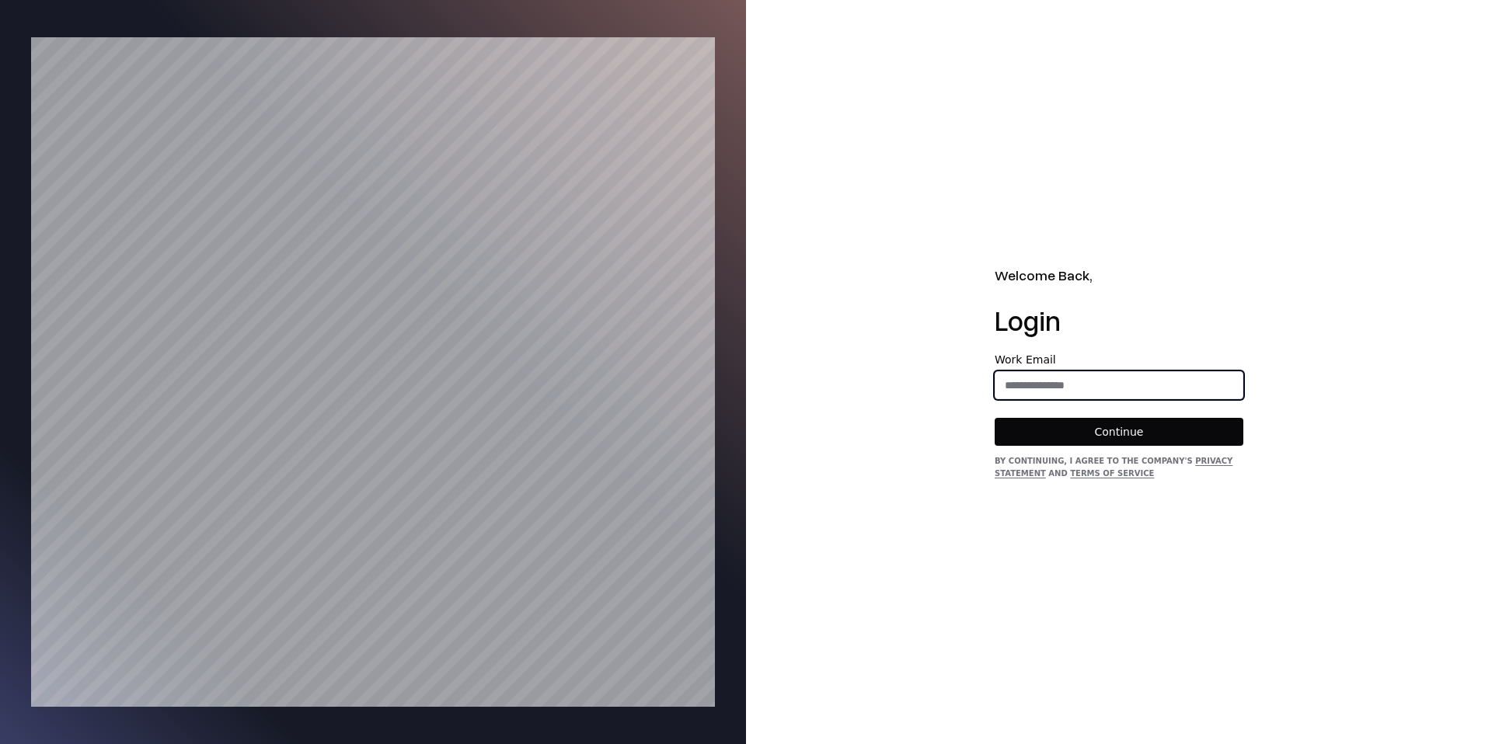
click at [1088, 392] on input "email" at bounding box center [1118, 385] width 247 height 28
type input "**********"
click at [1083, 416] on form "**********" at bounding box center [1118, 400] width 249 height 92
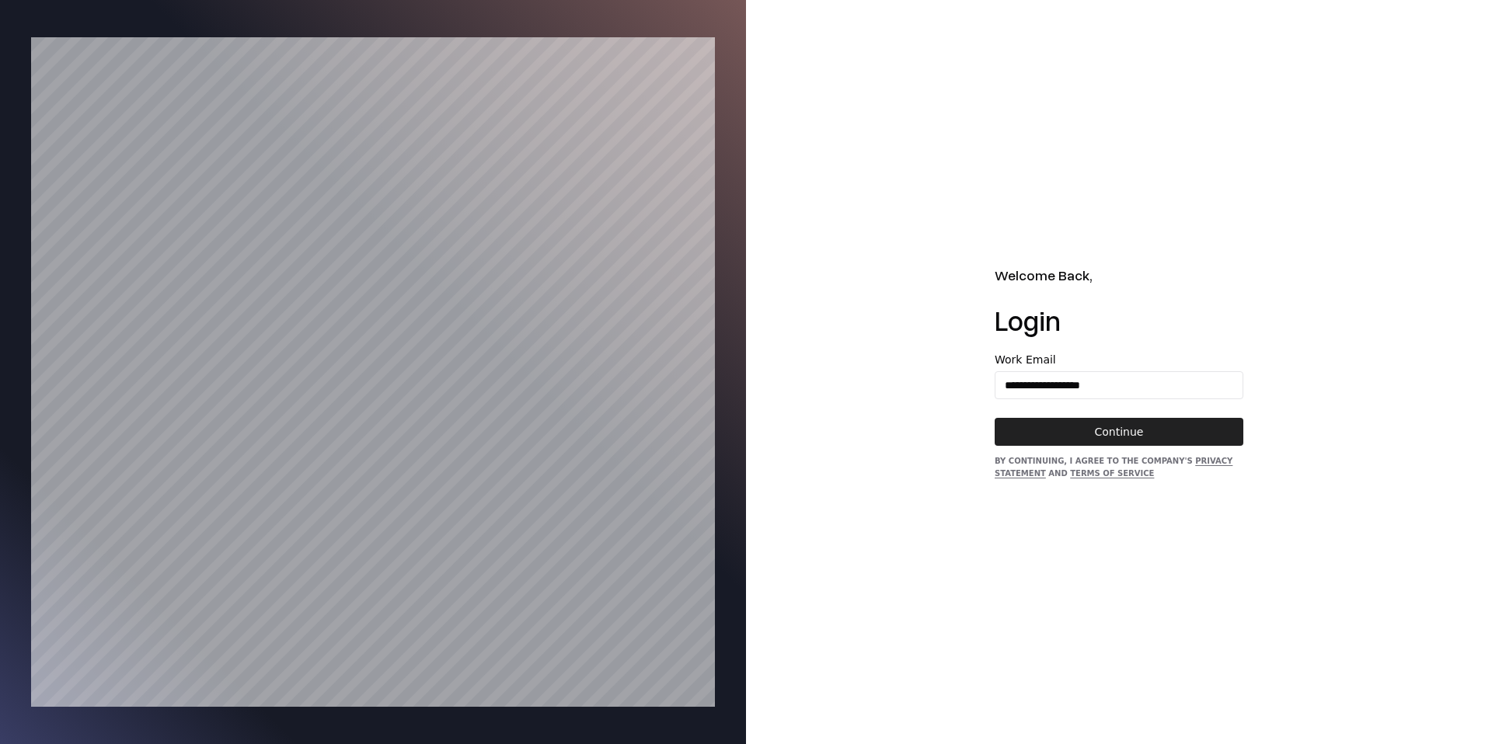
click at [1080, 424] on button "Continue" at bounding box center [1118, 432] width 249 height 28
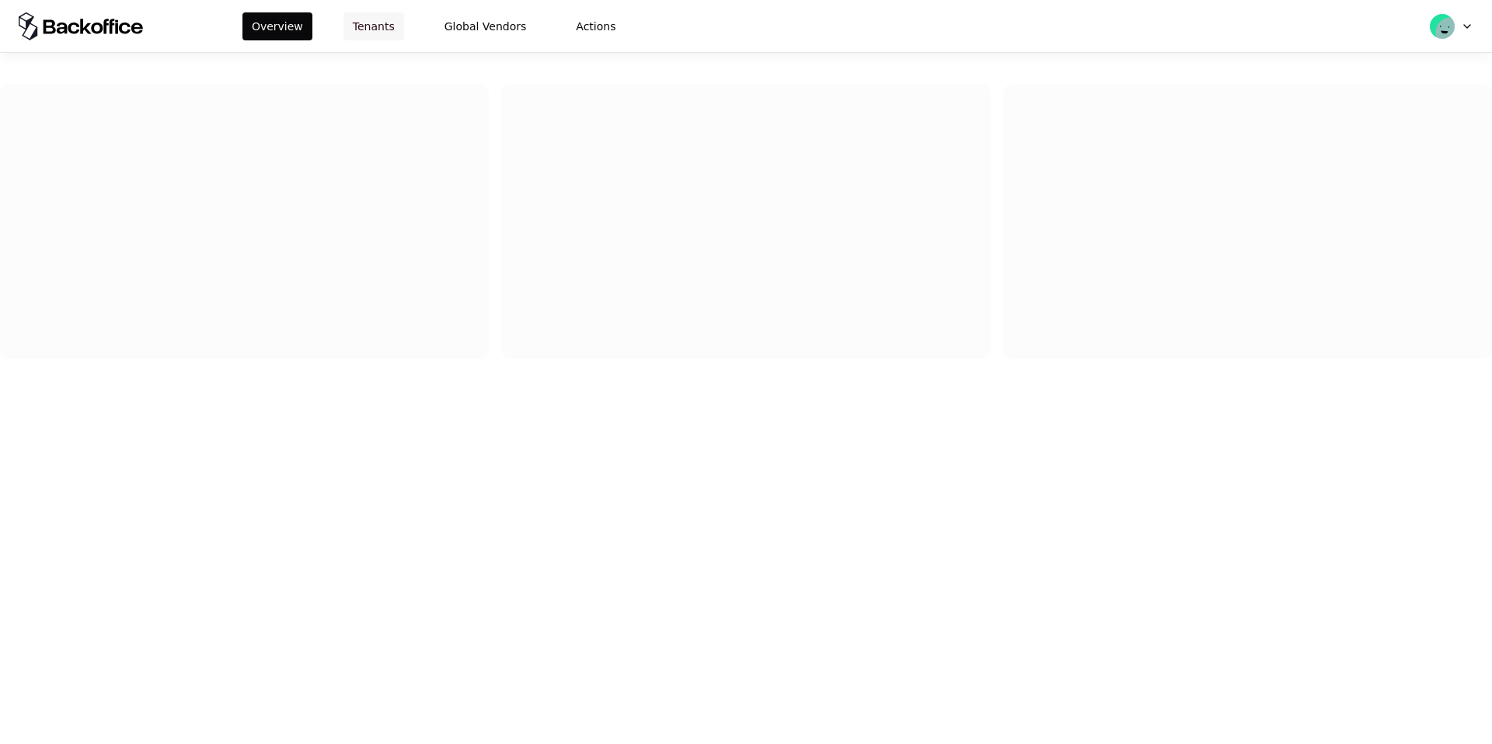
click at [362, 36] on button "Tenants" at bounding box center [373, 26] width 61 height 28
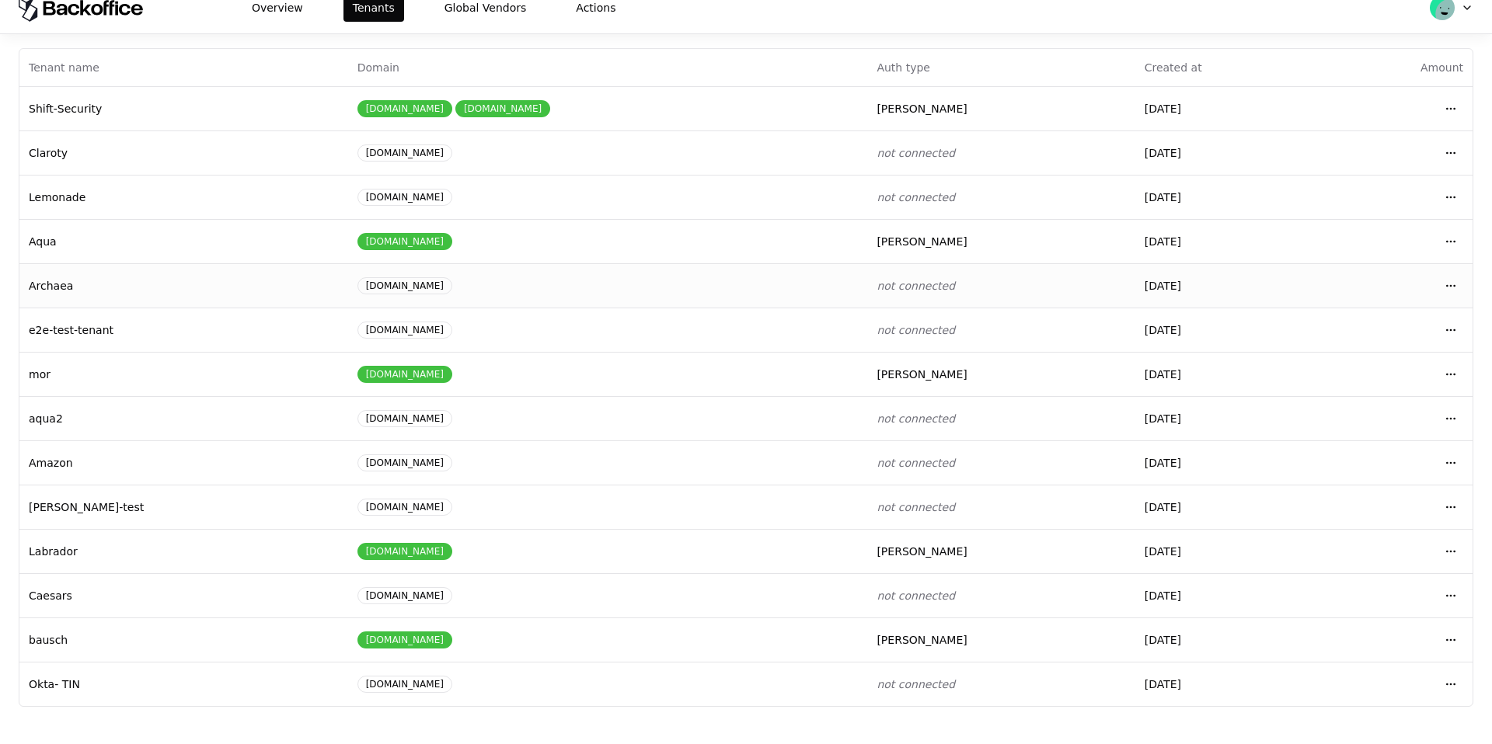
scroll to position [26, 0]
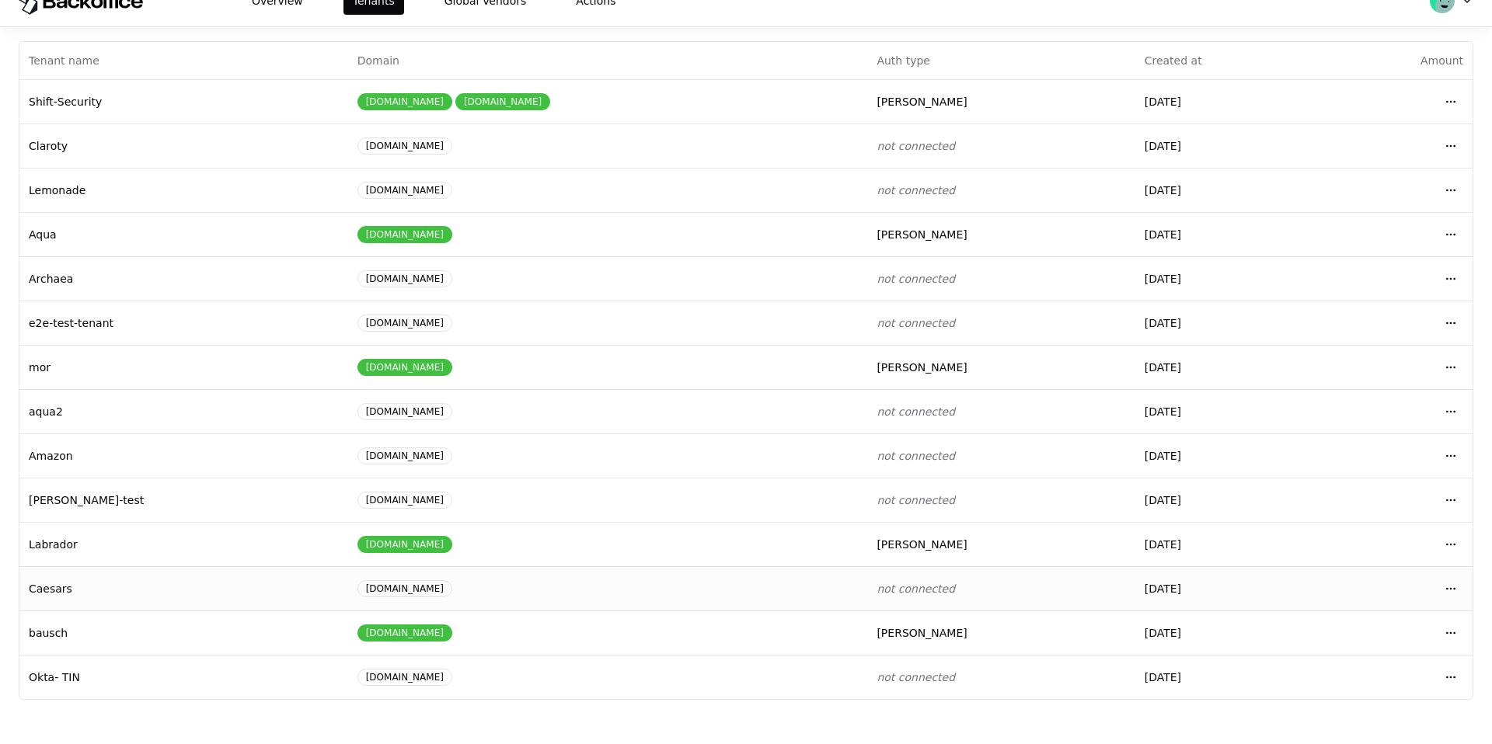
click at [179, 600] on td "Caesars" at bounding box center [183, 588] width 329 height 44
click at [1455, 591] on html "Overview Tenants Global Vendors Actions Tenants Add Tenant Tenant name Domain A…" at bounding box center [746, 346] width 1492 height 744
click at [1375, 525] on div "Login to tenant" at bounding box center [1382, 522] width 176 height 31
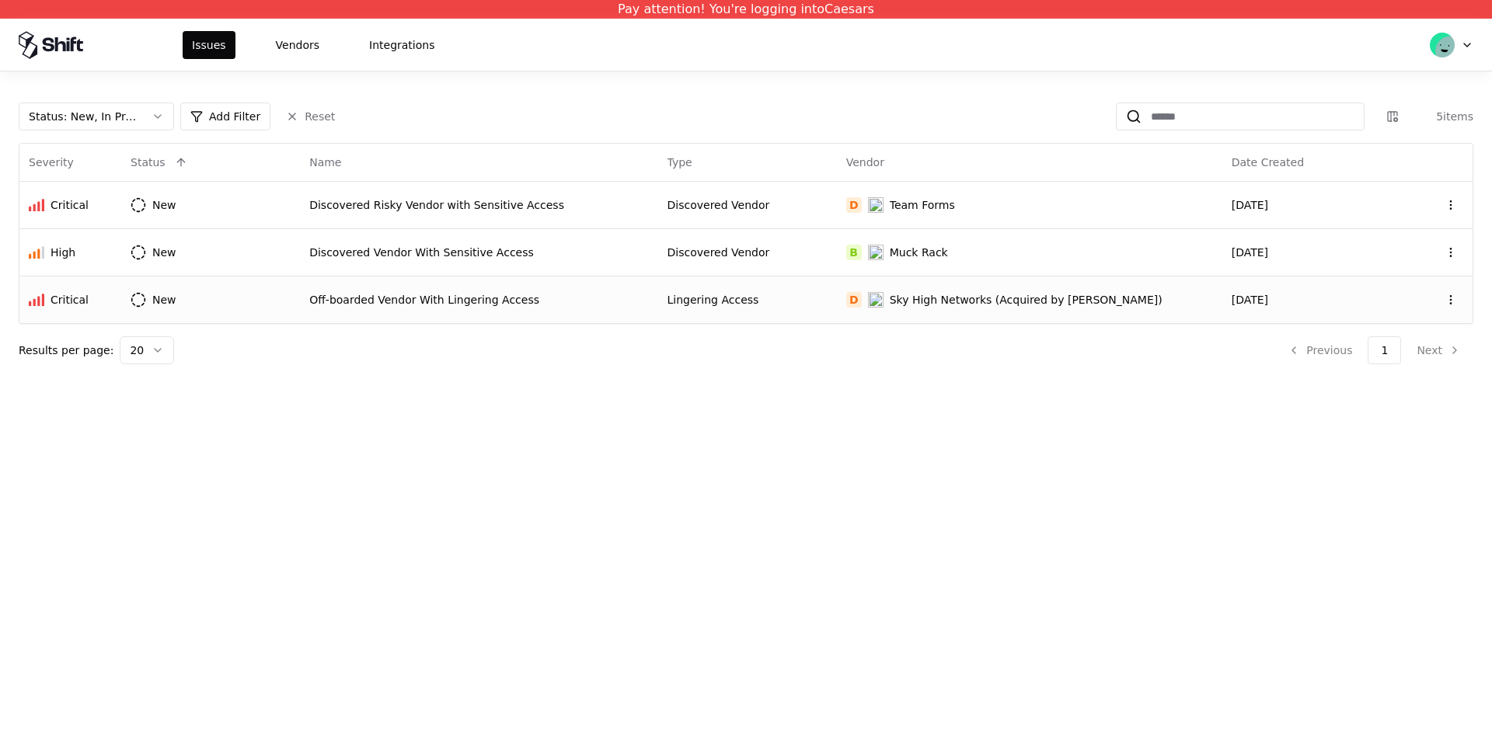
click at [1002, 297] on div "Sky High Networks (Acquired by [PERSON_NAME])" at bounding box center [1026, 300] width 273 height 16
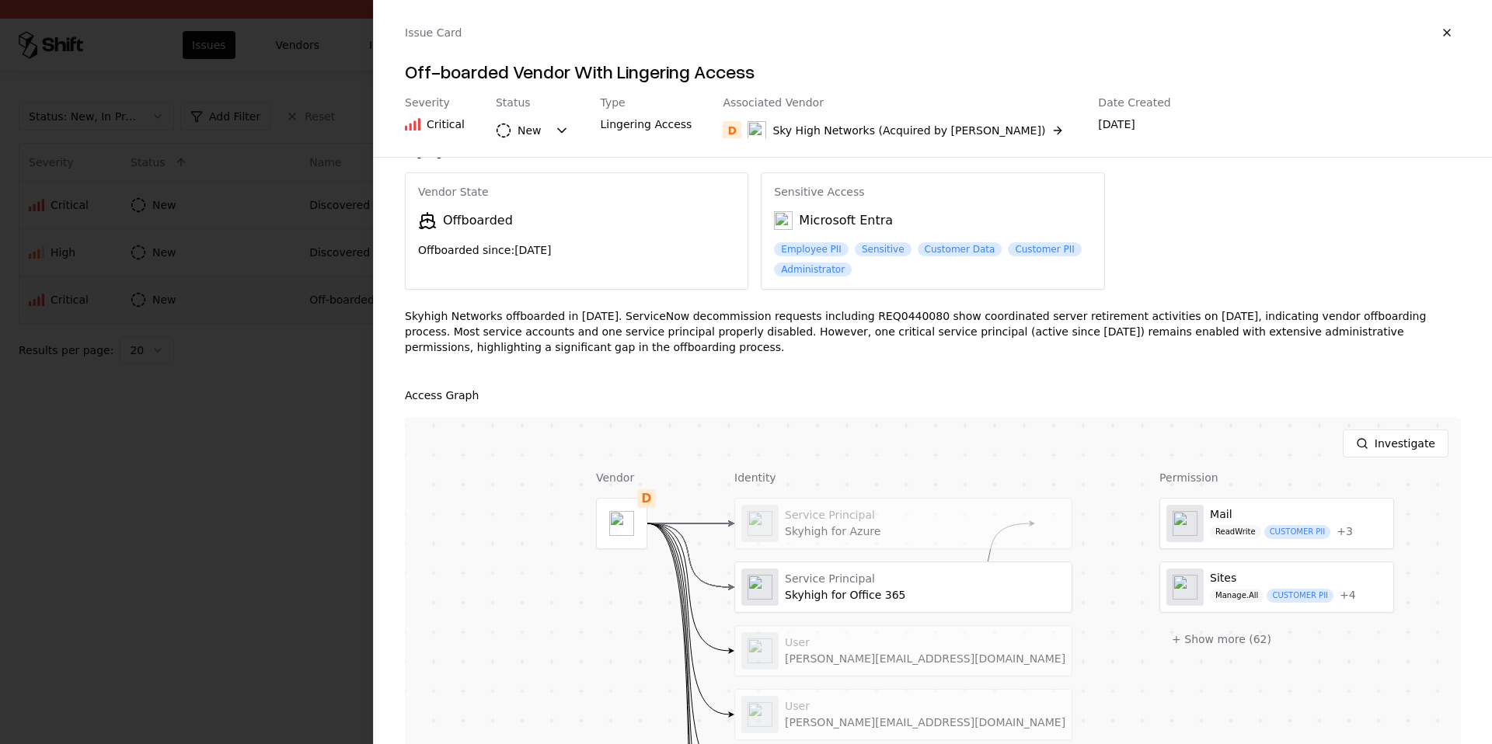
scroll to position [33, 0]
click at [201, 231] on div at bounding box center [746, 372] width 1492 height 744
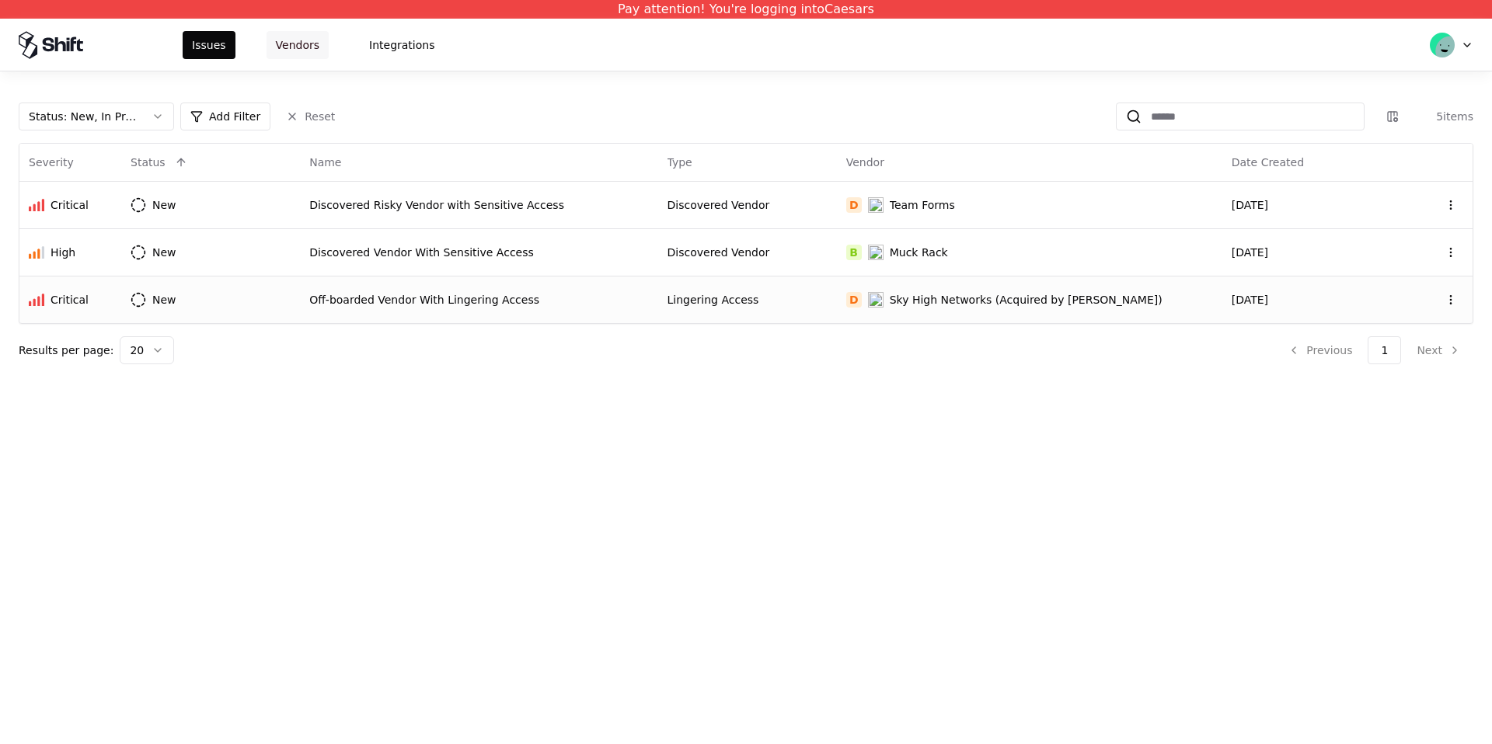
click at [308, 43] on button "Vendors" at bounding box center [297, 45] width 62 height 28
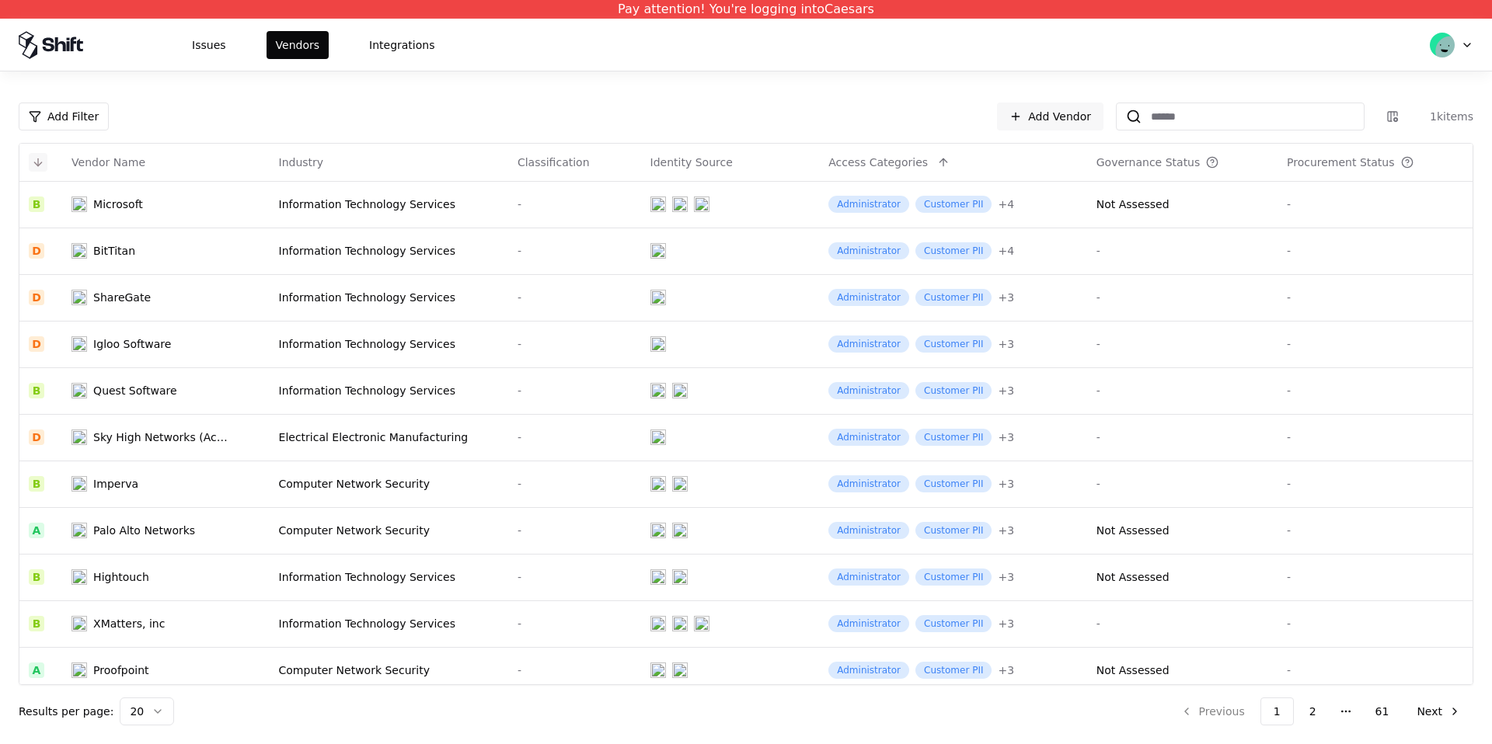
click at [37, 165] on button at bounding box center [38, 162] width 19 height 19
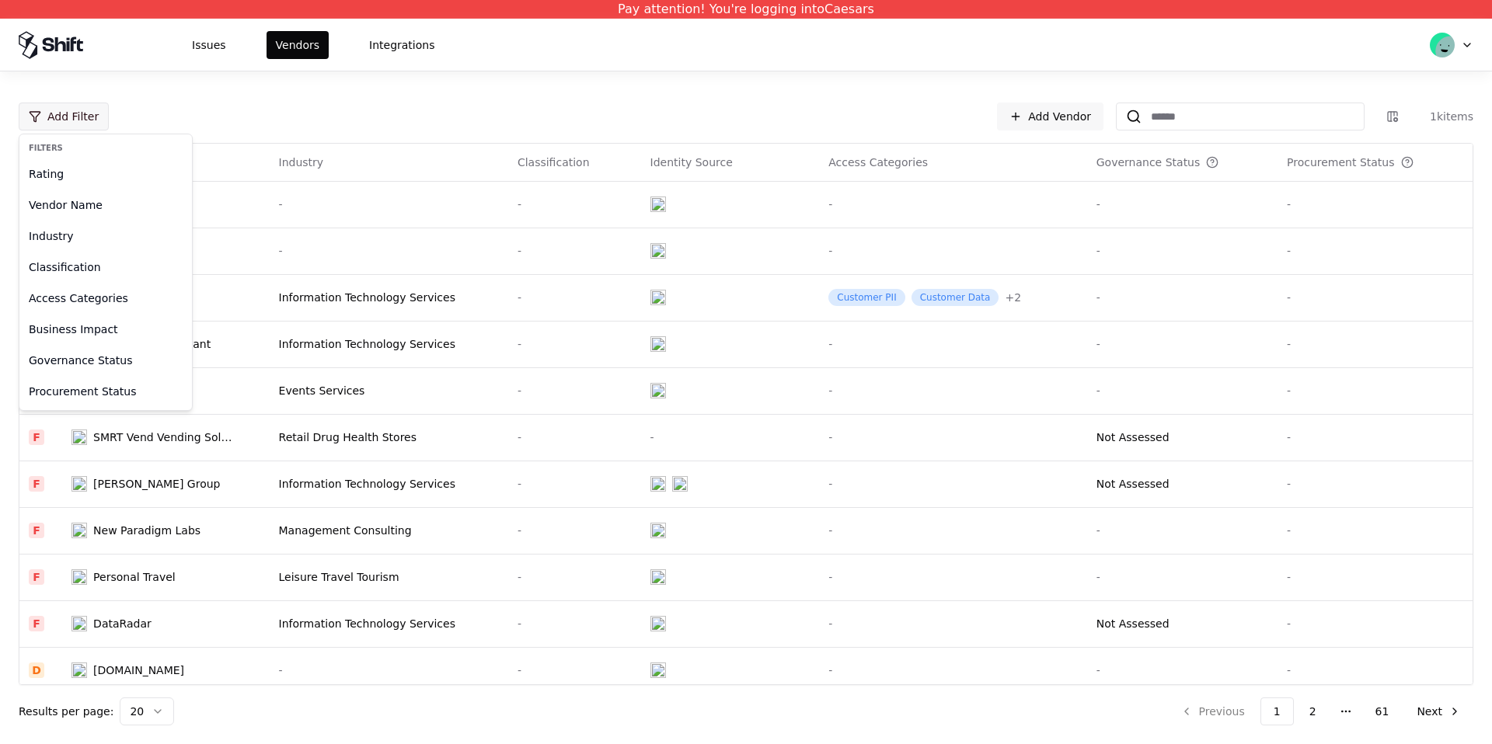
click at [69, 113] on html "Pay attention! You're logging into Caesars Issues Vendors Integrations Add Filt…" at bounding box center [746, 372] width 1492 height 744
click at [466, 96] on html "Pay attention! You're logging into Caesars Issues Vendors Integrations Add Filt…" at bounding box center [746, 372] width 1492 height 744
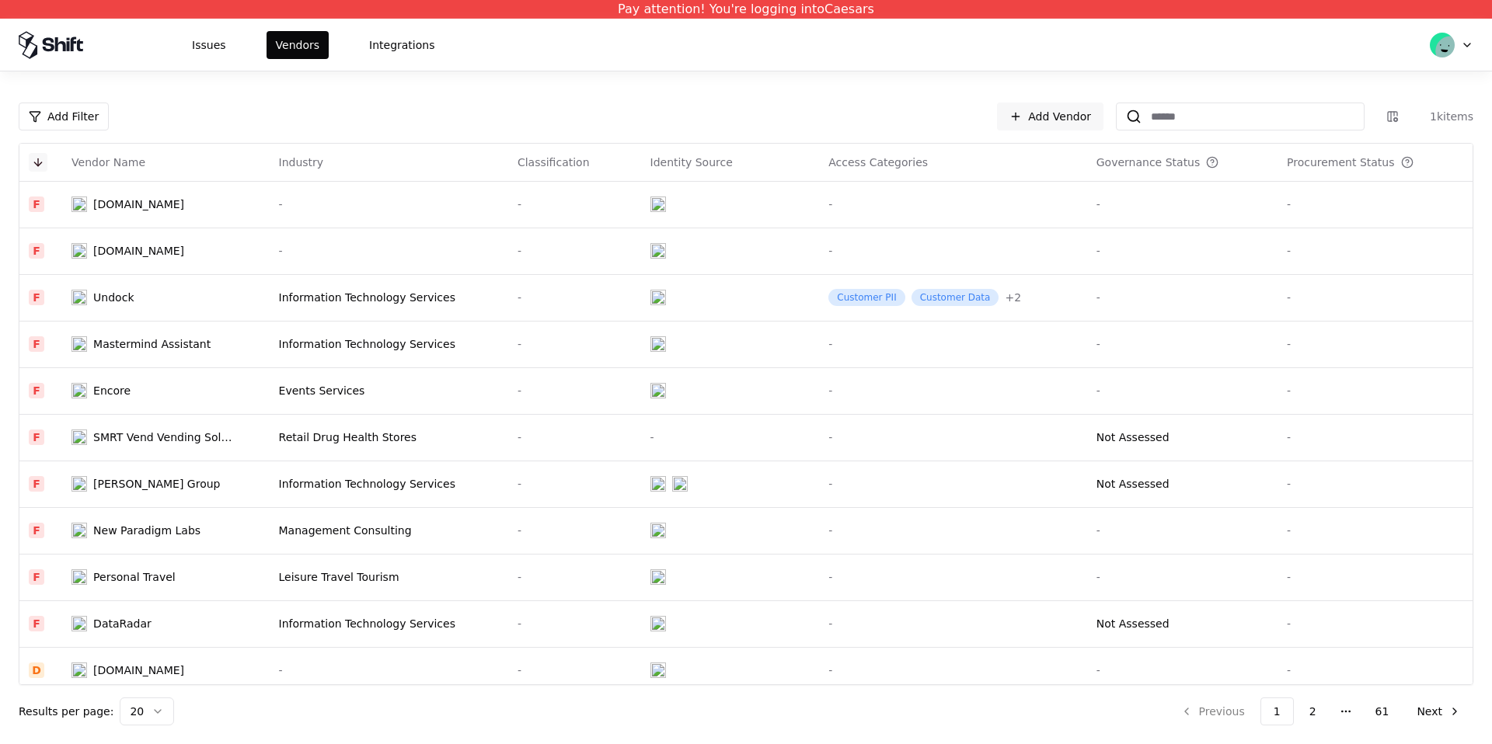
click at [36, 162] on button at bounding box center [38, 162] width 19 height 19
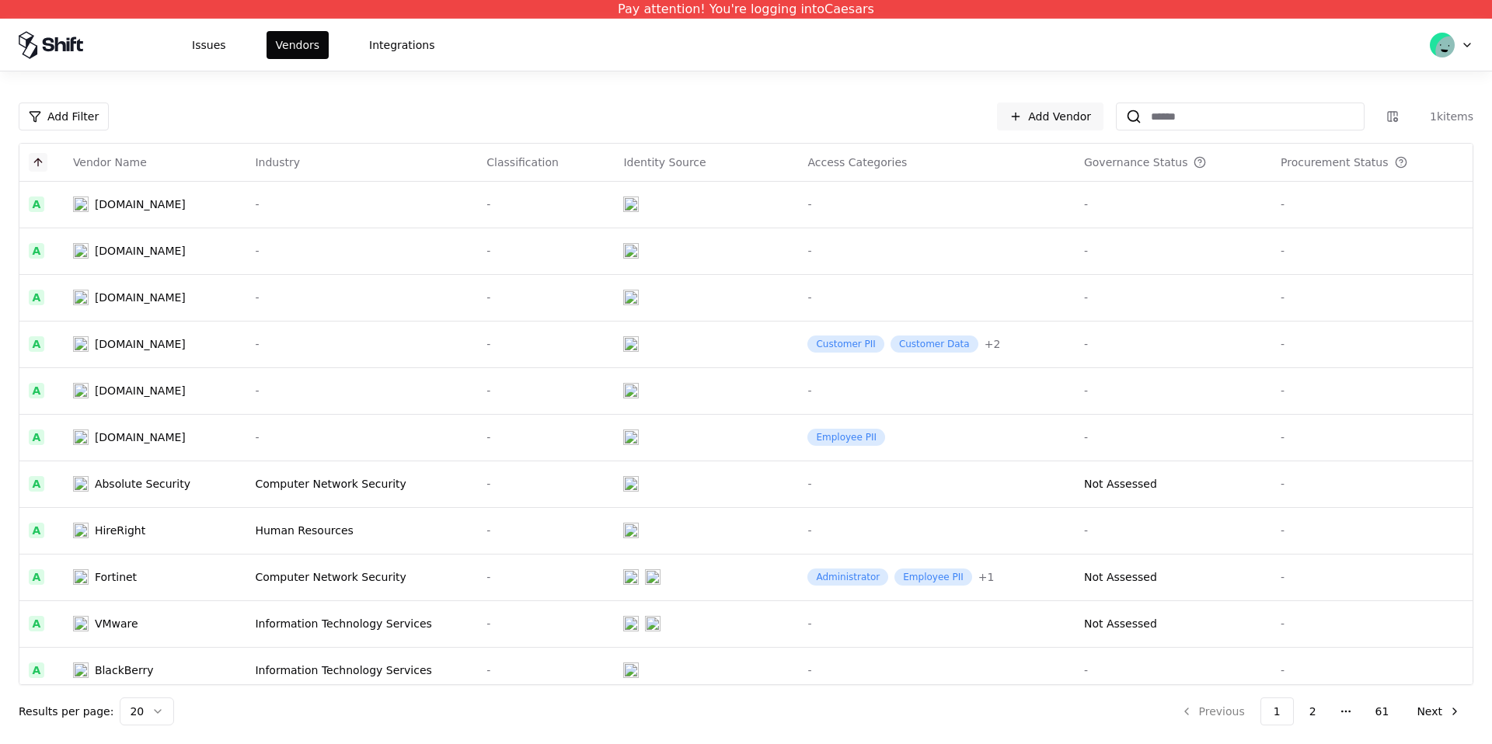
click at [45, 162] on button at bounding box center [38, 162] width 19 height 19
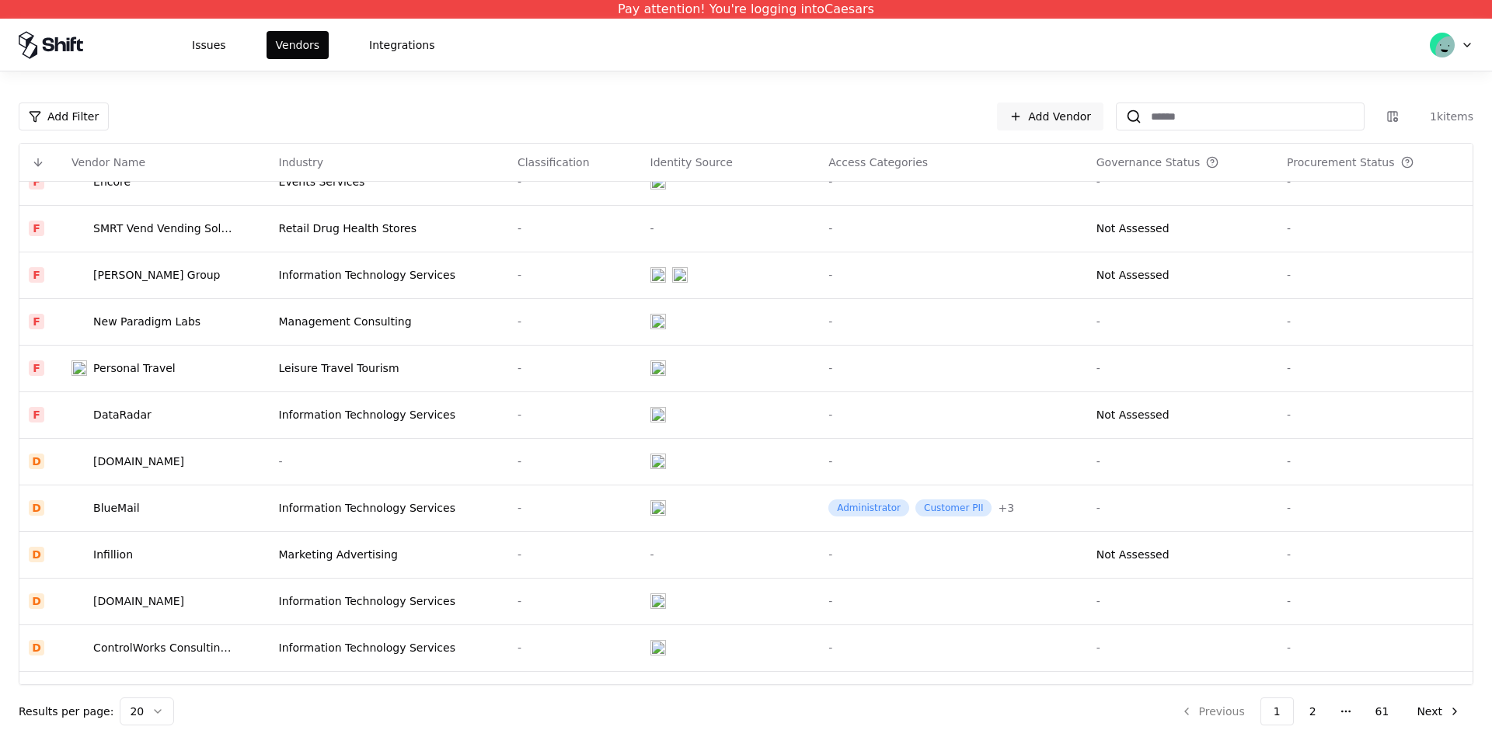
scroll to position [429, 0]
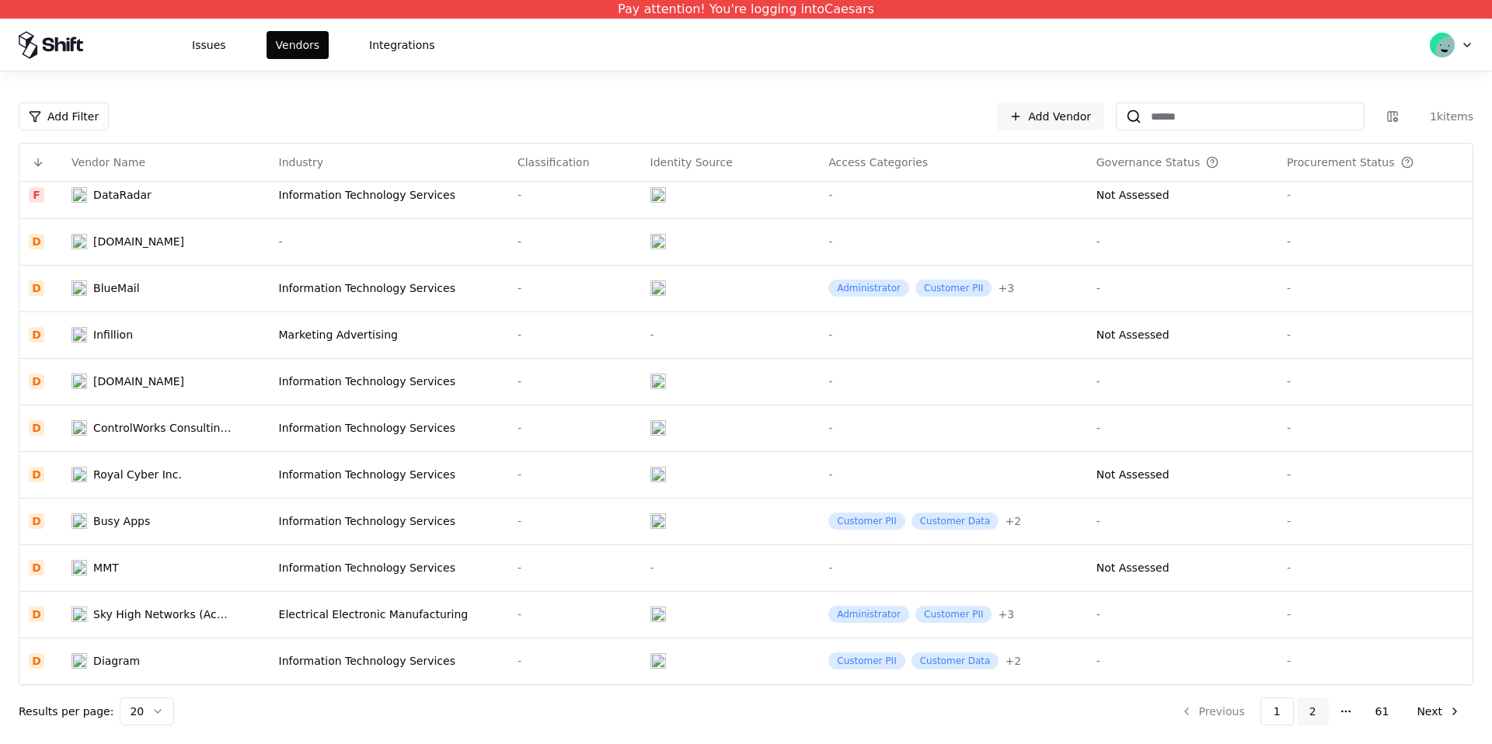
click at [1325, 712] on button "2" at bounding box center [1313, 712] width 32 height 28
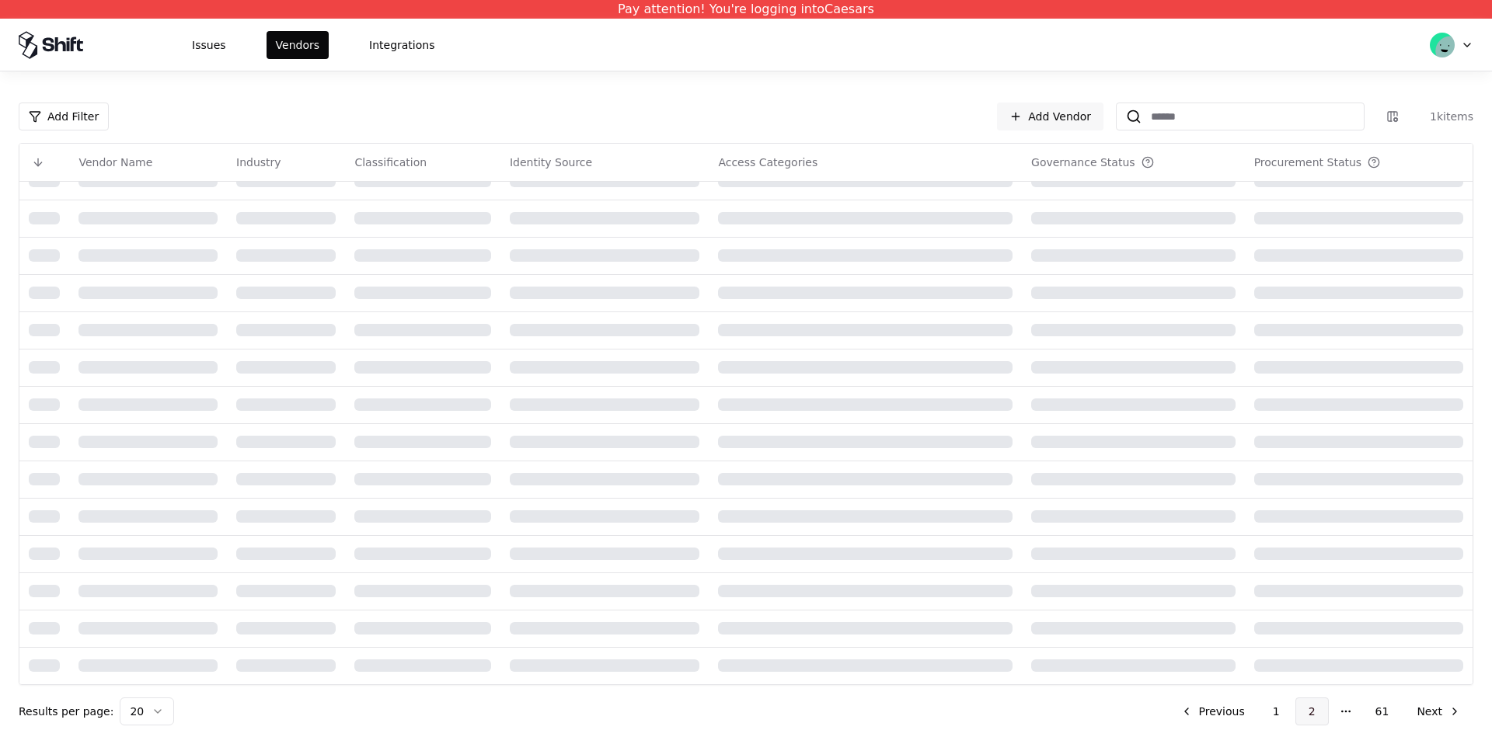
scroll to position [429, 0]
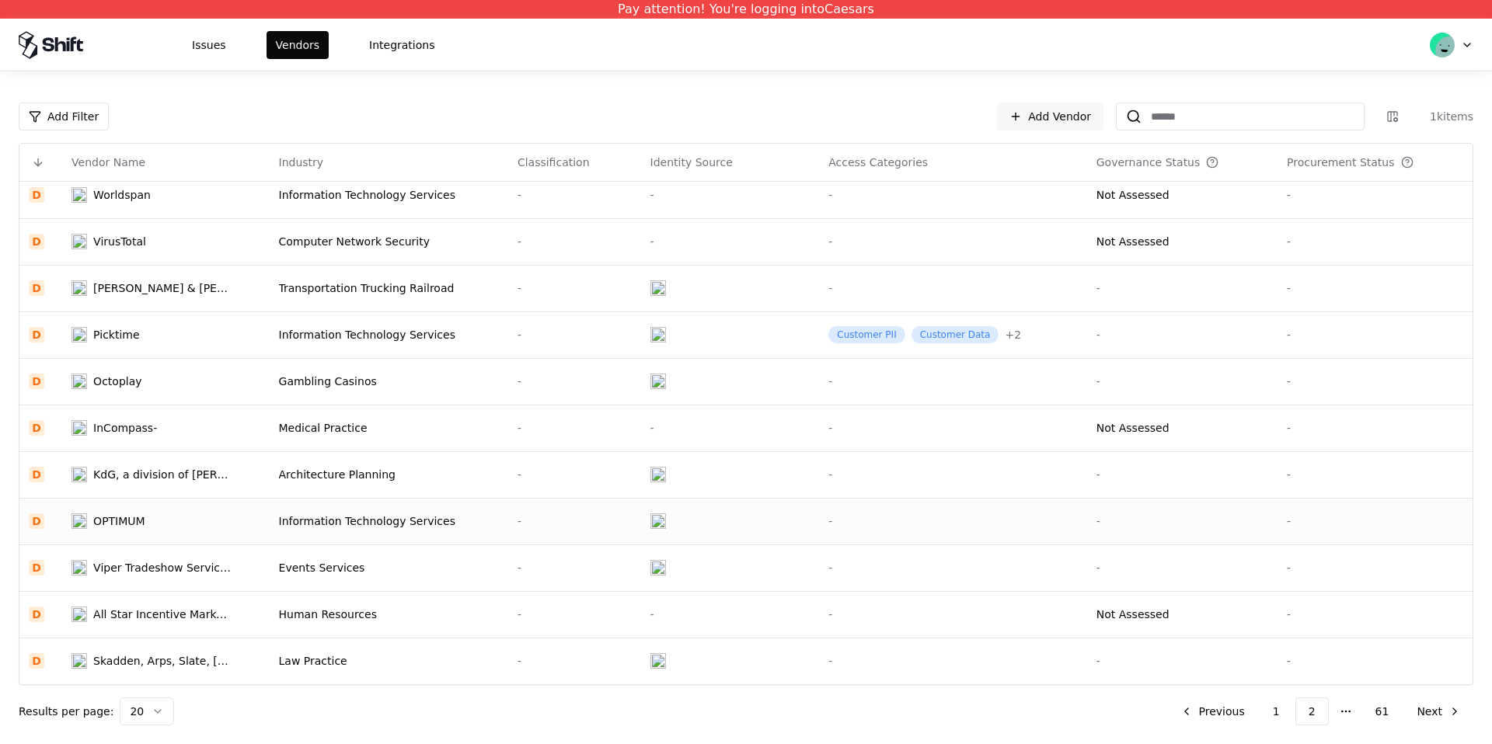
click at [249, 526] on td "OPTIMUM" at bounding box center [165, 521] width 207 height 47
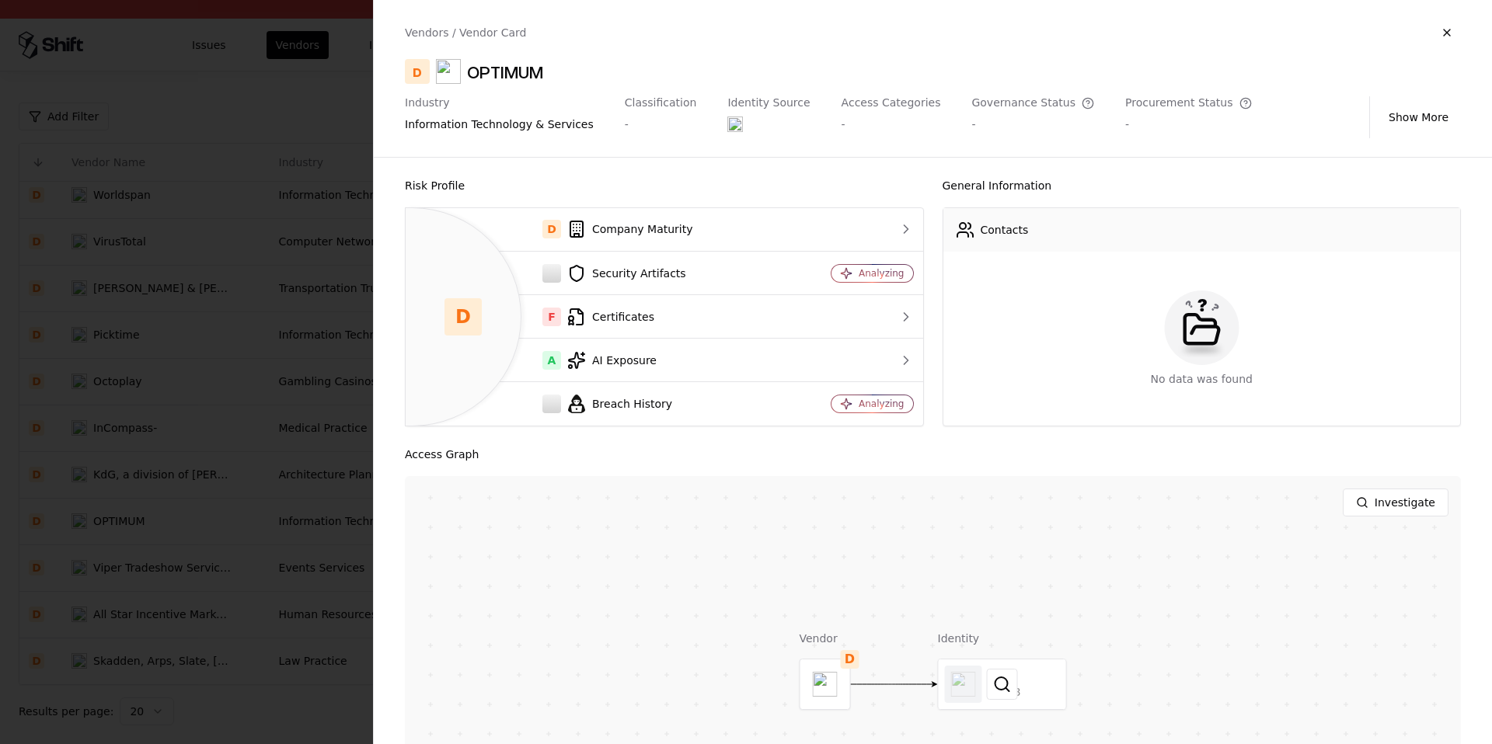
click at [968, 704] on div at bounding box center [1001, 685] width 127 height 50
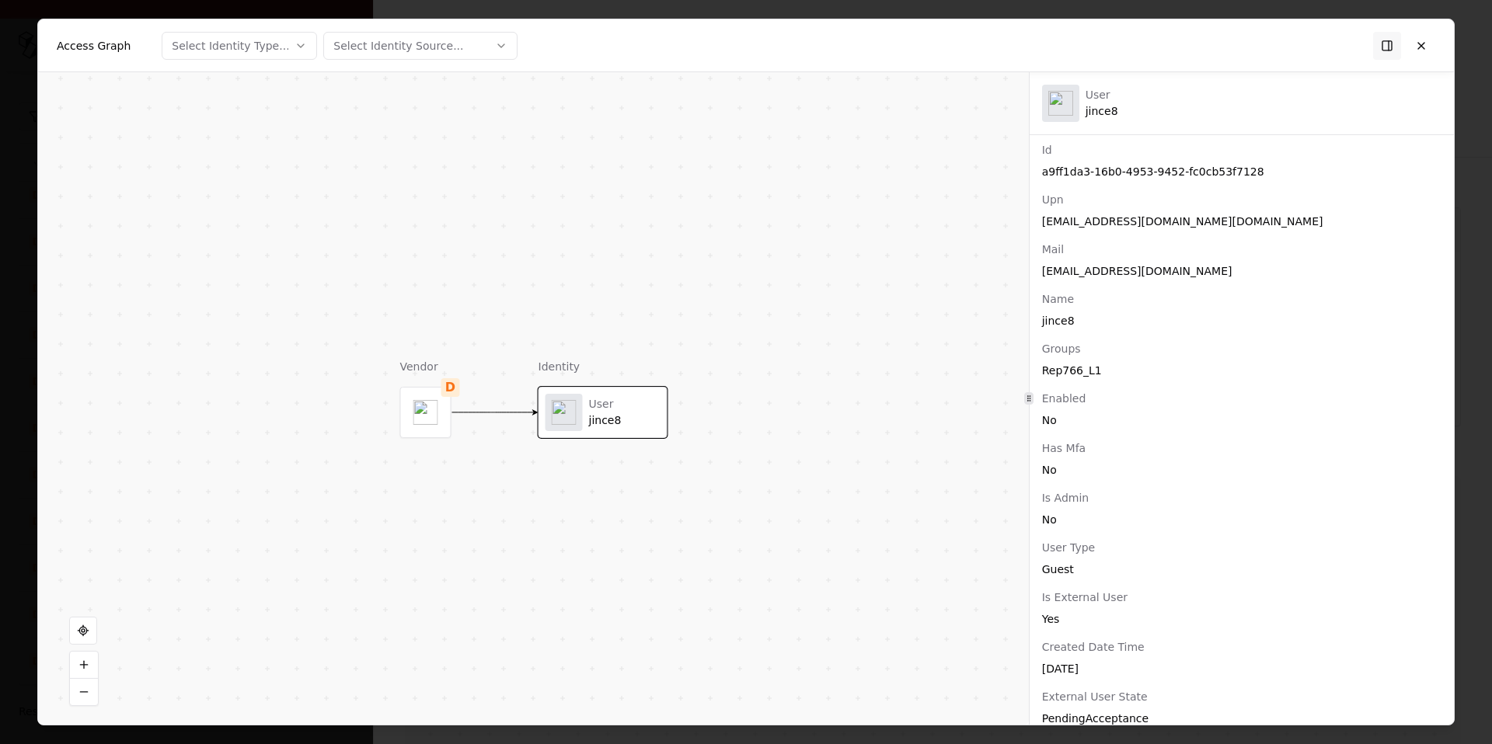
scroll to position [7, 0]
click at [1120, 218] on div "[EMAIL_ADDRESS][DOMAIN_NAME][DOMAIN_NAME]" at bounding box center [1241, 220] width 399 height 16
copy div "[EMAIL_ADDRESS][DOMAIN_NAME][DOMAIN_NAME]"
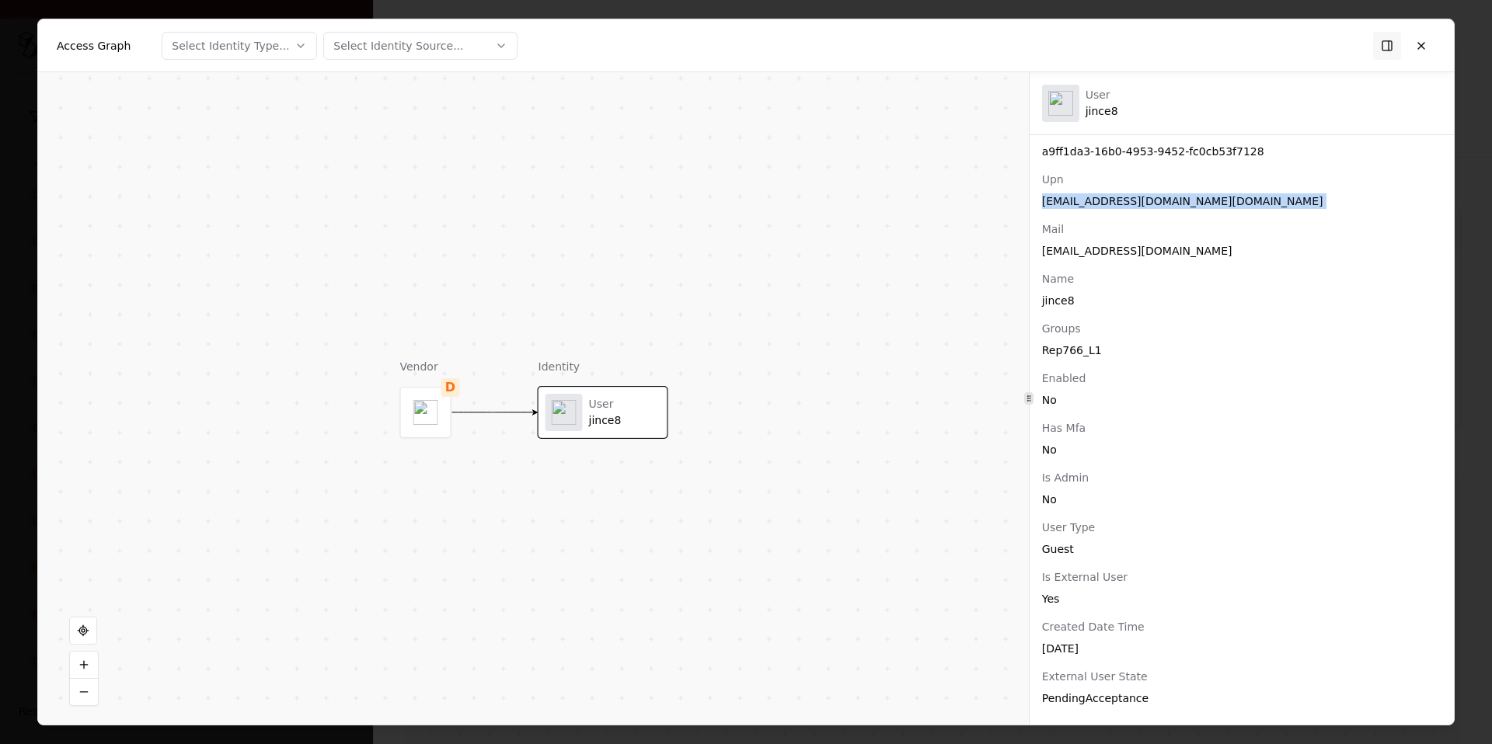
scroll to position [0, 0]
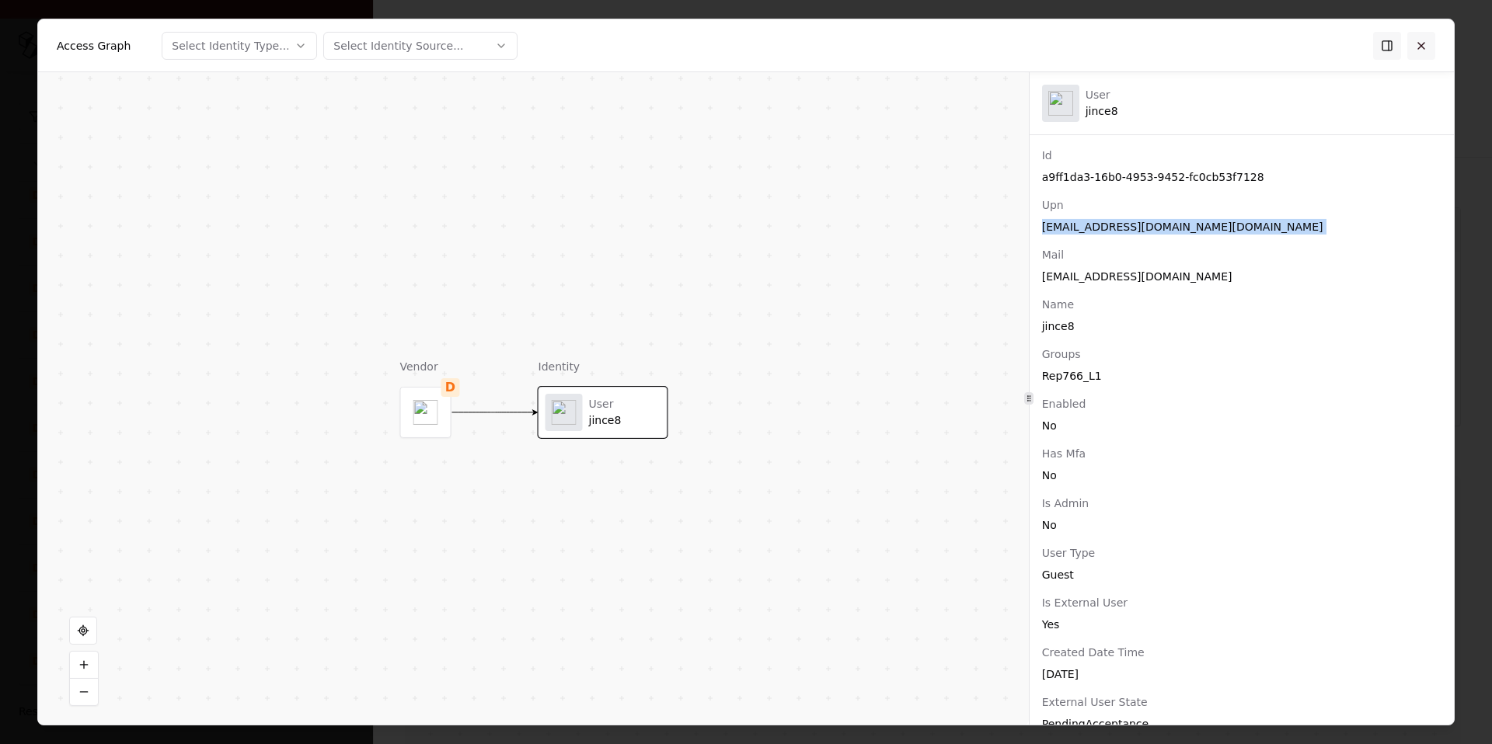
click at [1424, 47] on button at bounding box center [1421, 45] width 28 height 28
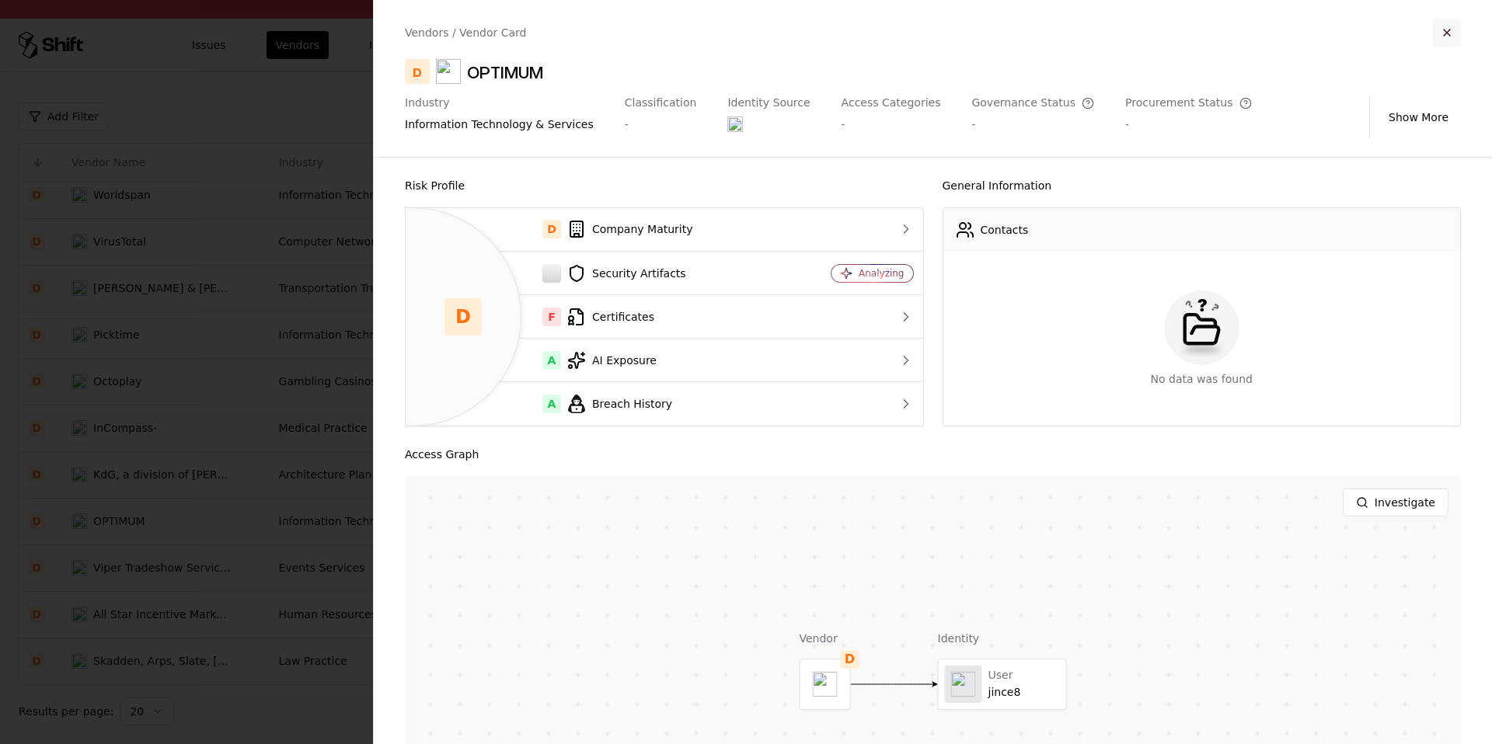
click at [1448, 34] on button "button" at bounding box center [1447, 33] width 28 height 28
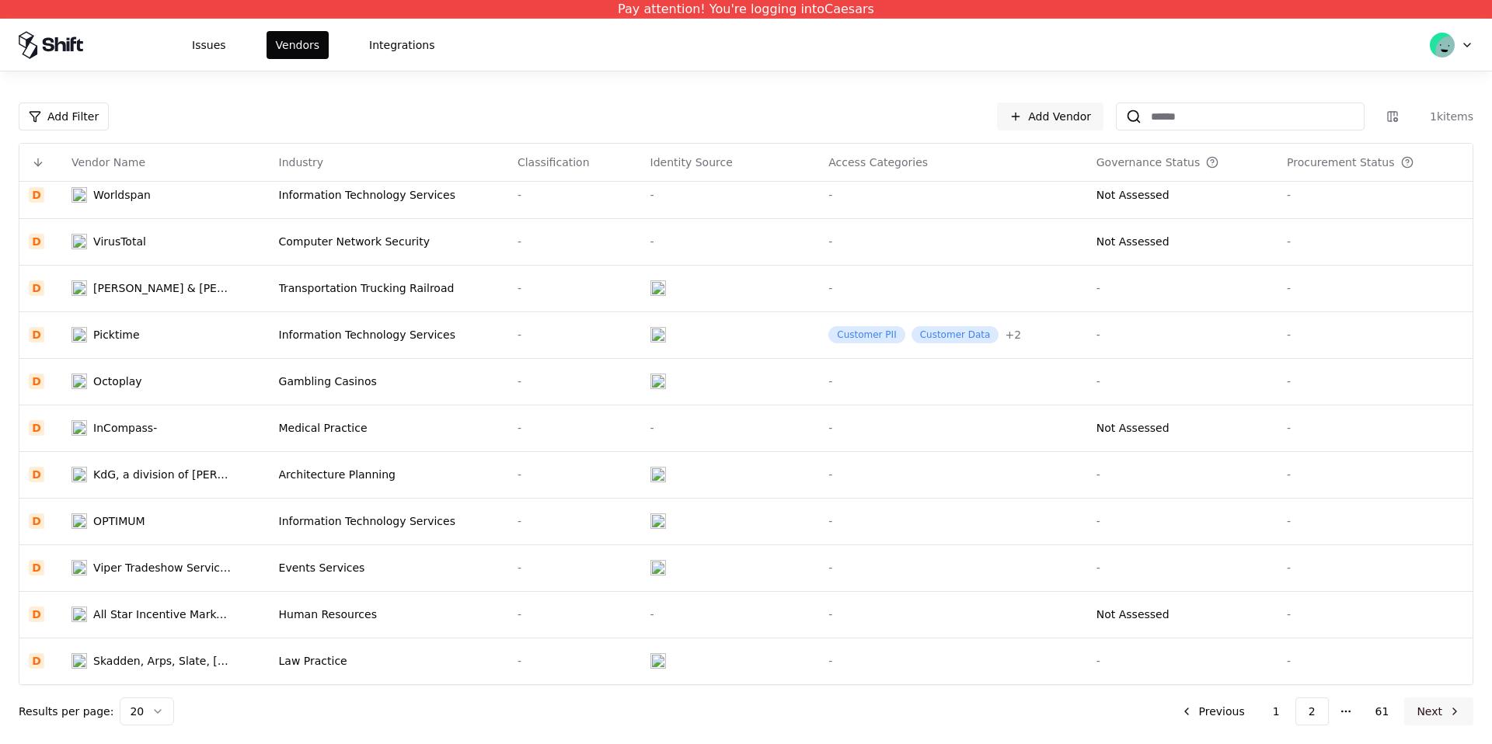
click at [1447, 710] on button "Next" at bounding box center [1438, 712] width 69 height 28
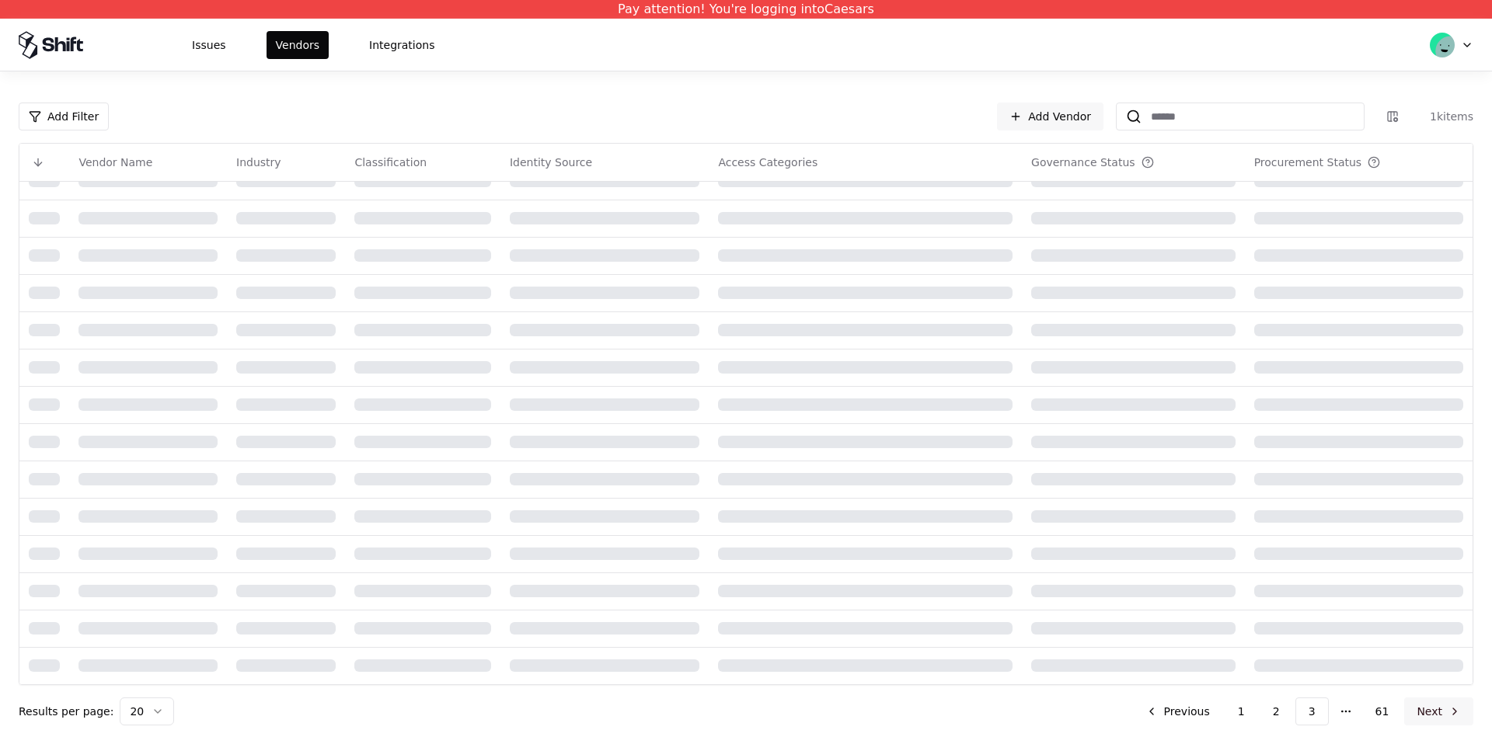
scroll to position [429, 0]
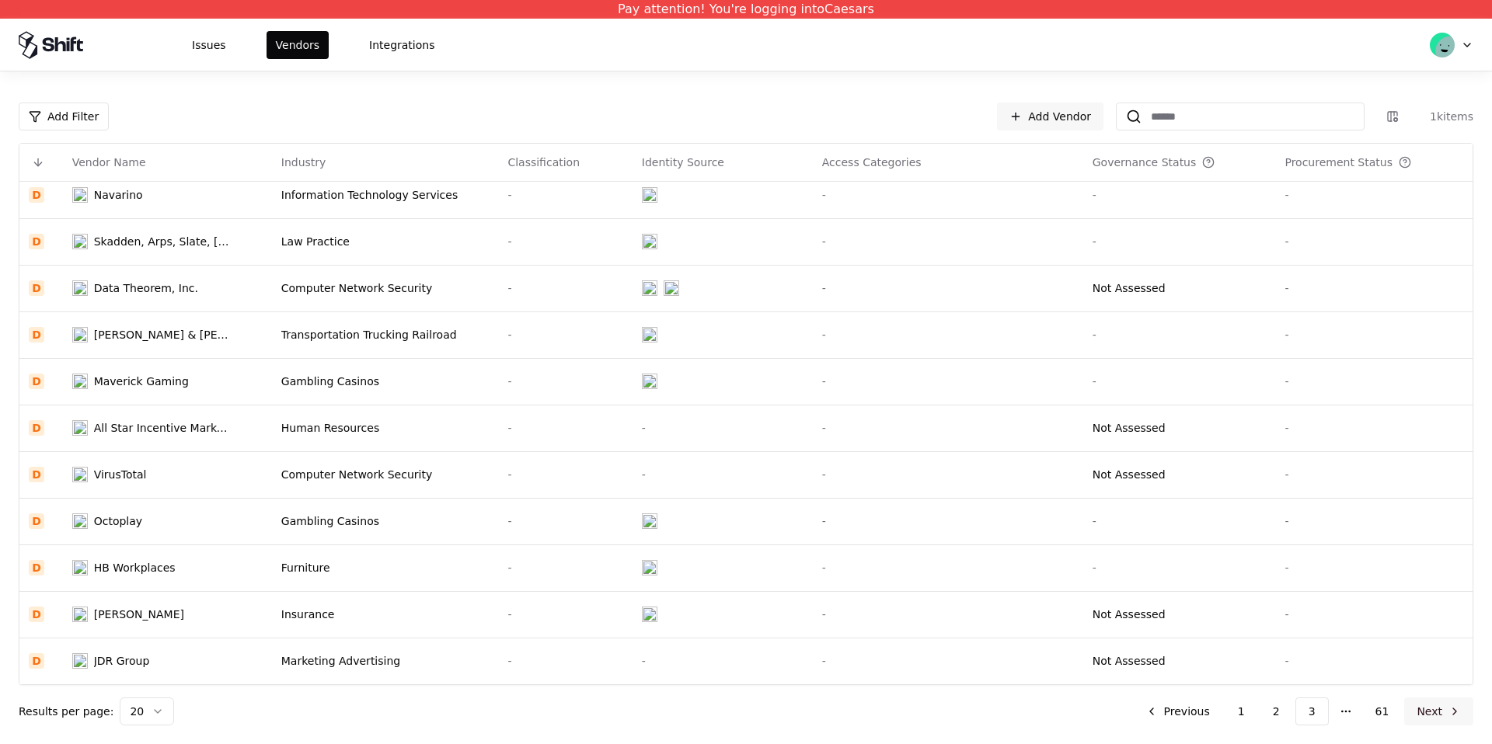
click at [1447, 710] on button "Next" at bounding box center [1438, 712] width 69 height 28
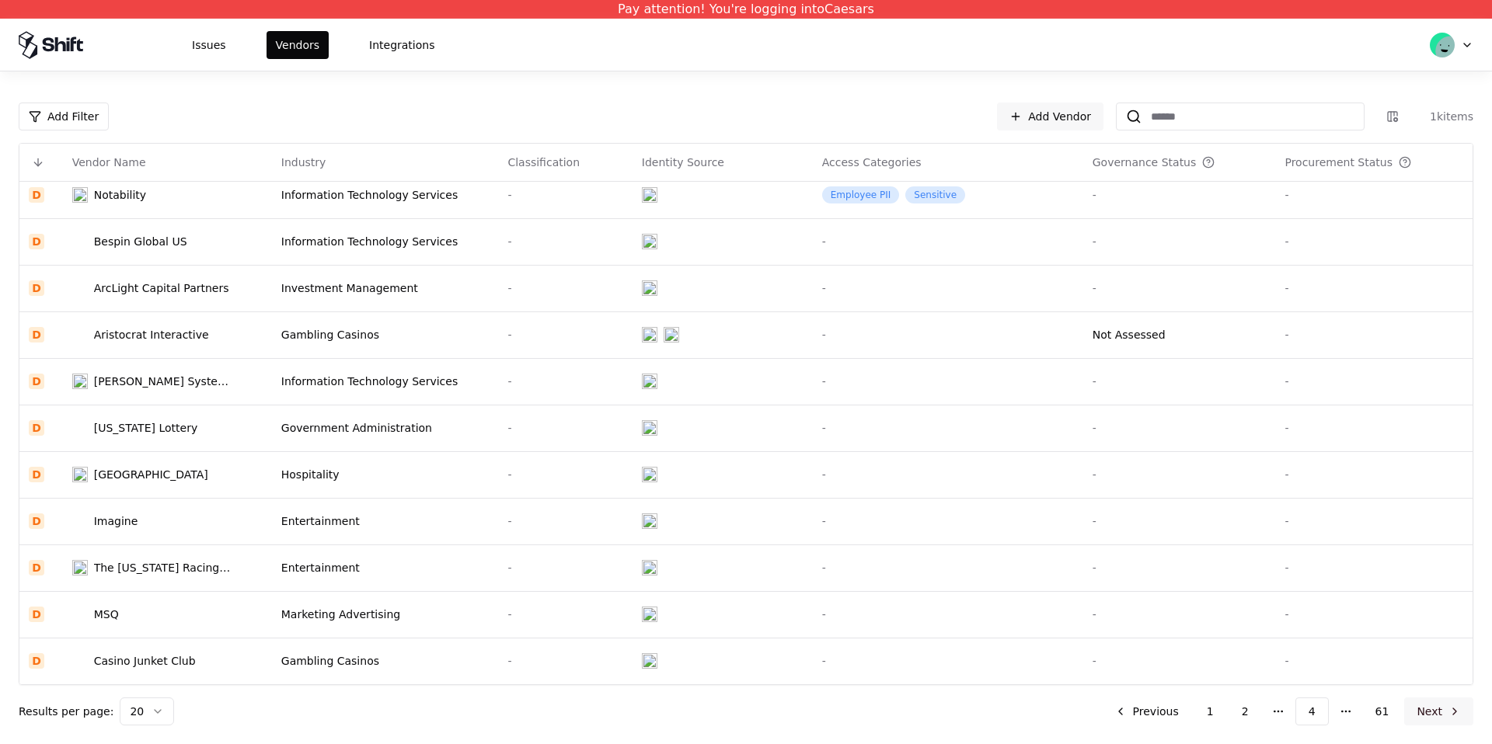
scroll to position [429, 0]
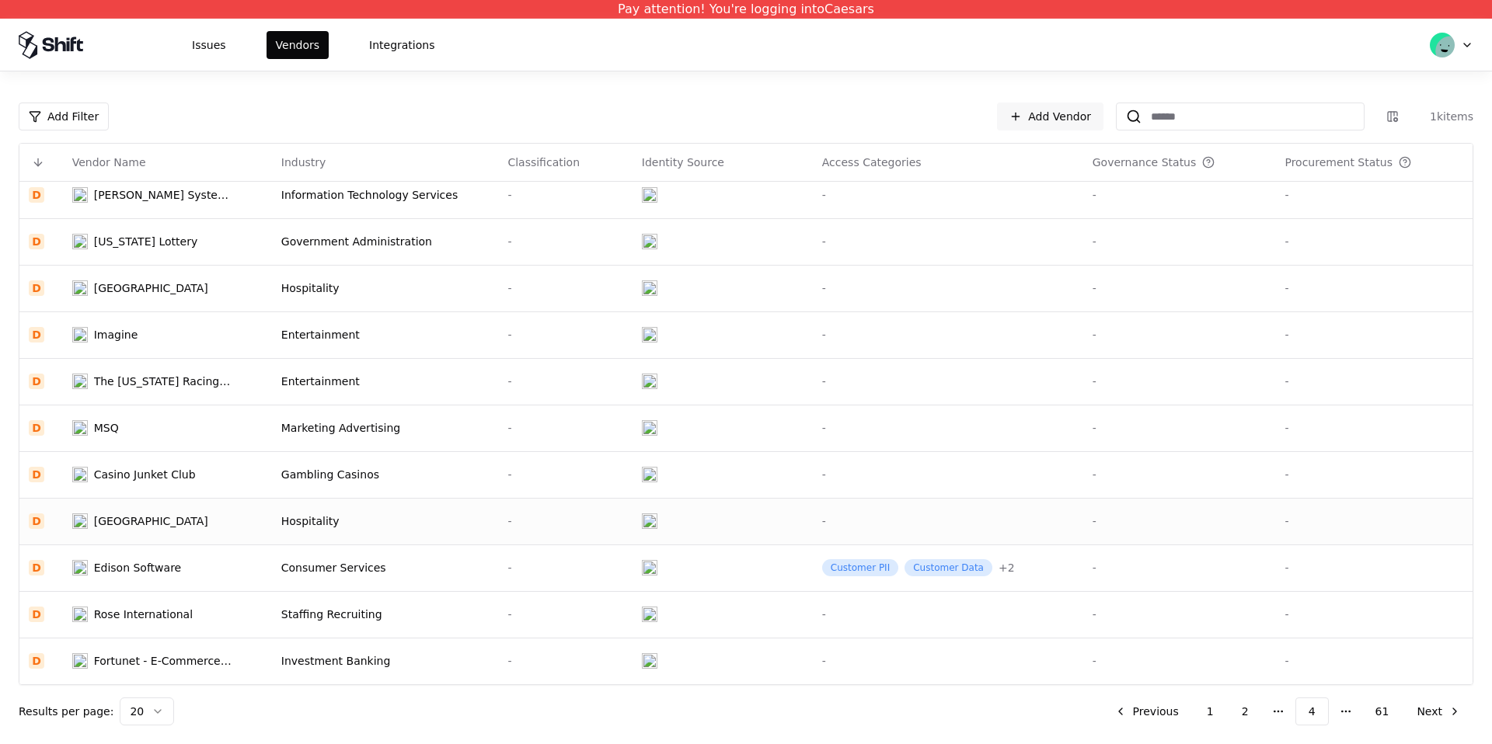
click at [143, 514] on div "[GEOGRAPHIC_DATA]" at bounding box center [151, 522] width 114 height 16
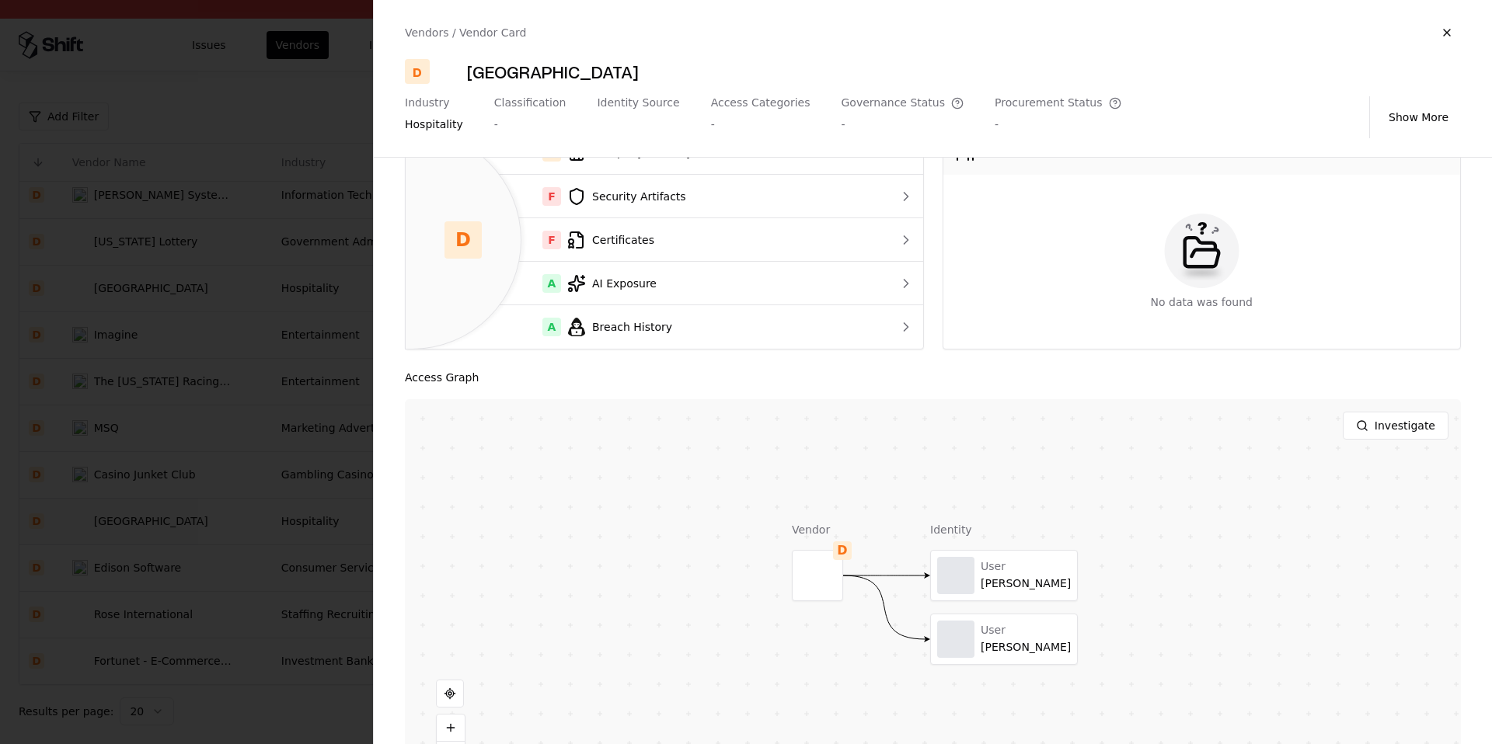
scroll to position [85, 0]
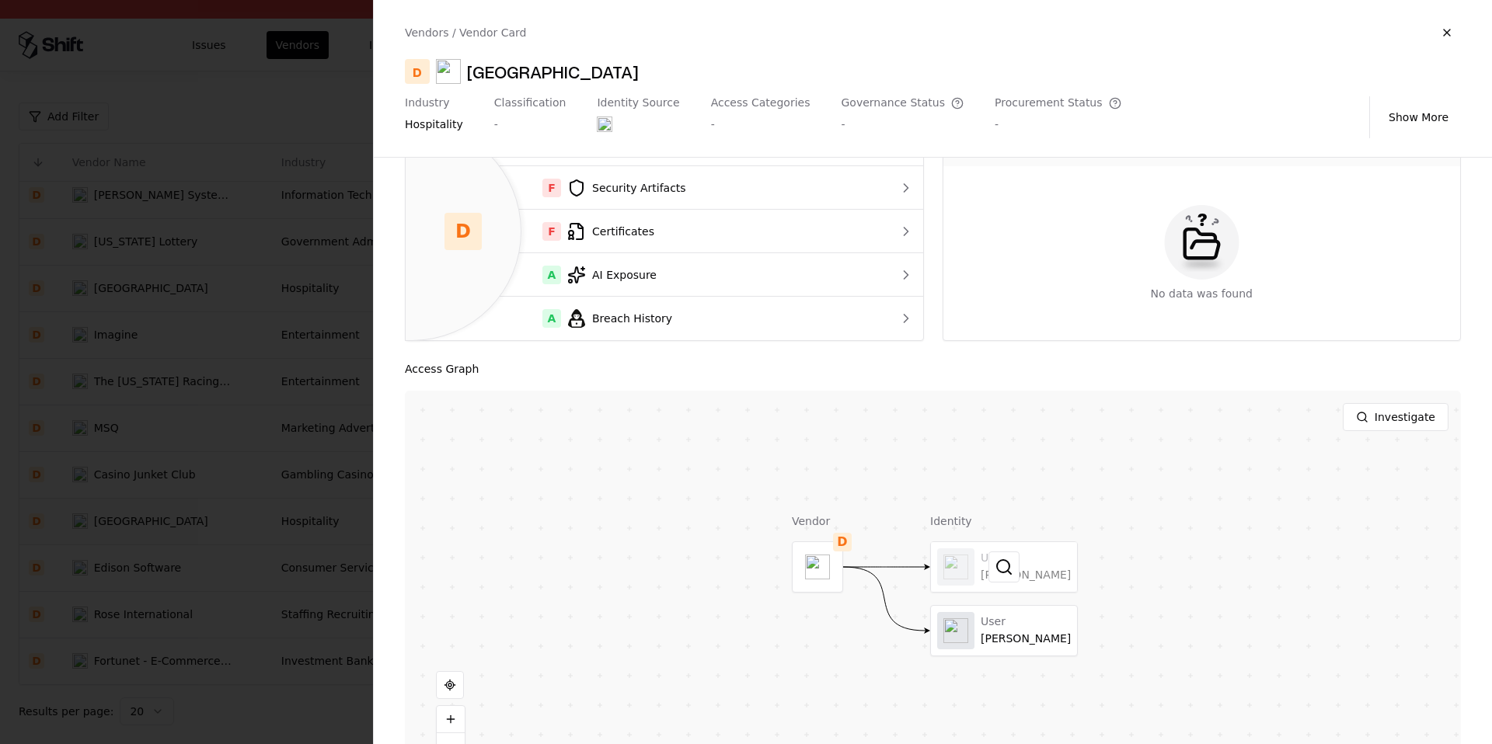
click at [1036, 580] on div at bounding box center [1004, 567] width 146 height 50
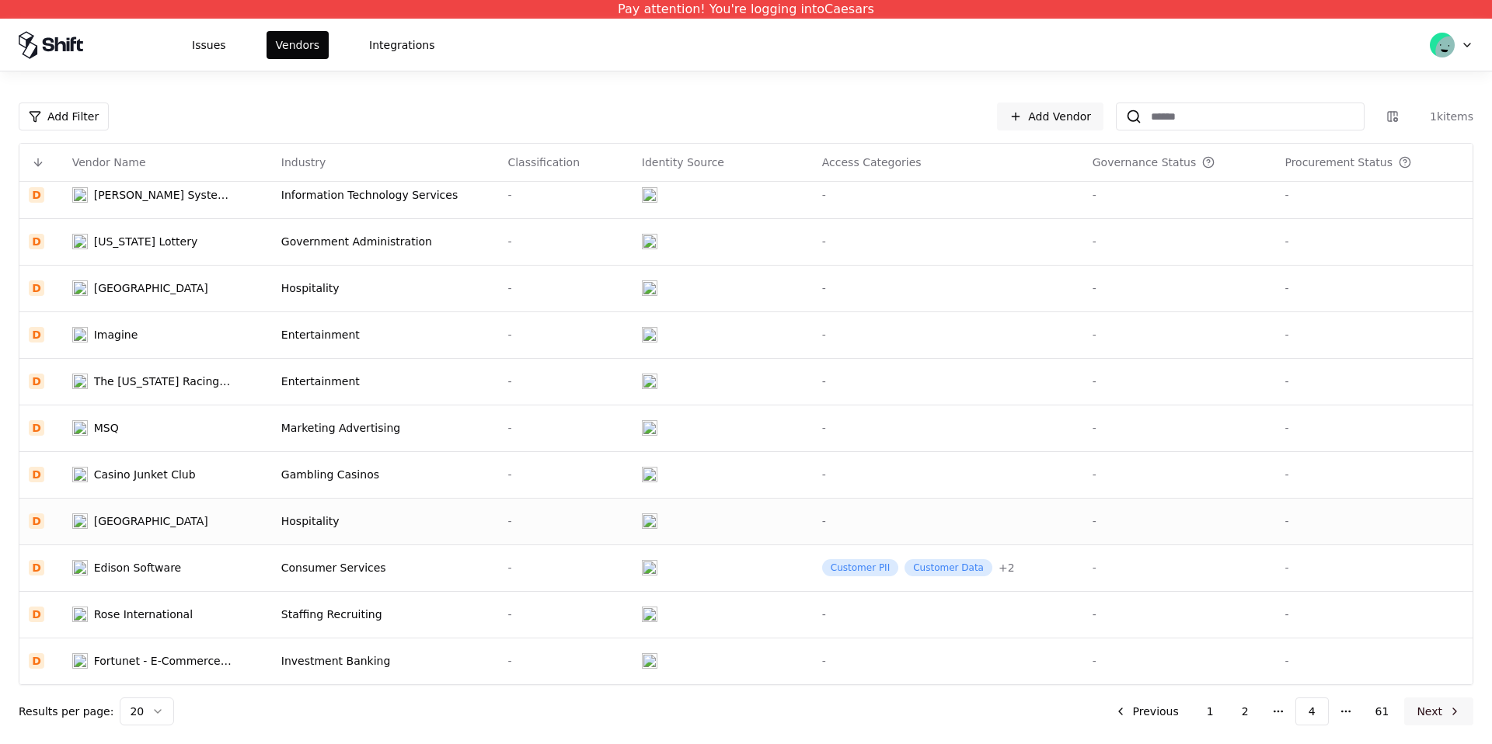
click at [1447, 709] on button "Next" at bounding box center [1438, 712] width 69 height 28
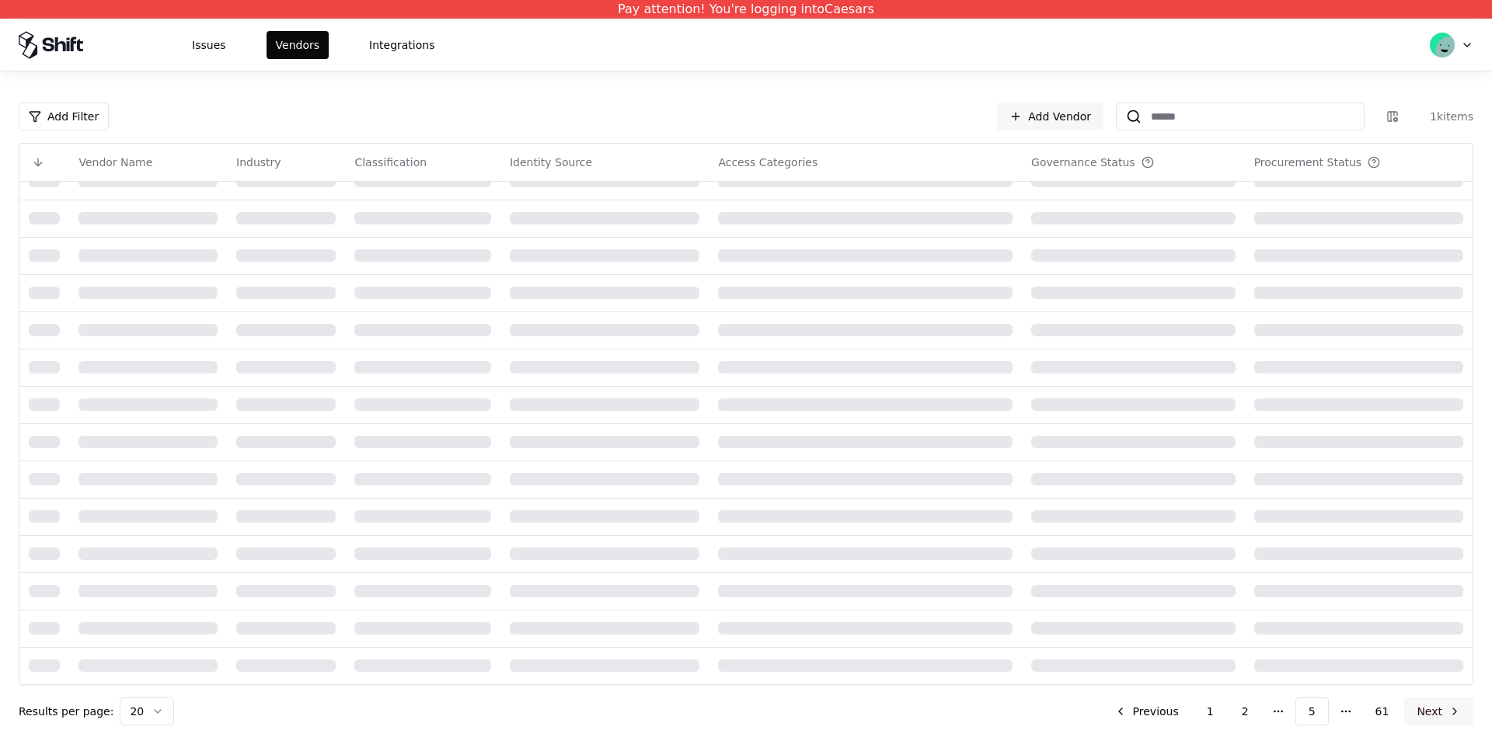
scroll to position [429, 0]
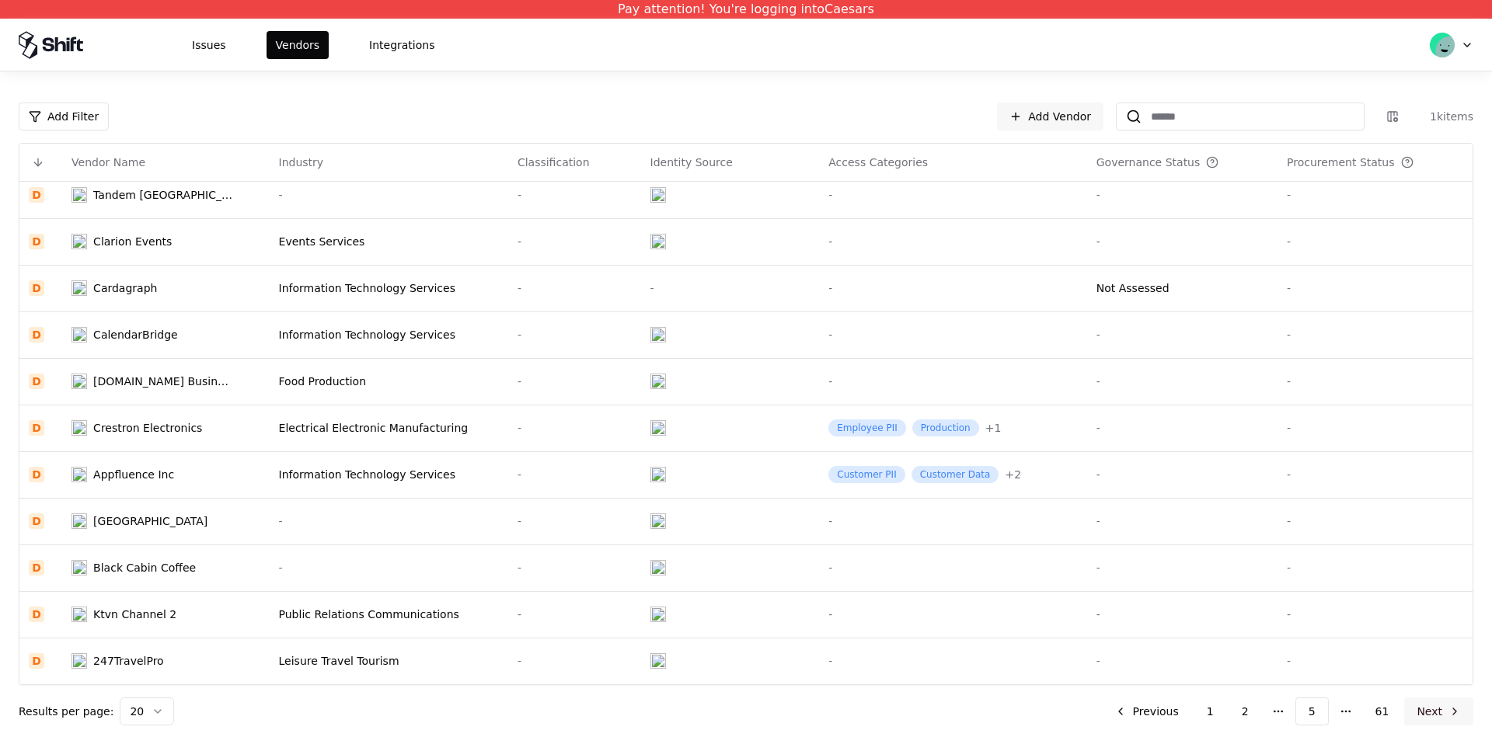
click at [1447, 709] on button "Next" at bounding box center [1438, 712] width 69 height 28
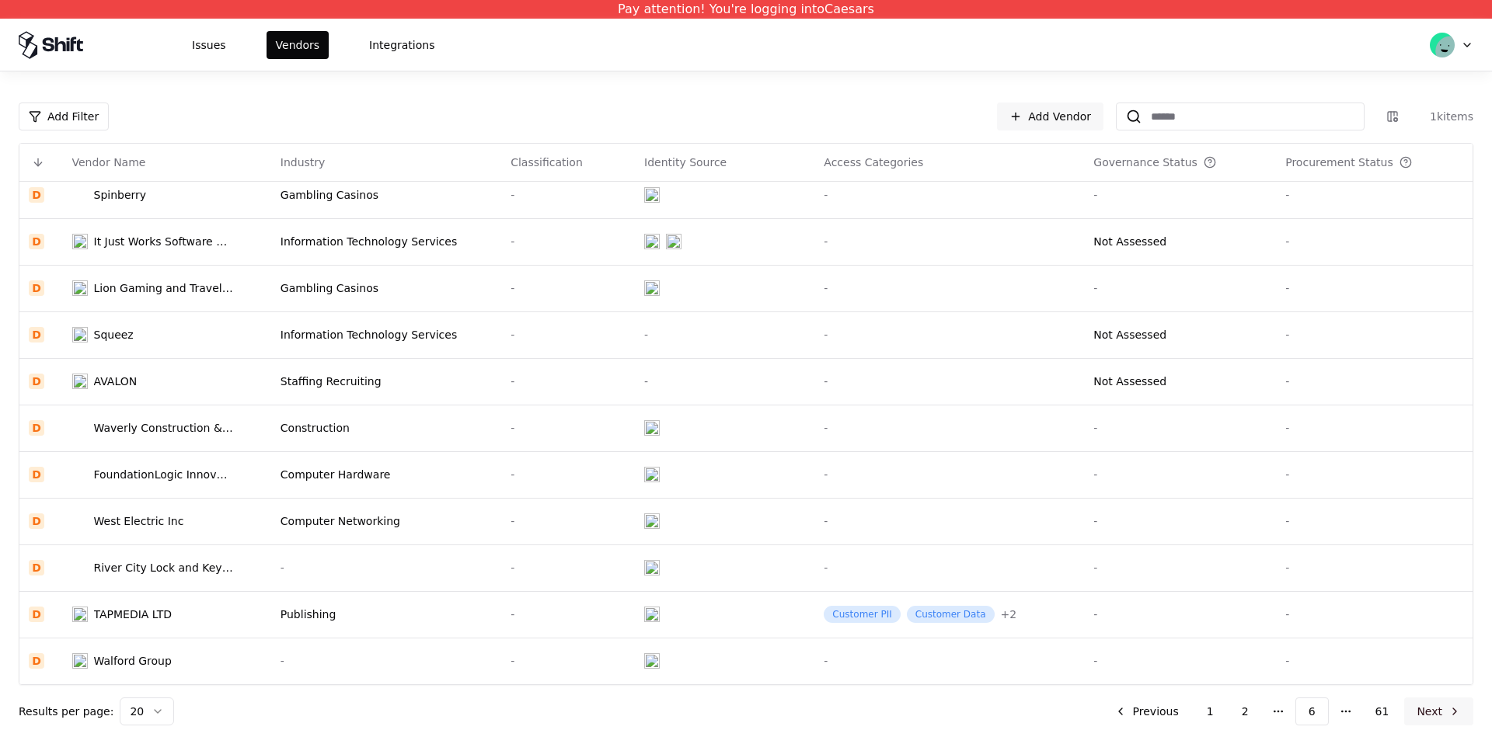
scroll to position [429, 0]
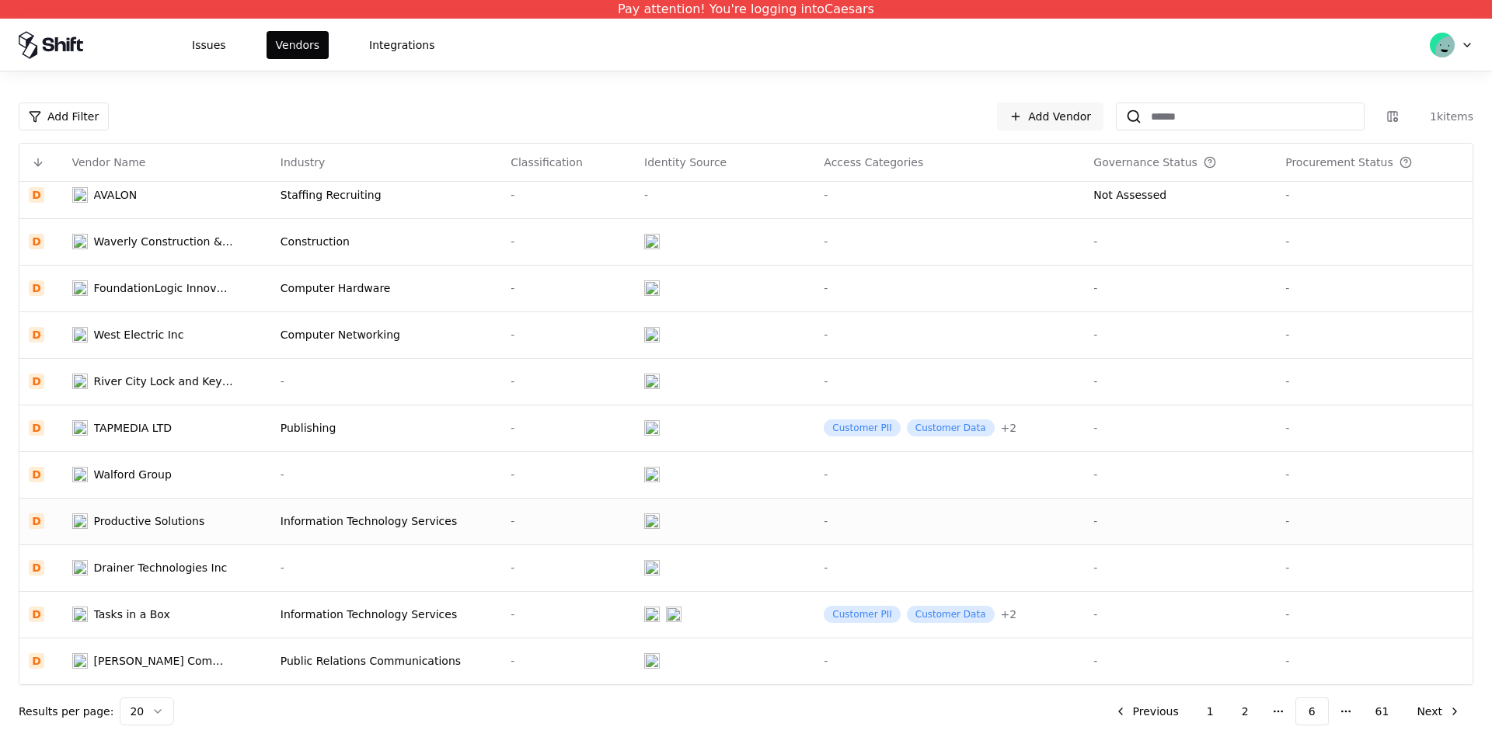
click at [385, 512] on td "Information Technology Services" at bounding box center [386, 521] width 230 height 47
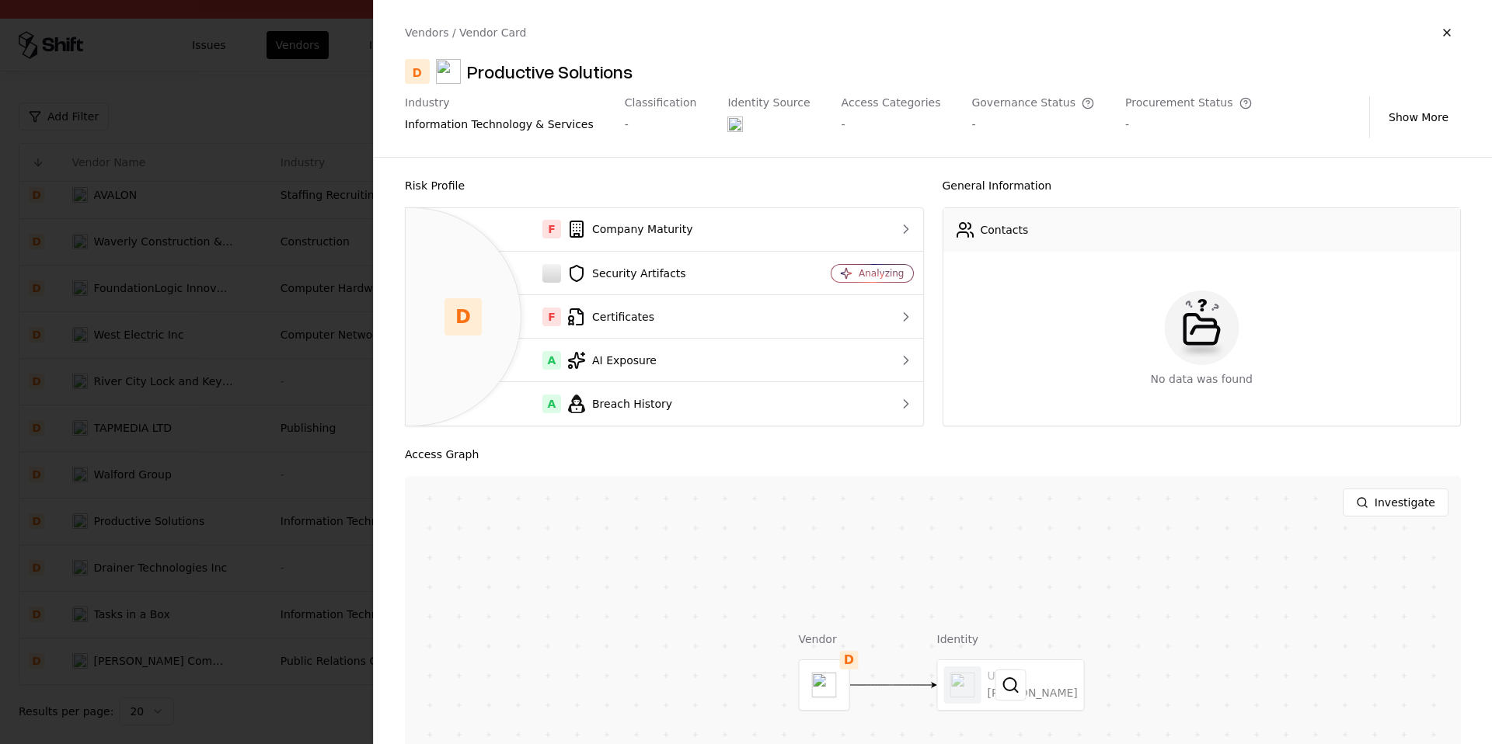
click at [1036, 693] on div at bounding box center [1011, 685] width 146 height 50
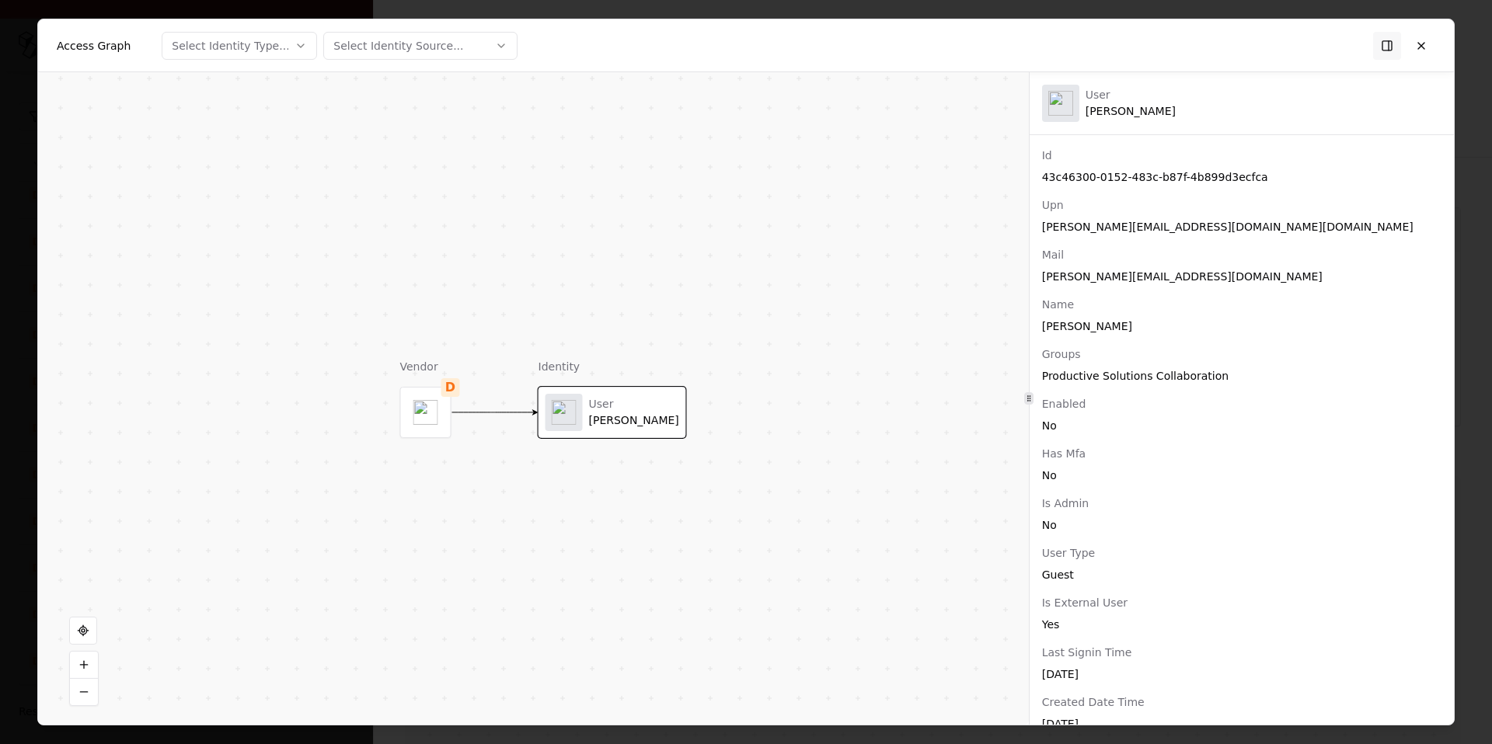
click at [1111, 377] on div "Productive Solutions Collaboration" at bounding box center [1241, 376] width 399 height 16
copy div "Productive Solutions Collaboration"
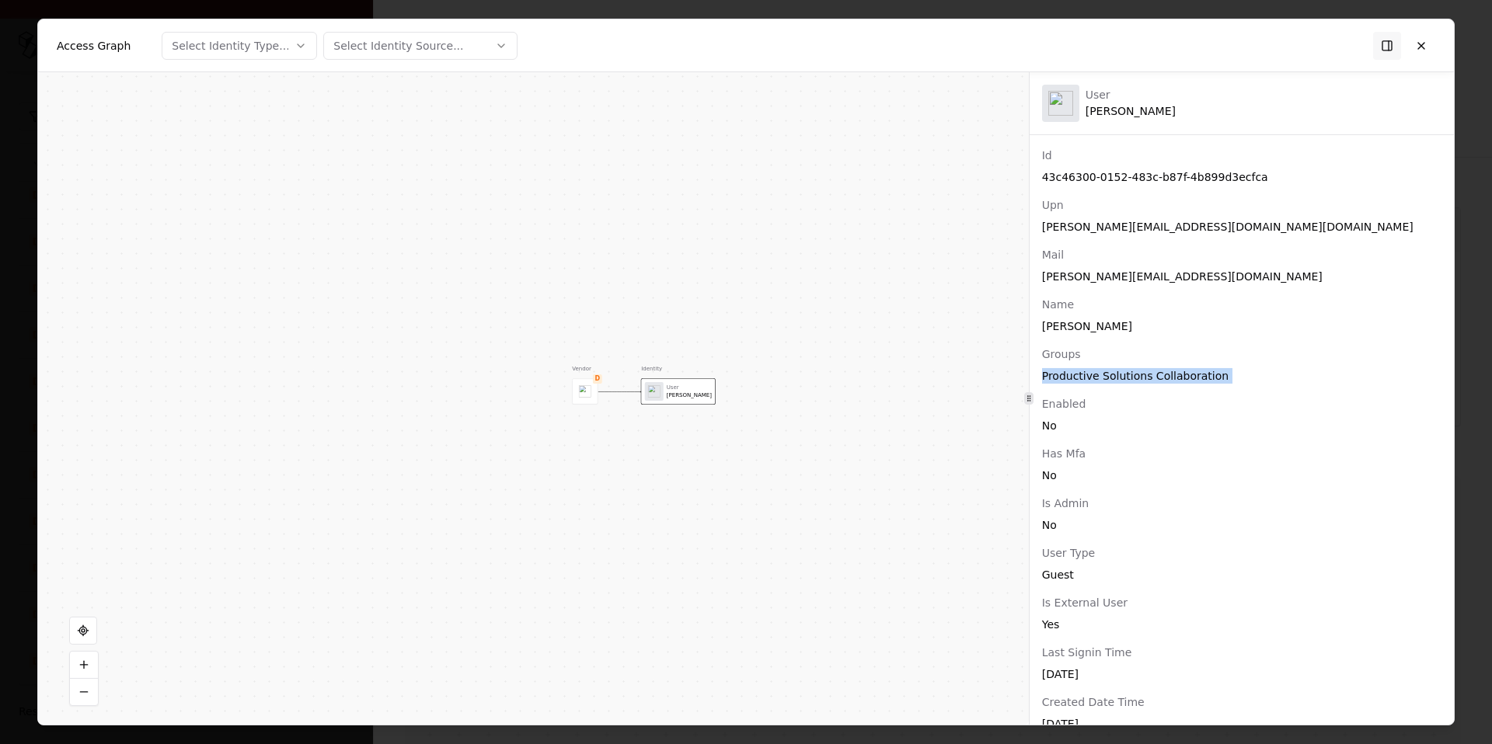
scroll to position [26, 0]
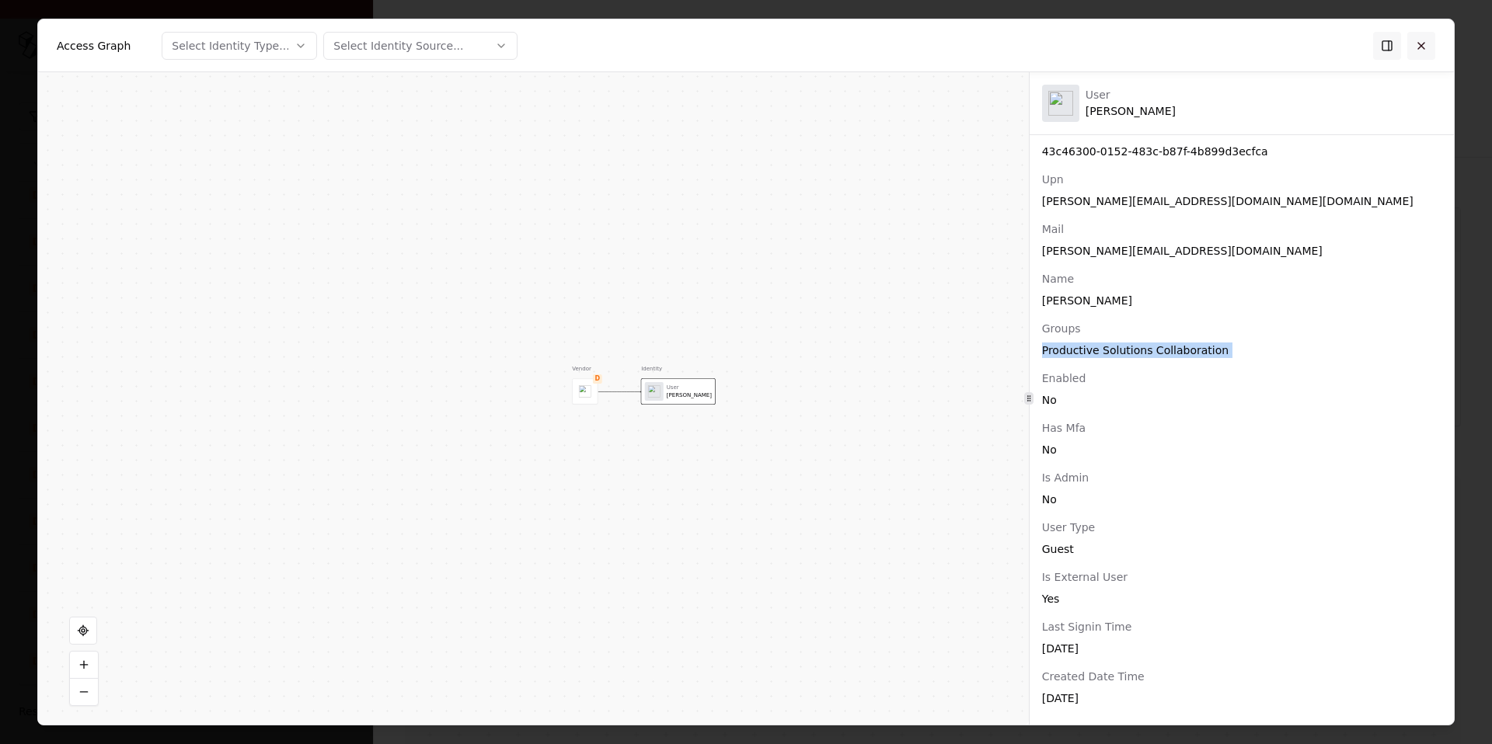
click at [1421, 54] on button at bounding box center [1421, 45] width 28 height 28
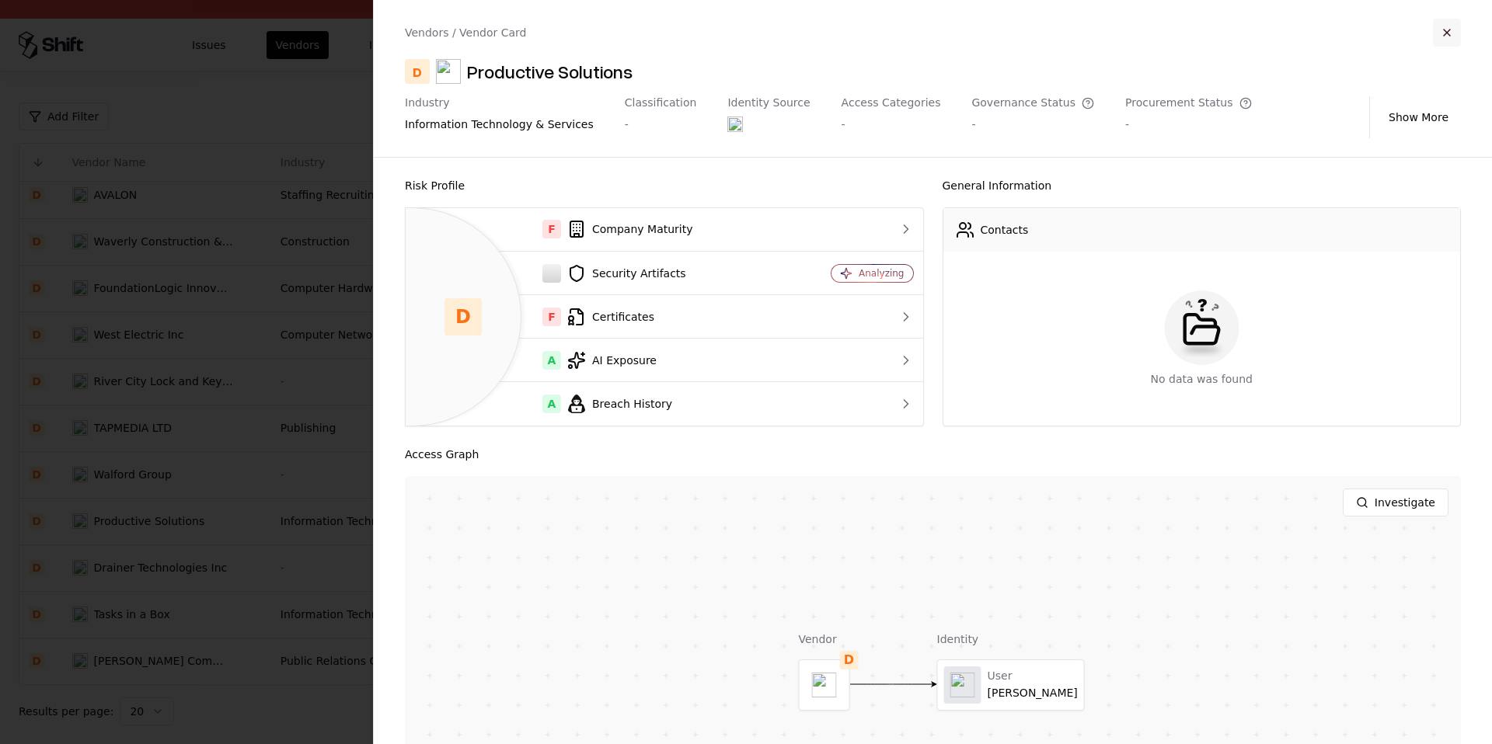
click at [1447, 33] on button "button" at bounding box center [1447, 33] width 28 height 28
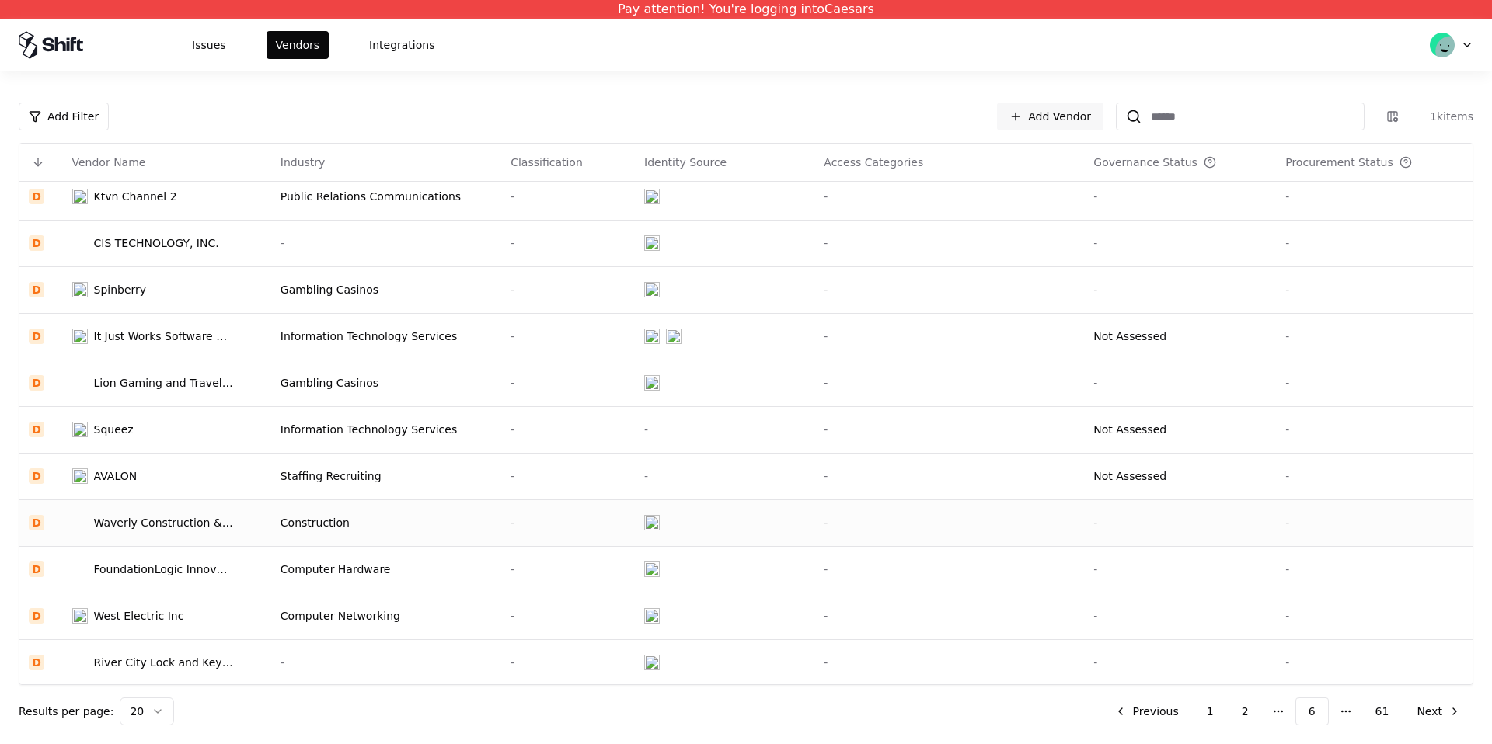
scroll to position [139, 0]
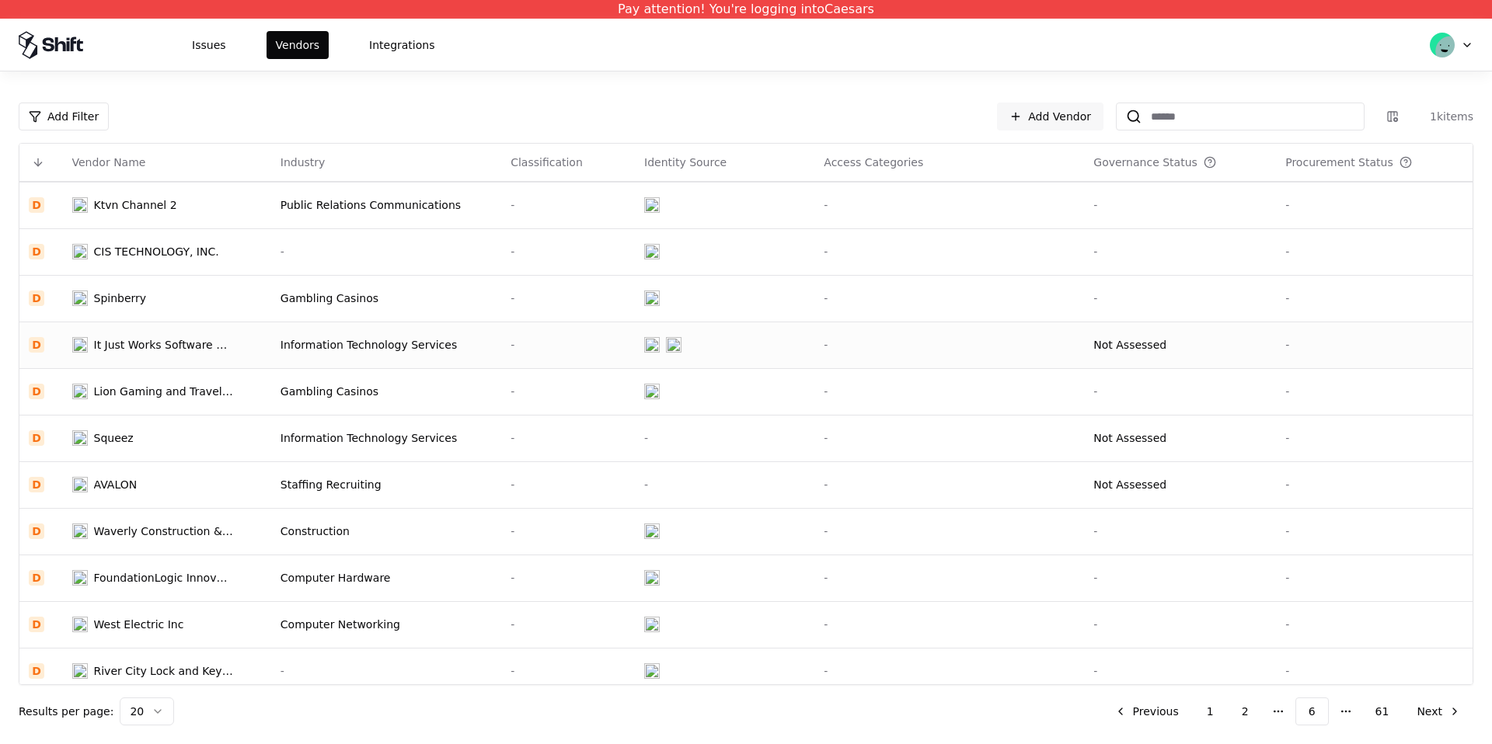
click at [401, 337] on div "Information Technology Services" at bounding box center [385, 345] width 211 height 16
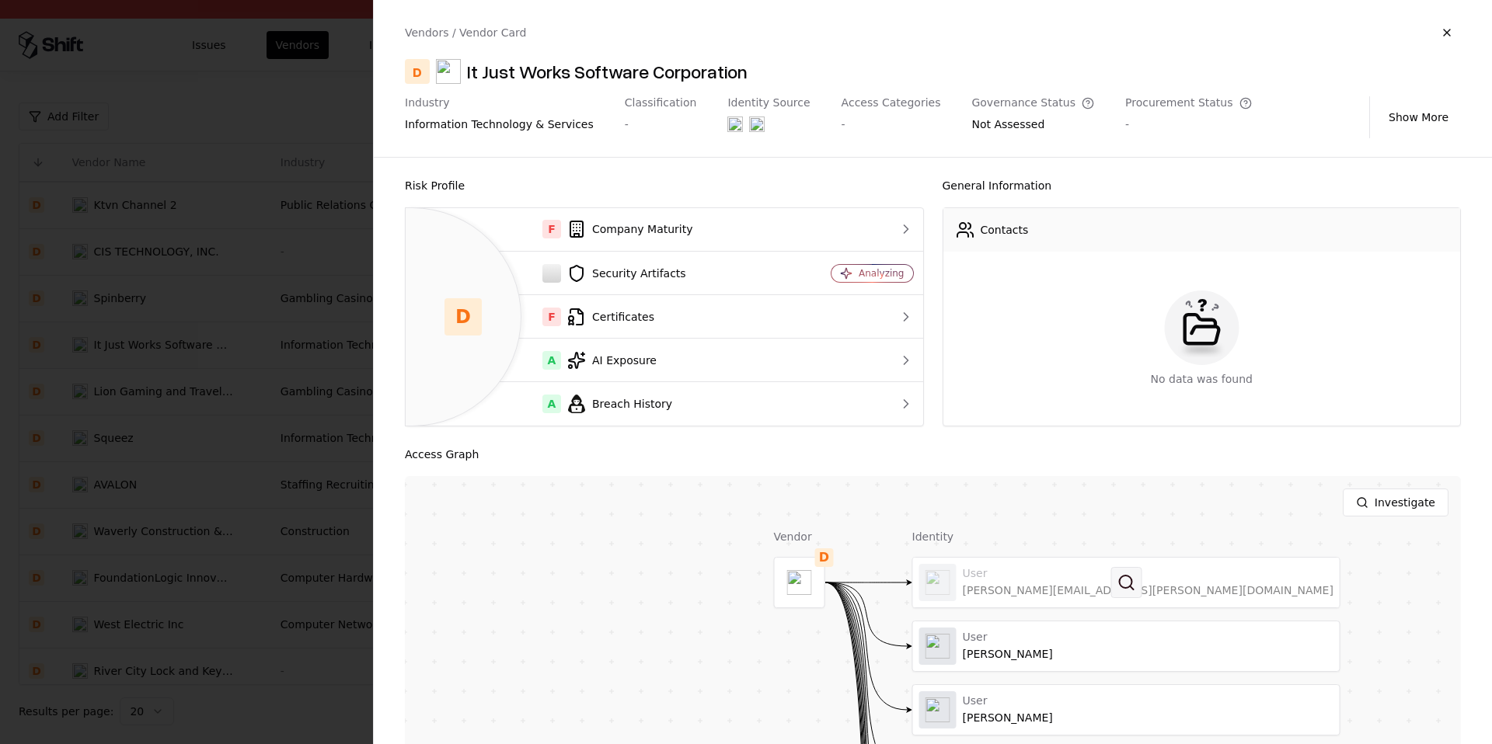
click at [1110, 582] on button at bounding box center [1125, 582] width 31 height 31
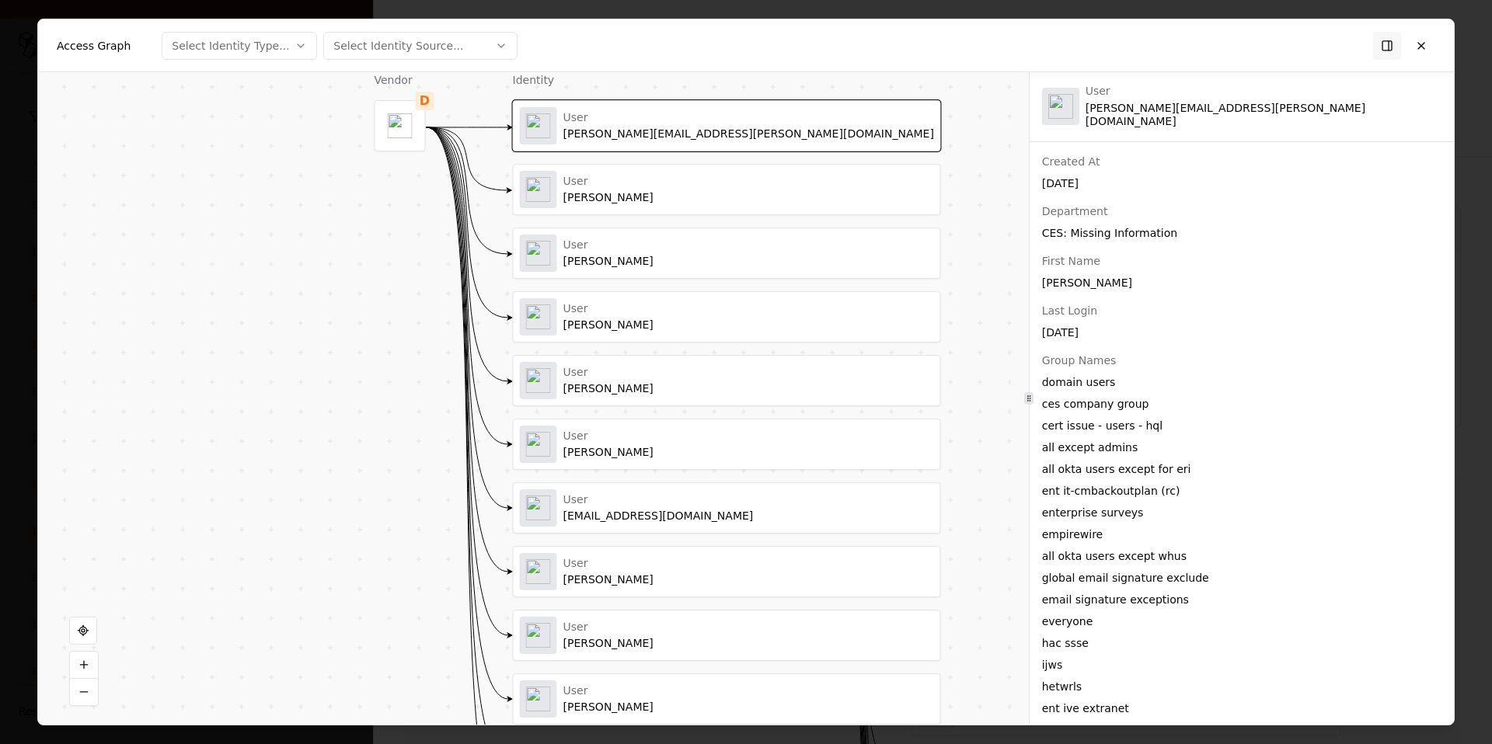
scroll to position [255, 0]
click at [1413, 52] on button at bounding box center [1421, 45] width 28 height 28
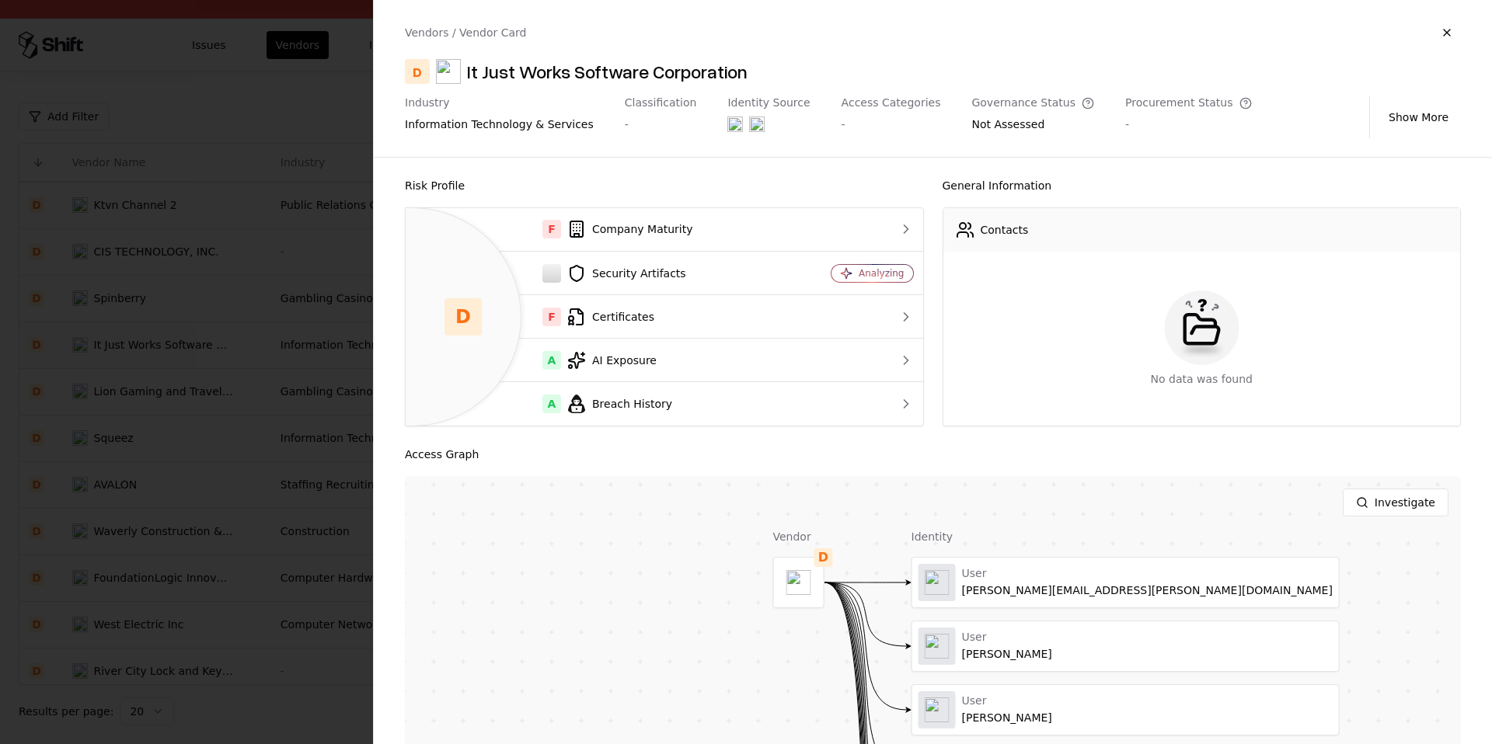
click at [0, 0] on div at bounding box center [0, 0] width 0 height 0
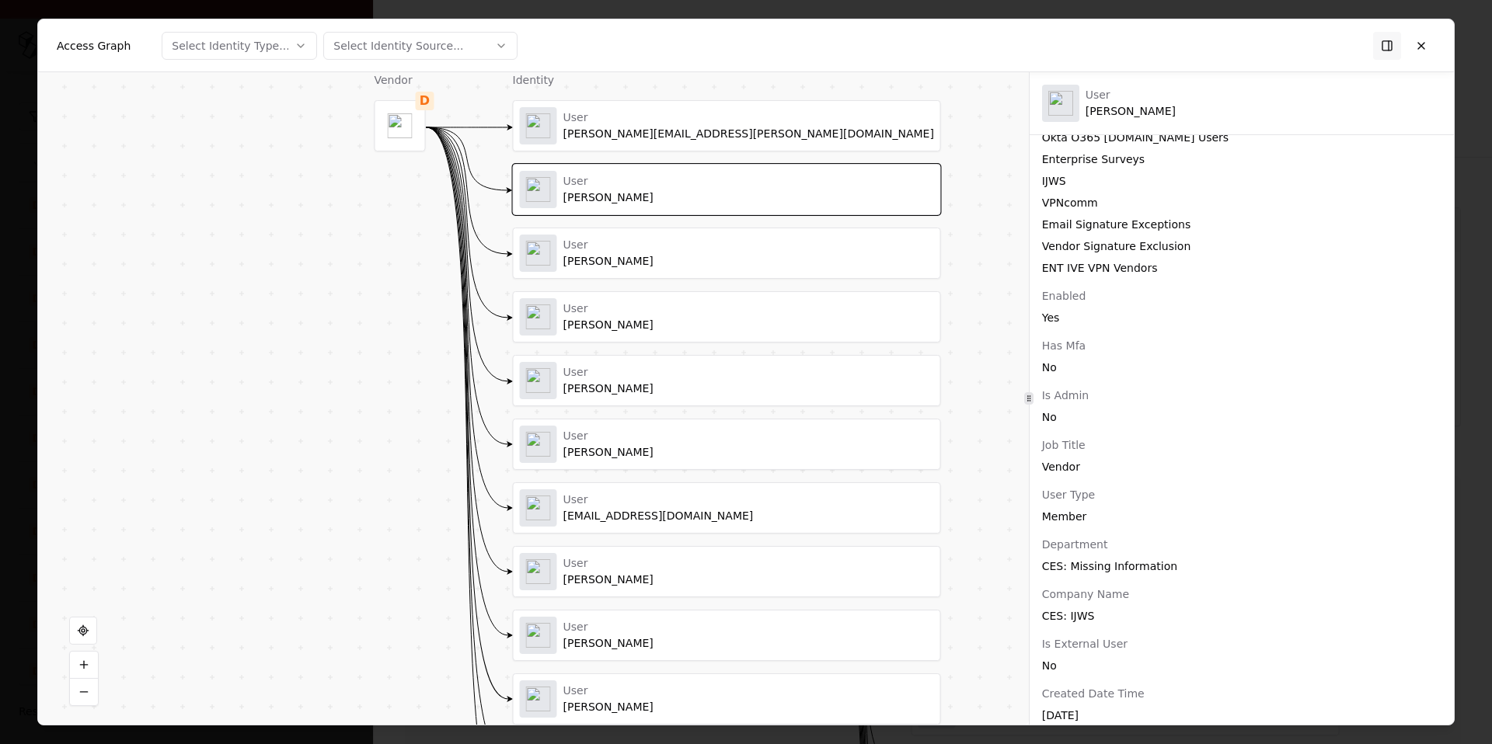
scroll to position [299, 0]
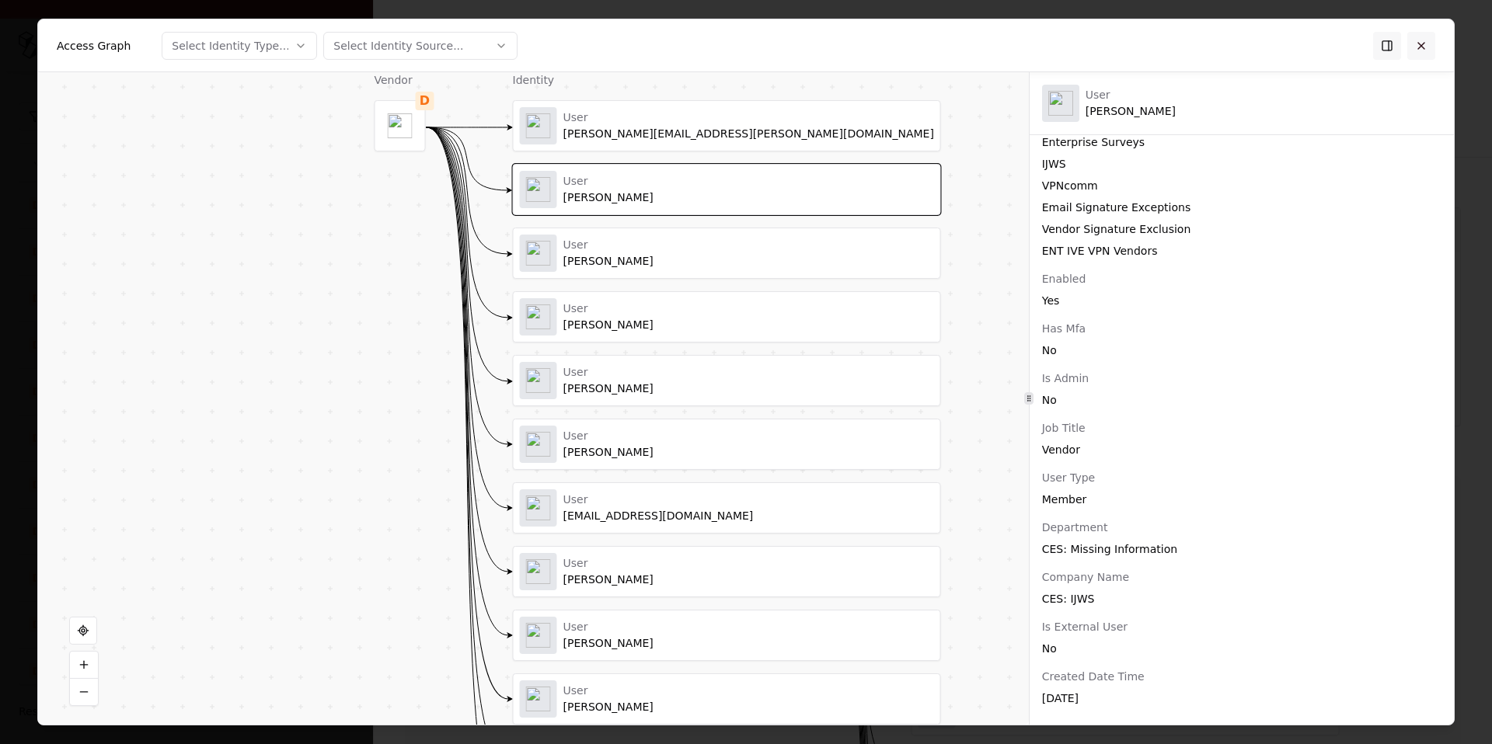
click at [1431, 47] on button at bounding box center [1421, 45] width 28 height 28
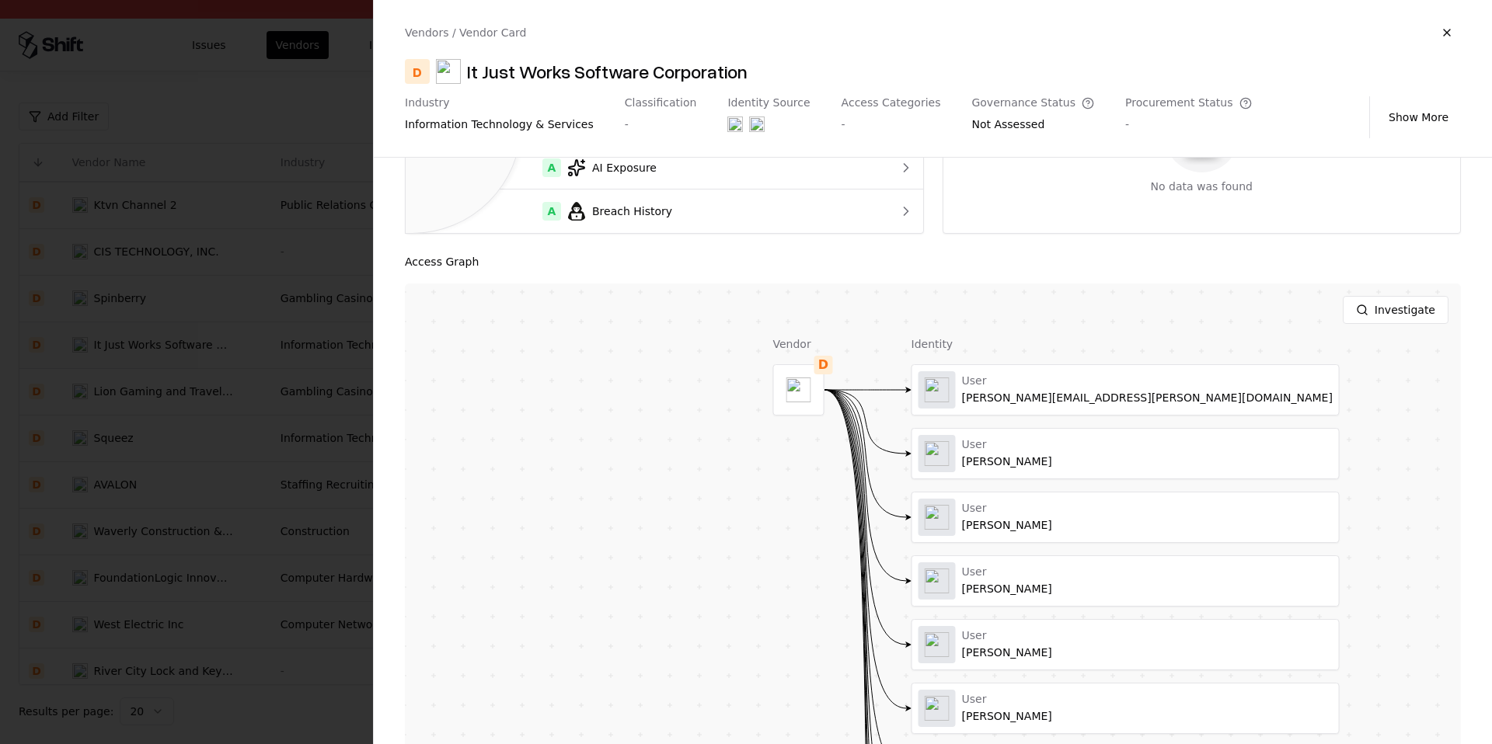
scroll to position [371, 0]
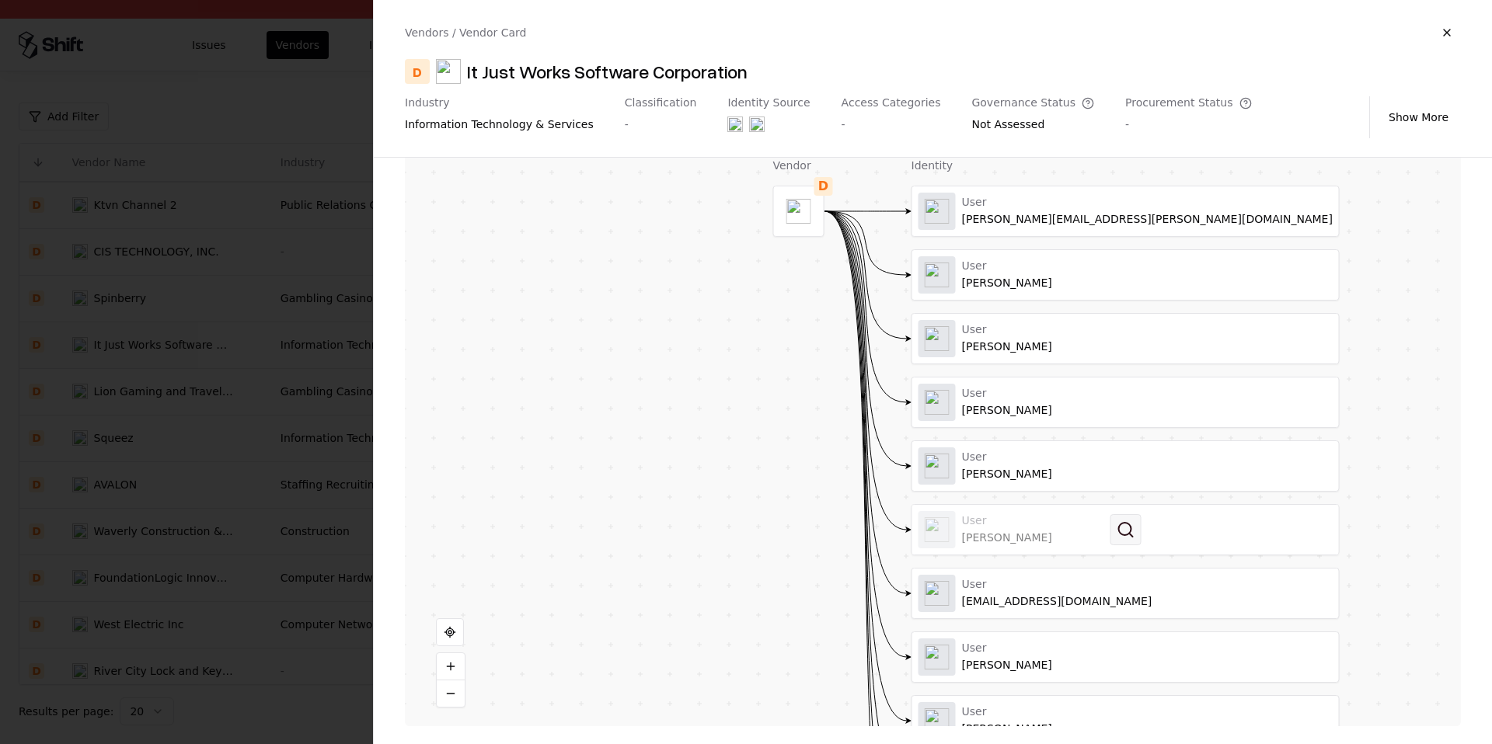
click at [1109, 523] on button at bounding box center [1124, 529] width 31 height 31
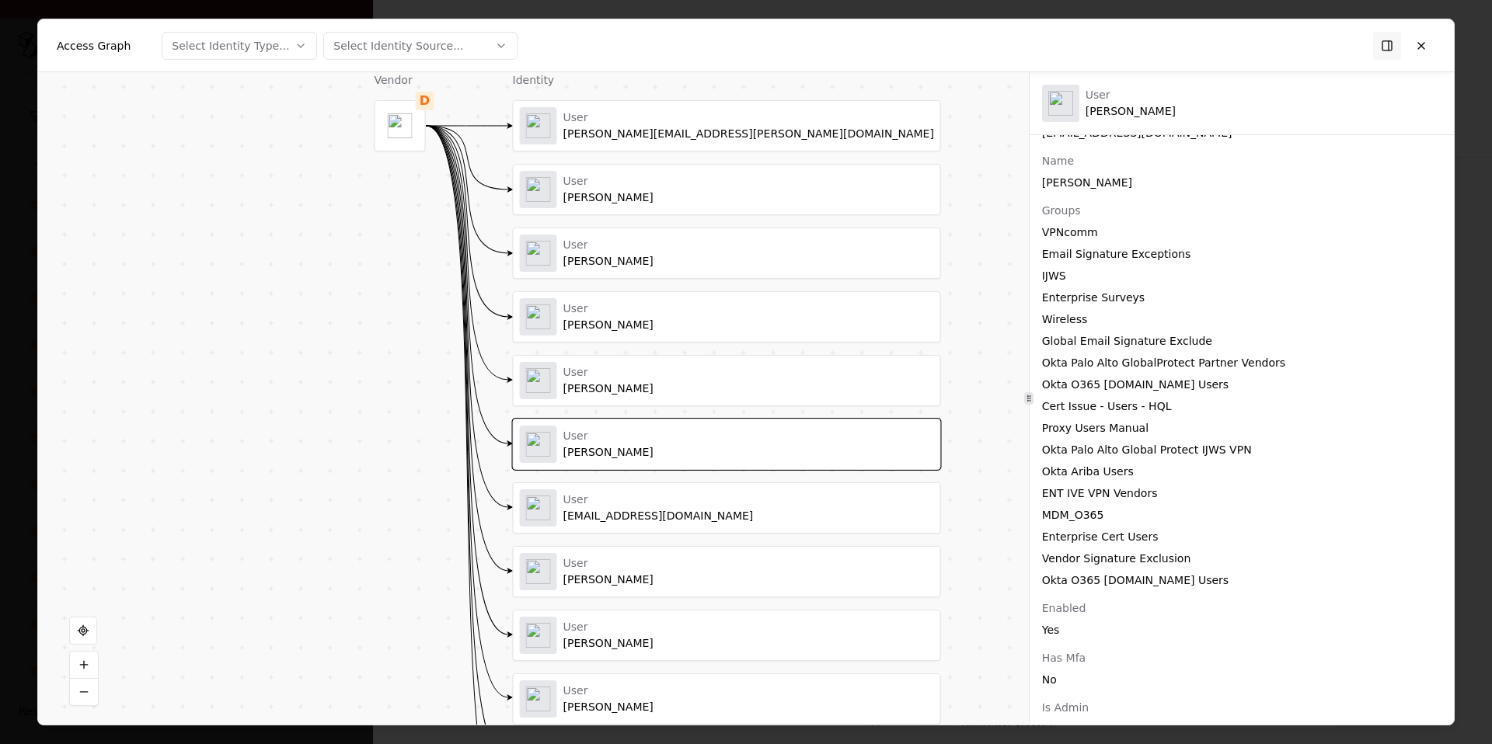
scroll to position [0, 0]
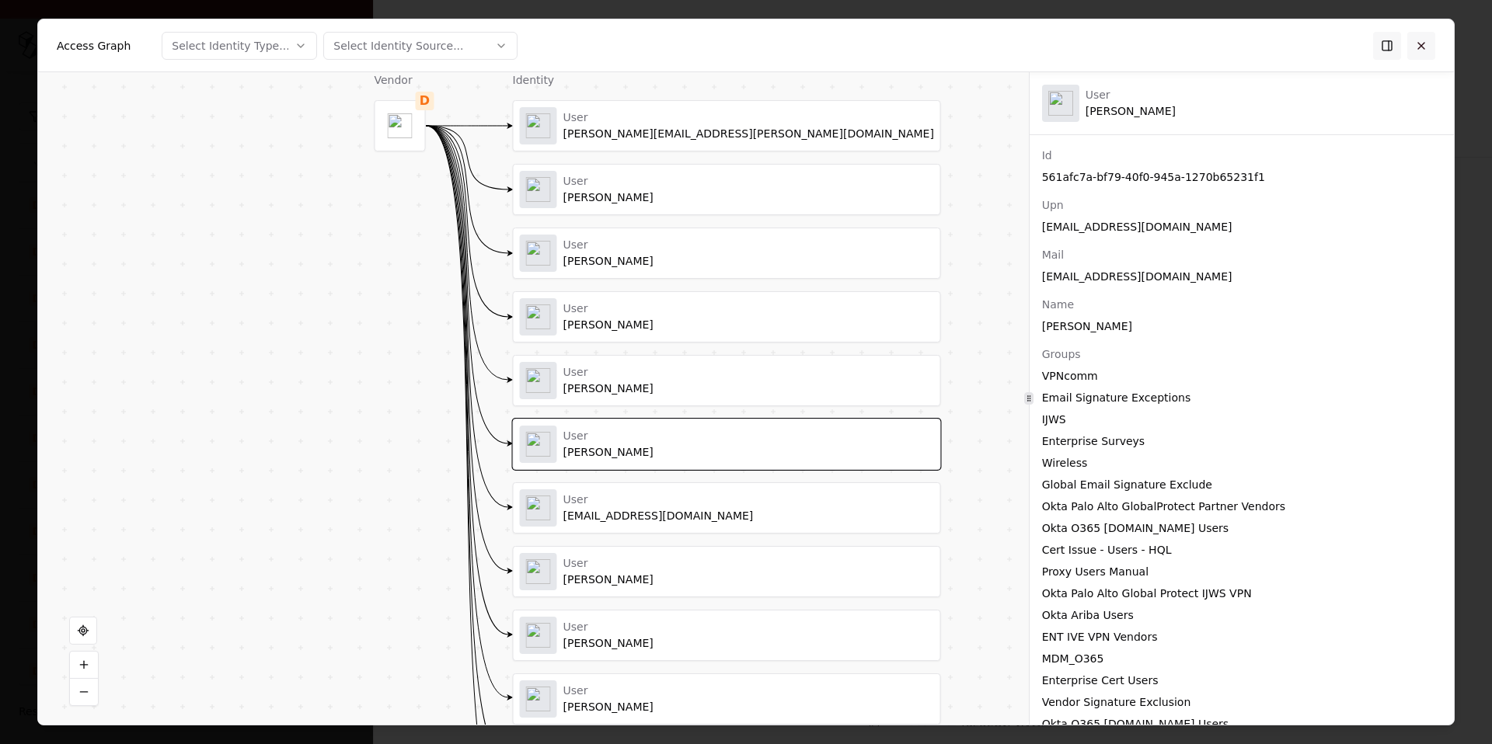
click at [1431, 47] on button at bounding box center [1421, 45] width 28 height 28
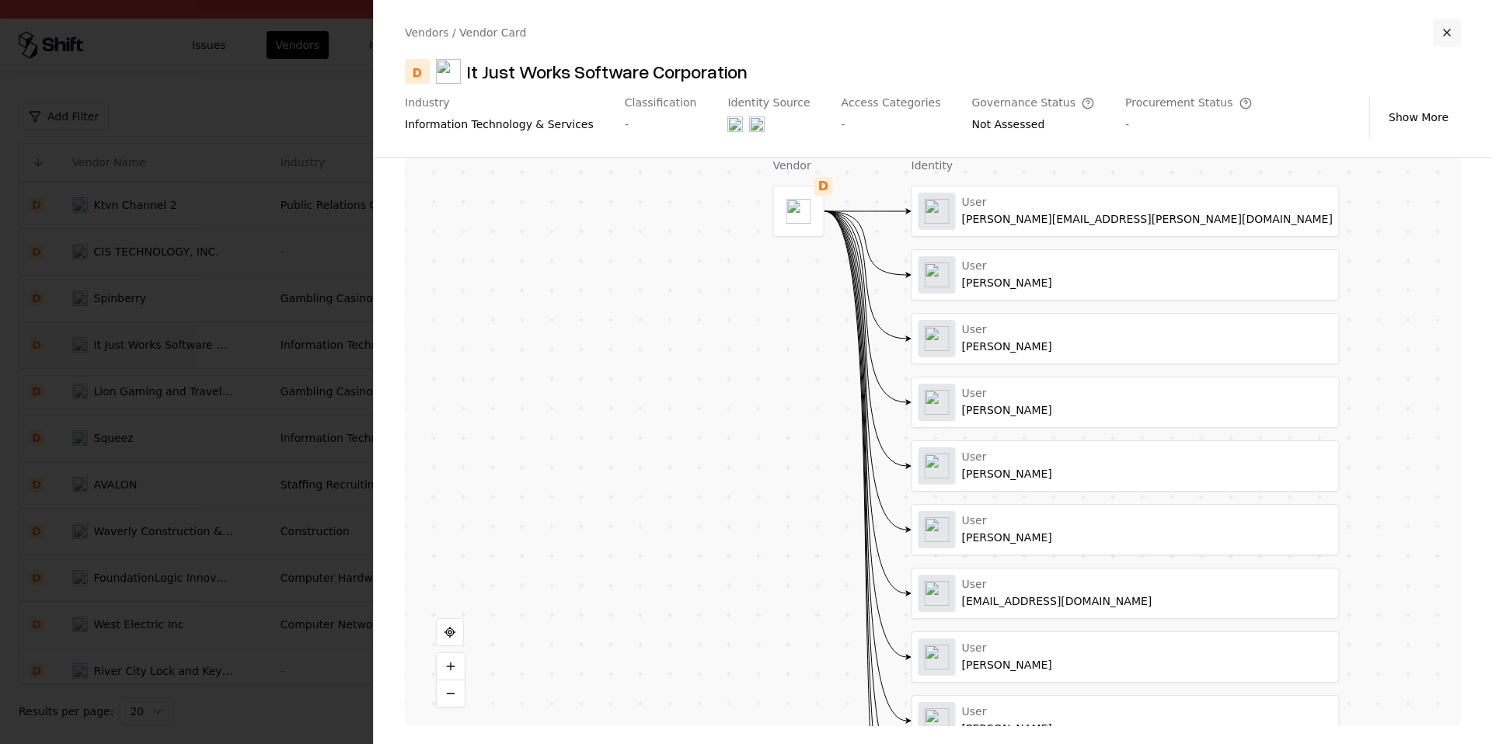
click at [1442, 40] on button "button" at bounding box center [1447, 33] width 28 height 28
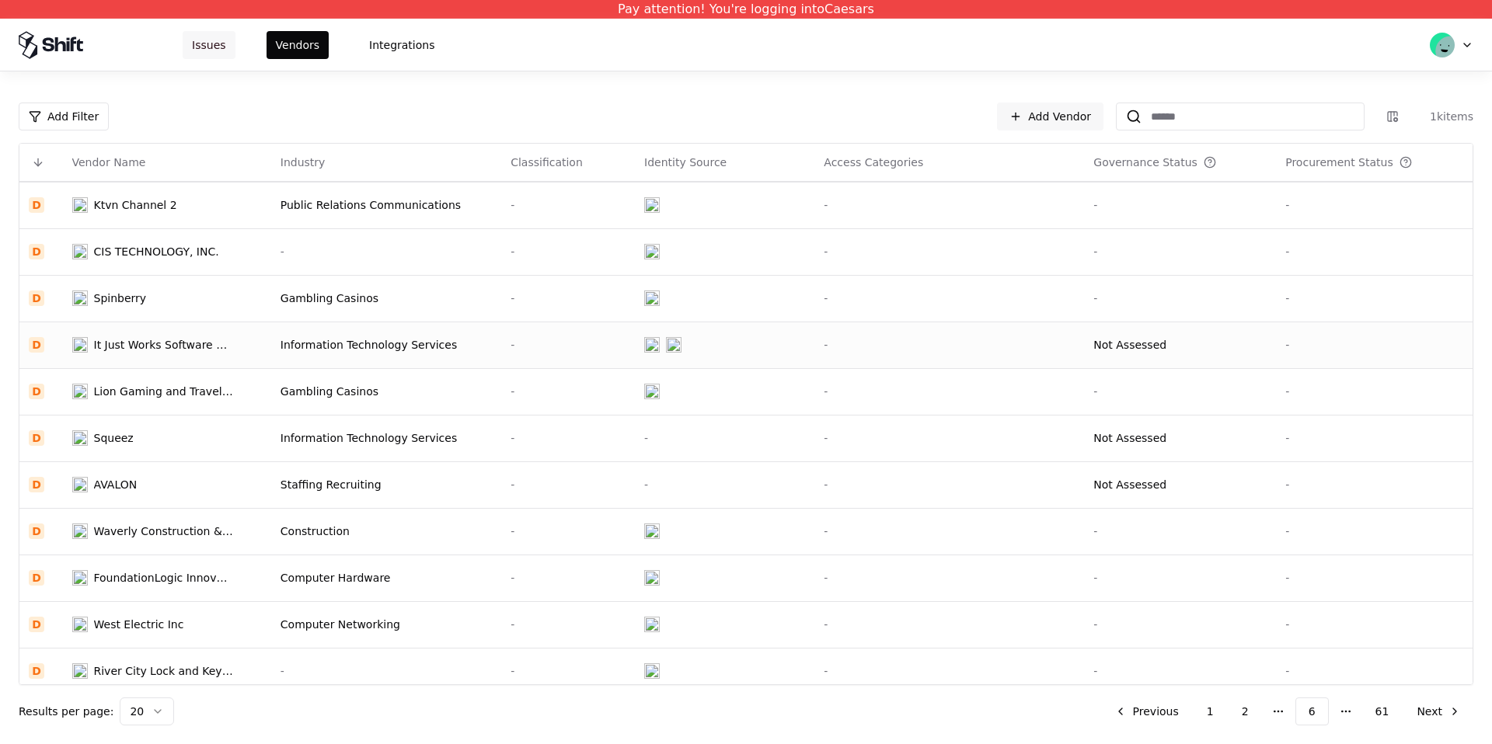
click at [228, 51] on button "Issues" at bounding box center [209, 45] width 53 height 28
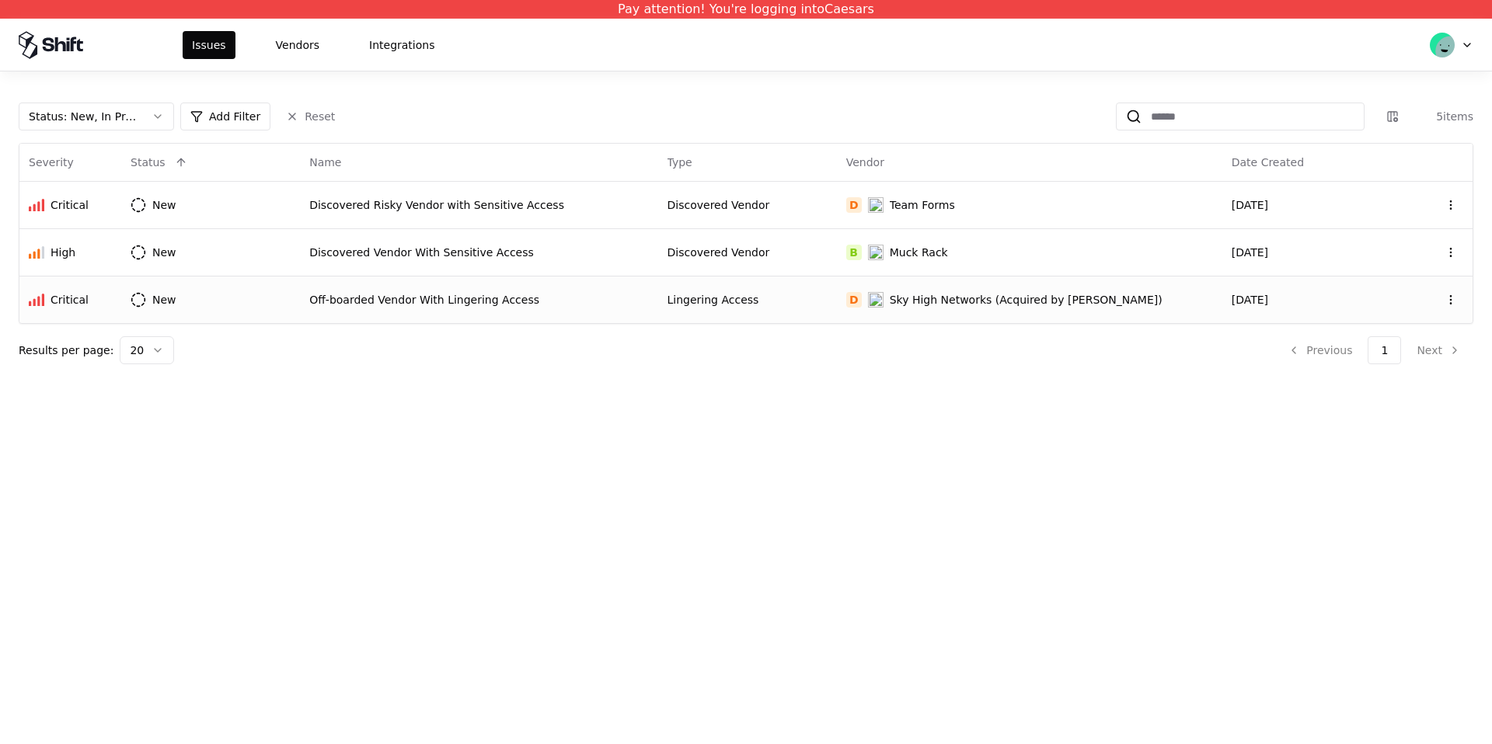
click at [413, 299] on div "Off-boarded Vendor With Lingering Access" at bounding box center [478, 300] width 339 height 16
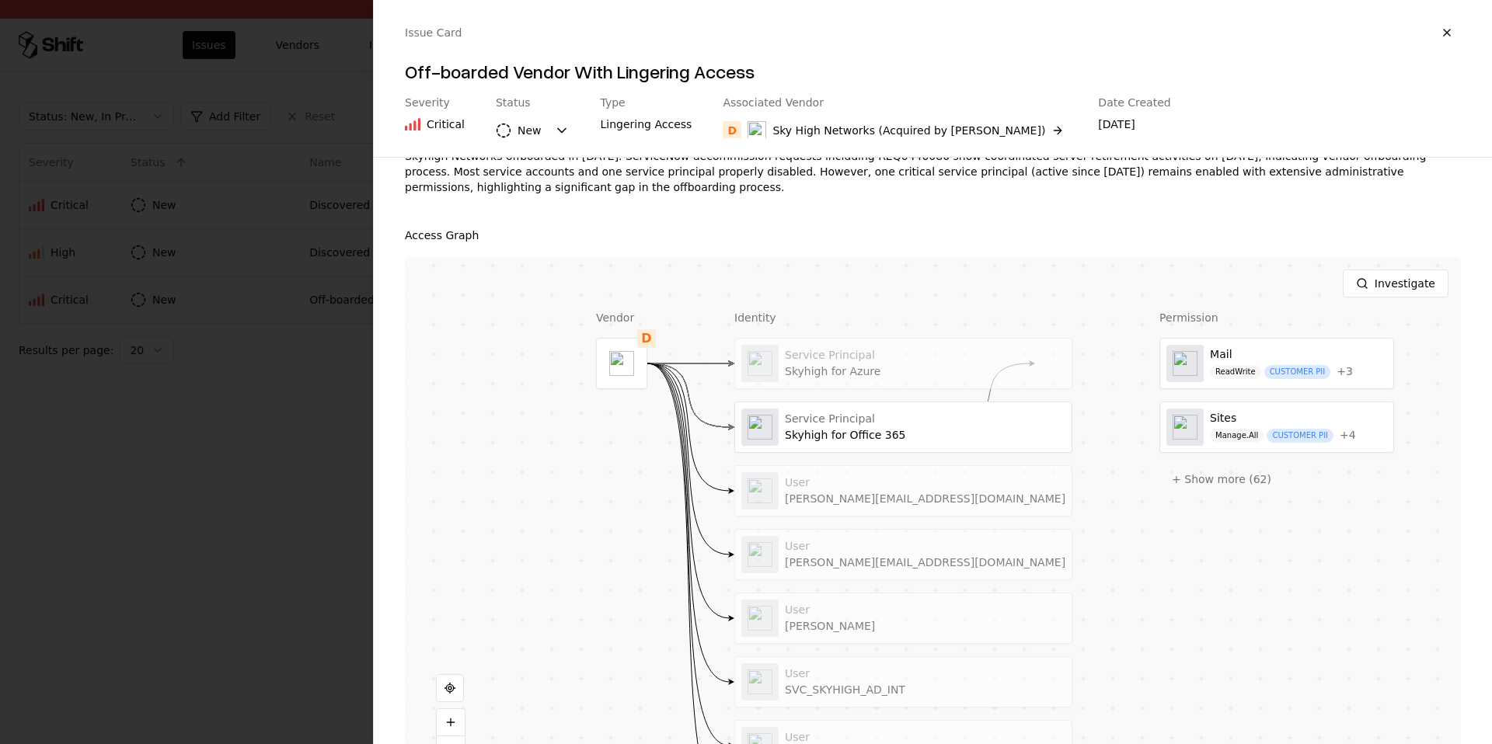
scroll to position [201, 0]
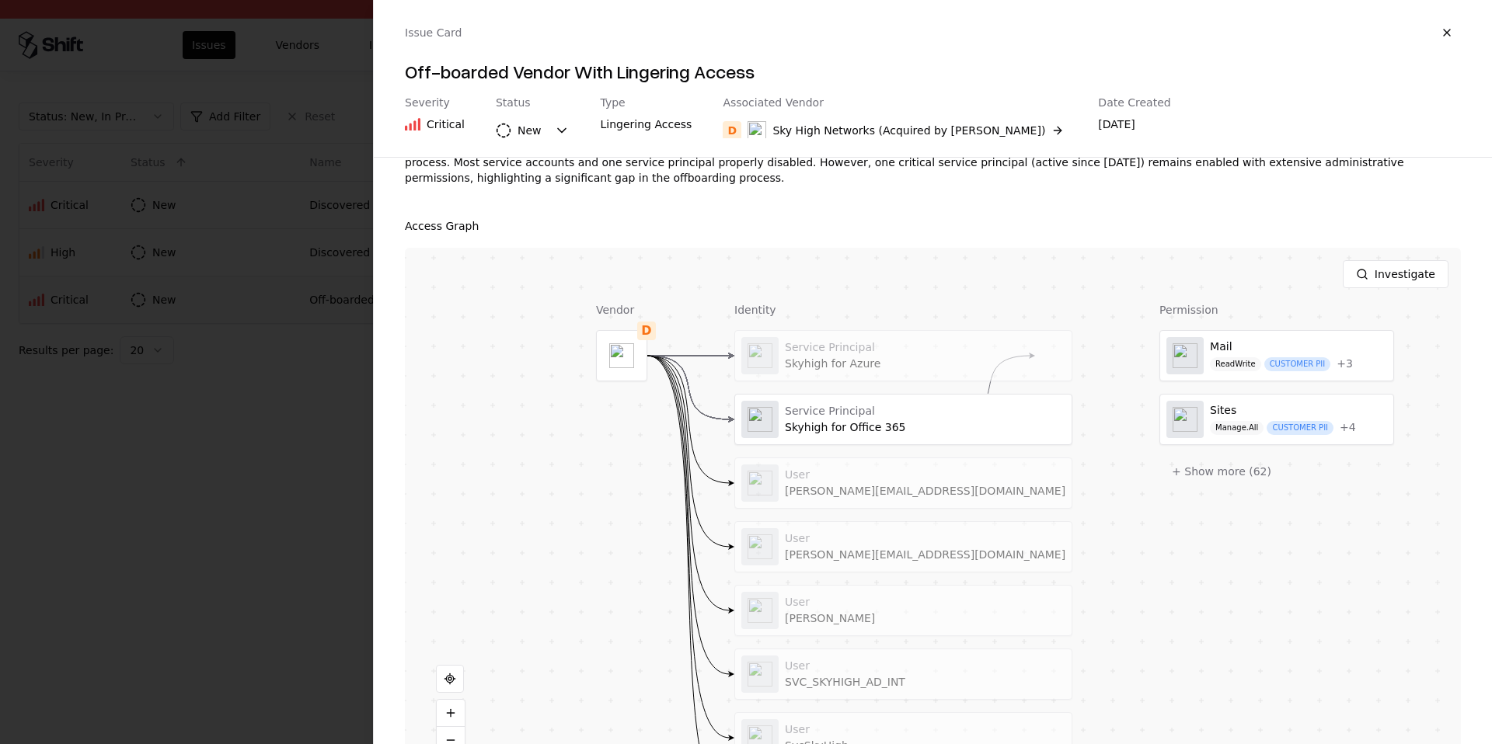
click at [0, 0] on div at bounding box center [0, 0] width 0 height 0
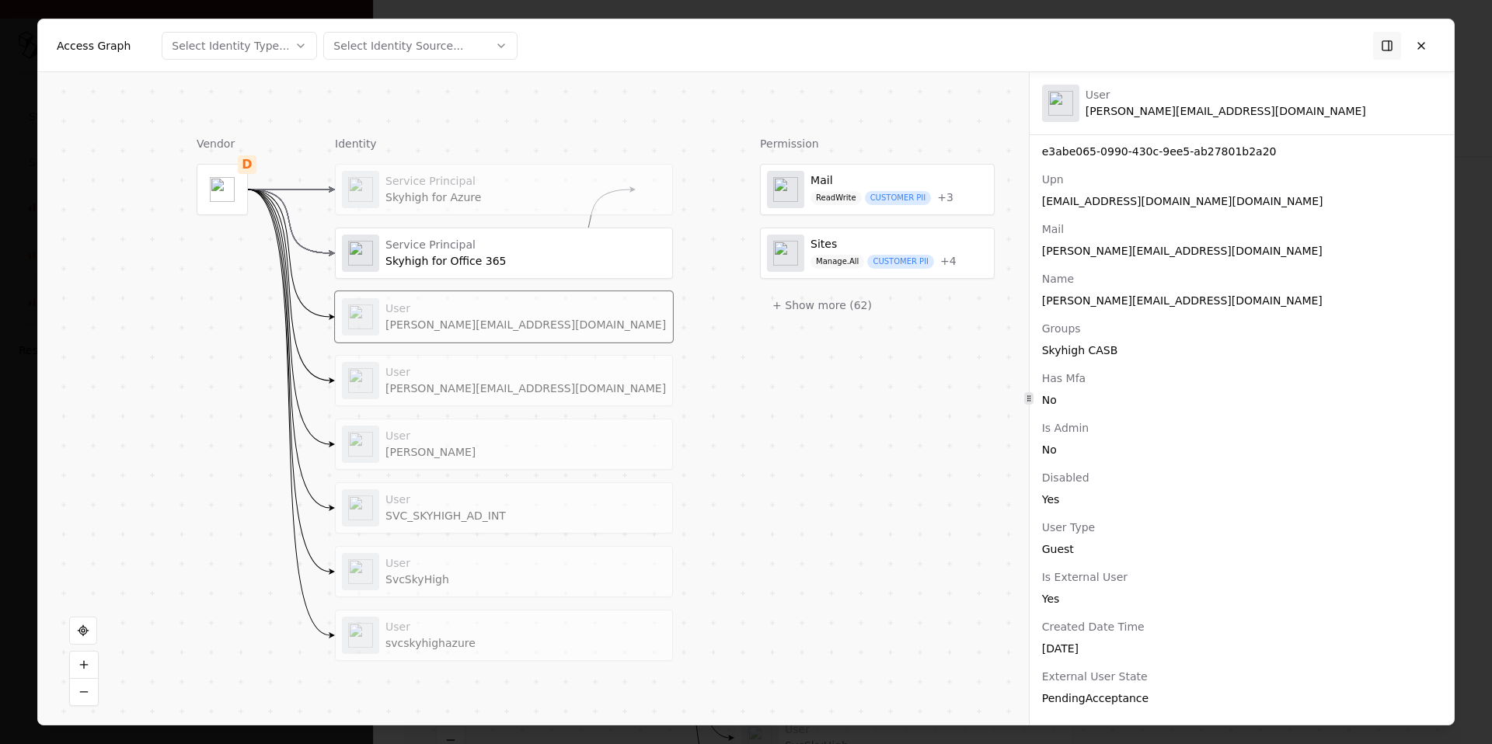
scroll to position [0, 0]
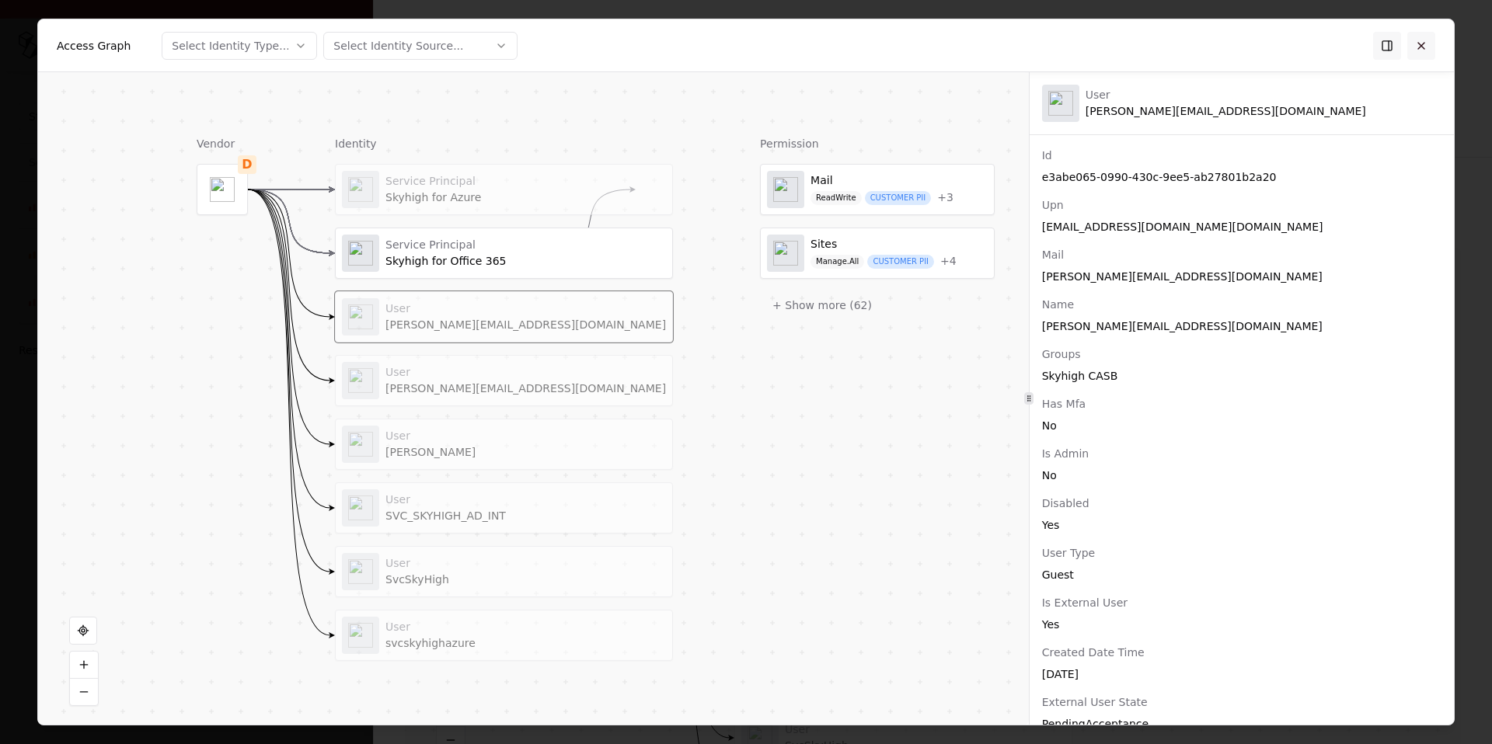
click at [1422, 49] on button at bounding box center [1421, 45] width 28 height 28
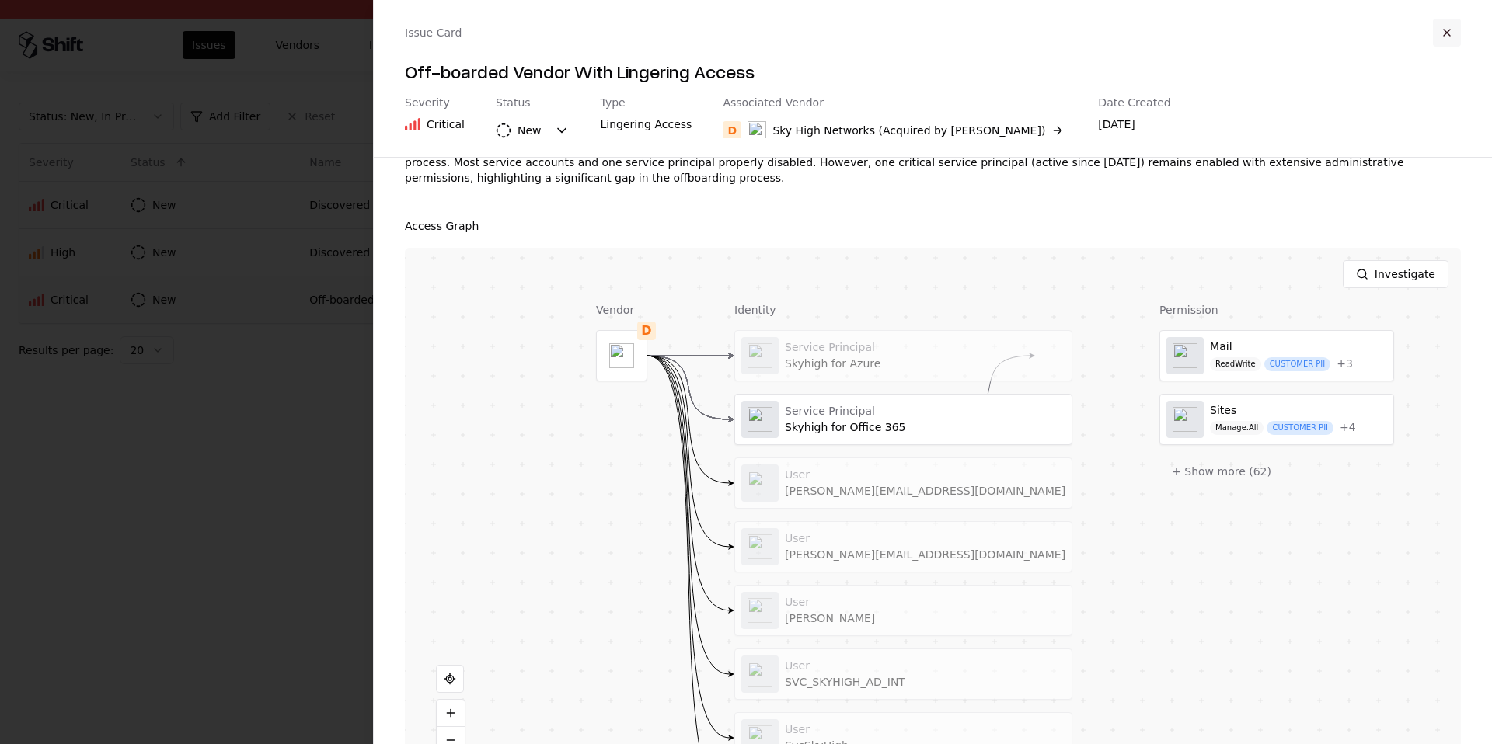
click at [1441, 35] on button "button" at bounding box center [1447, 33] width 28 height 28
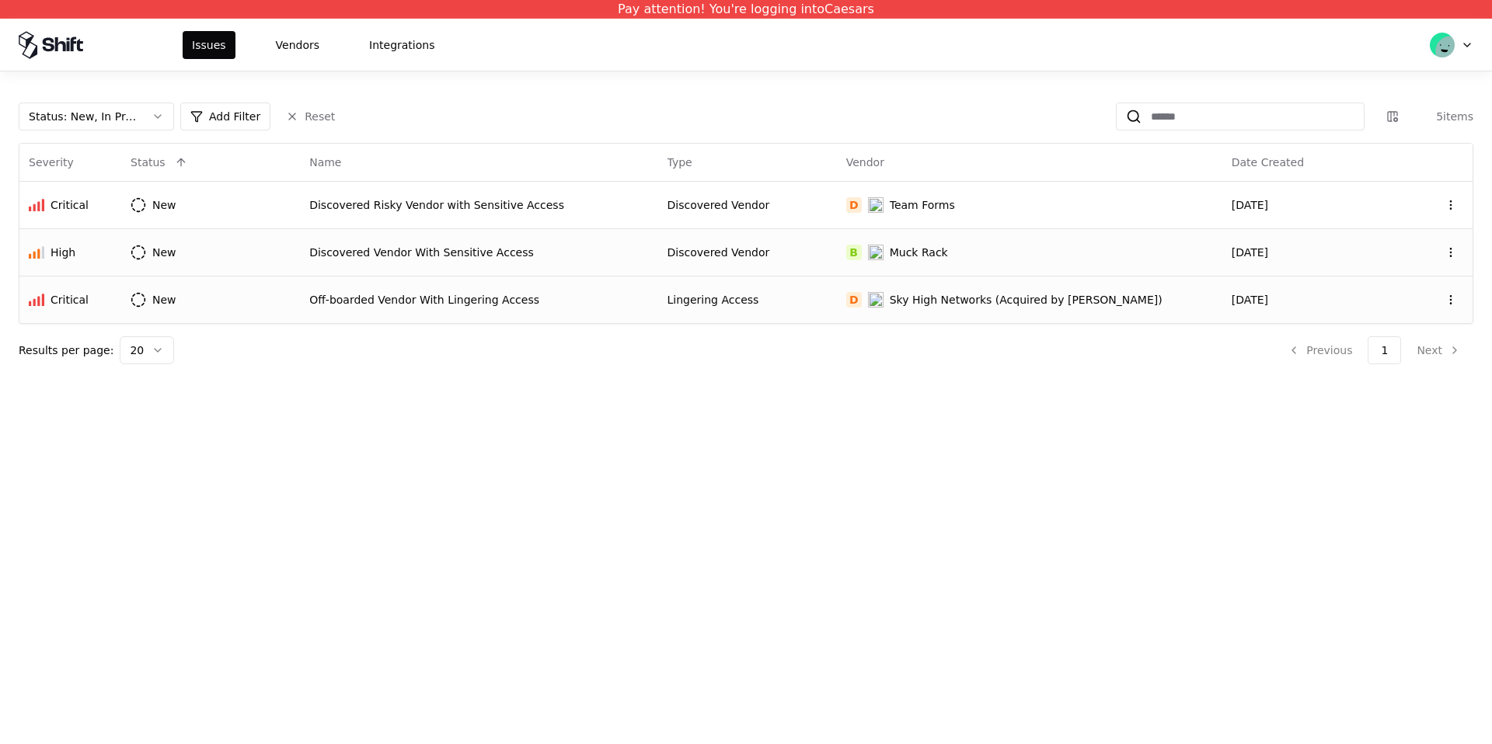
click at [548, 254] on div "Discovered Vendor With Sensitive Access" at bounding box center [478, 253] width 339 height 16
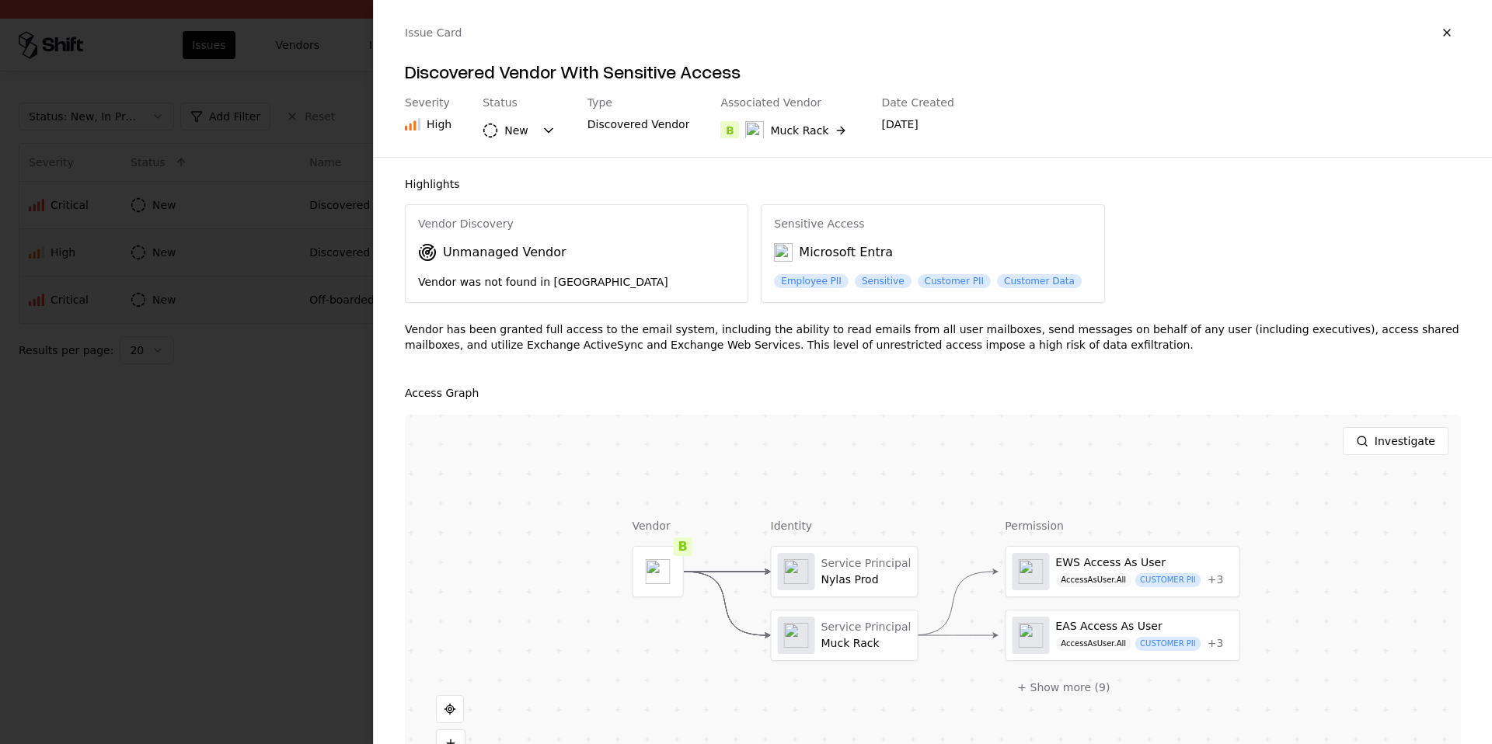
click at [0, 0] on div at bounding box center [0, 0] width 0 height 0
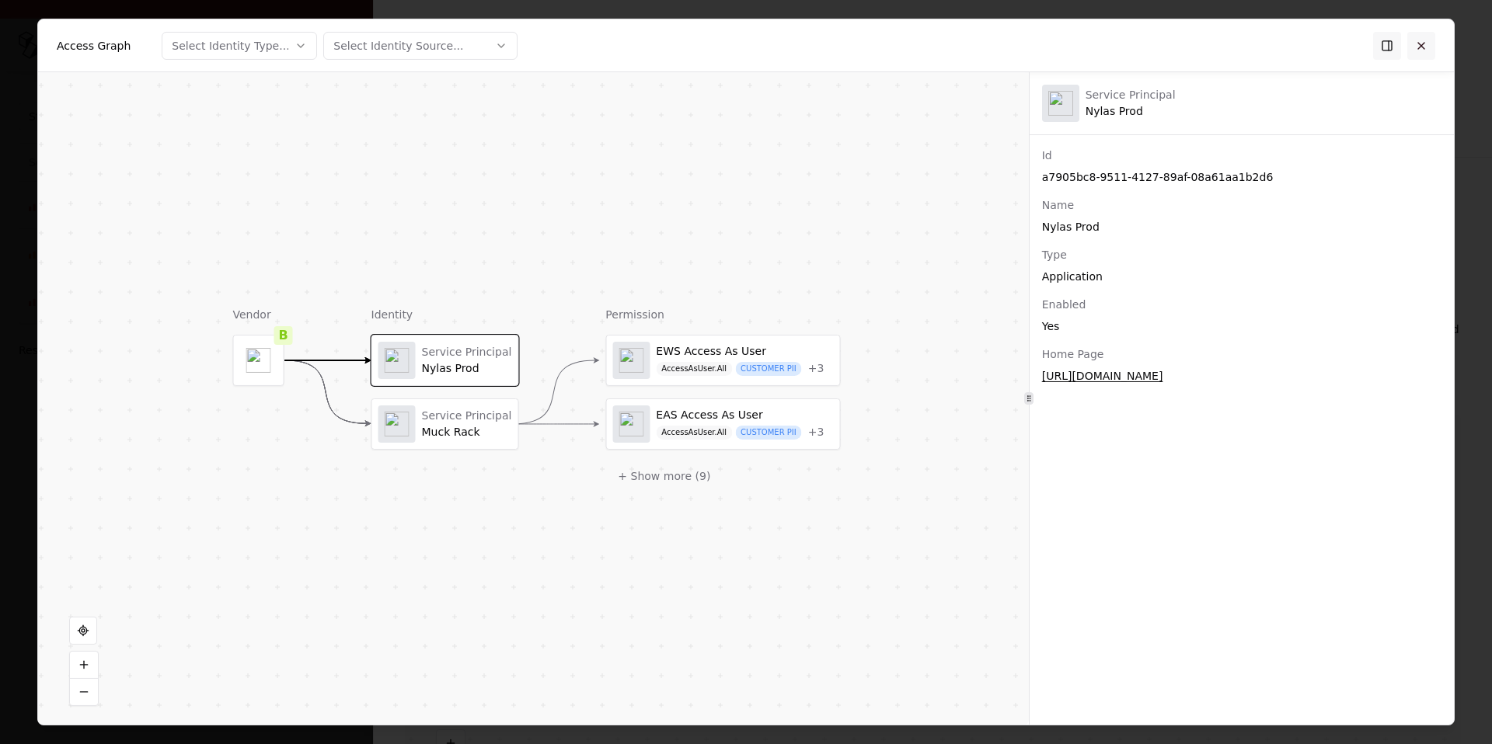
click at [1415, 49] on button at bounding box center [1421, 45] width 28 height 28
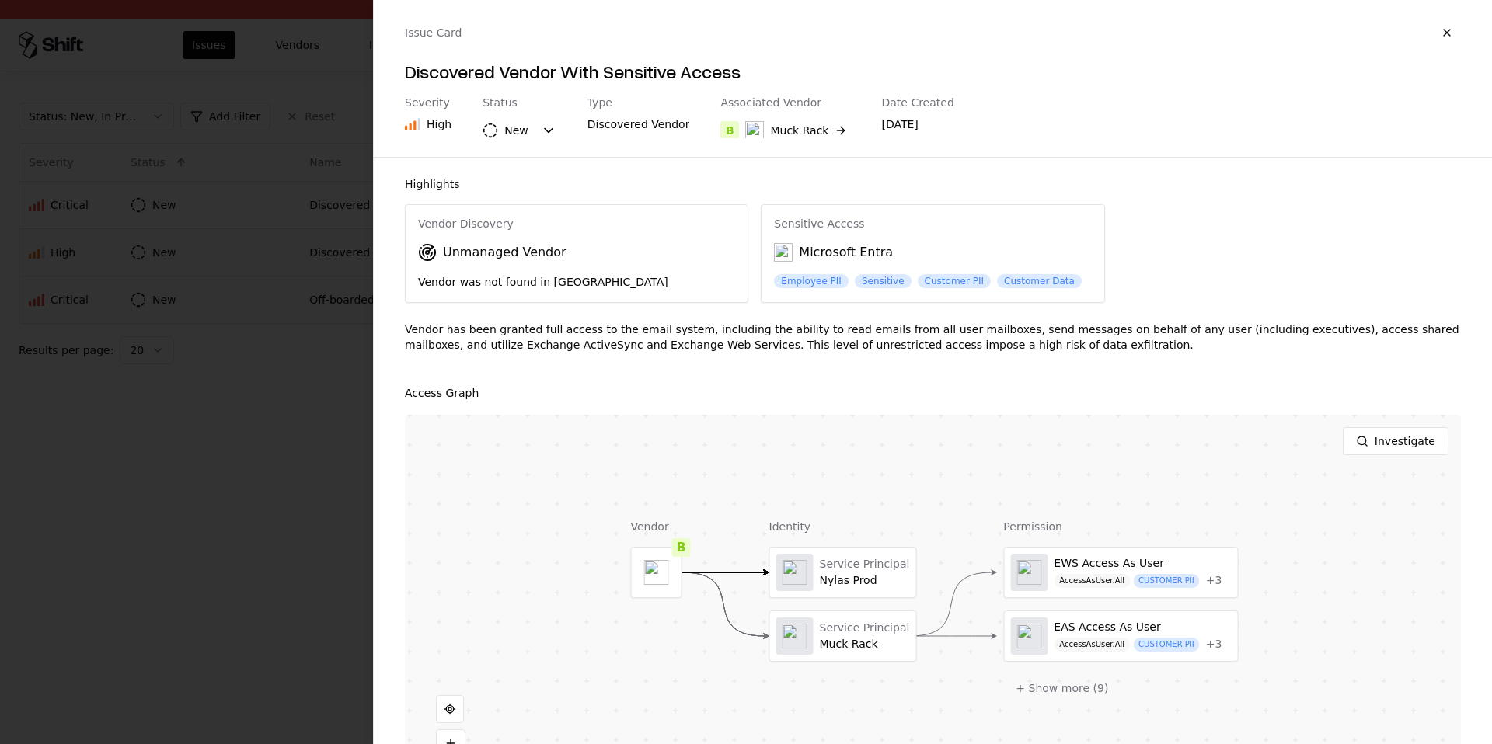
click at [0, 0] on div at bounding box center [0, 0] width 0 height 0
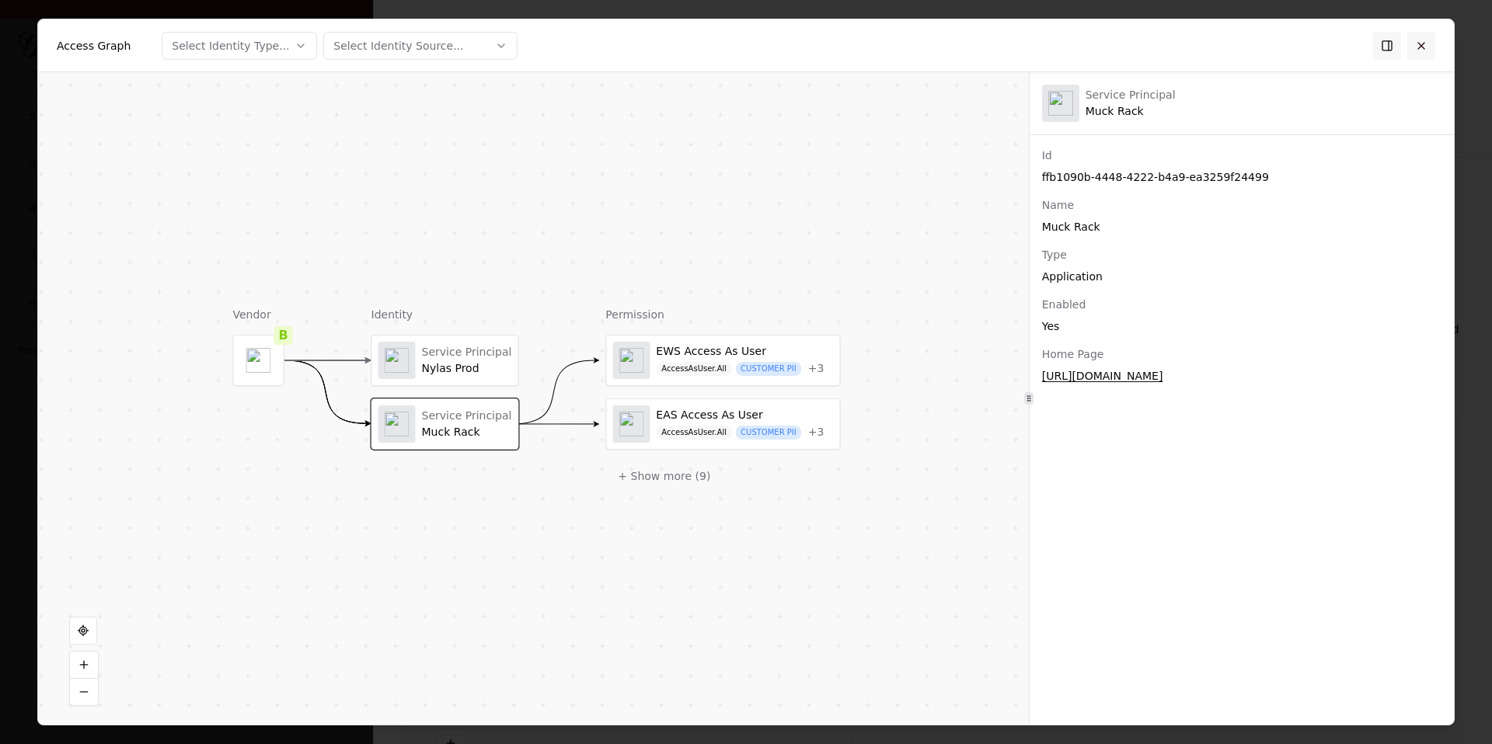
click at [1419, 48] on button at bounding box center [1421, 45] width 28 height 28
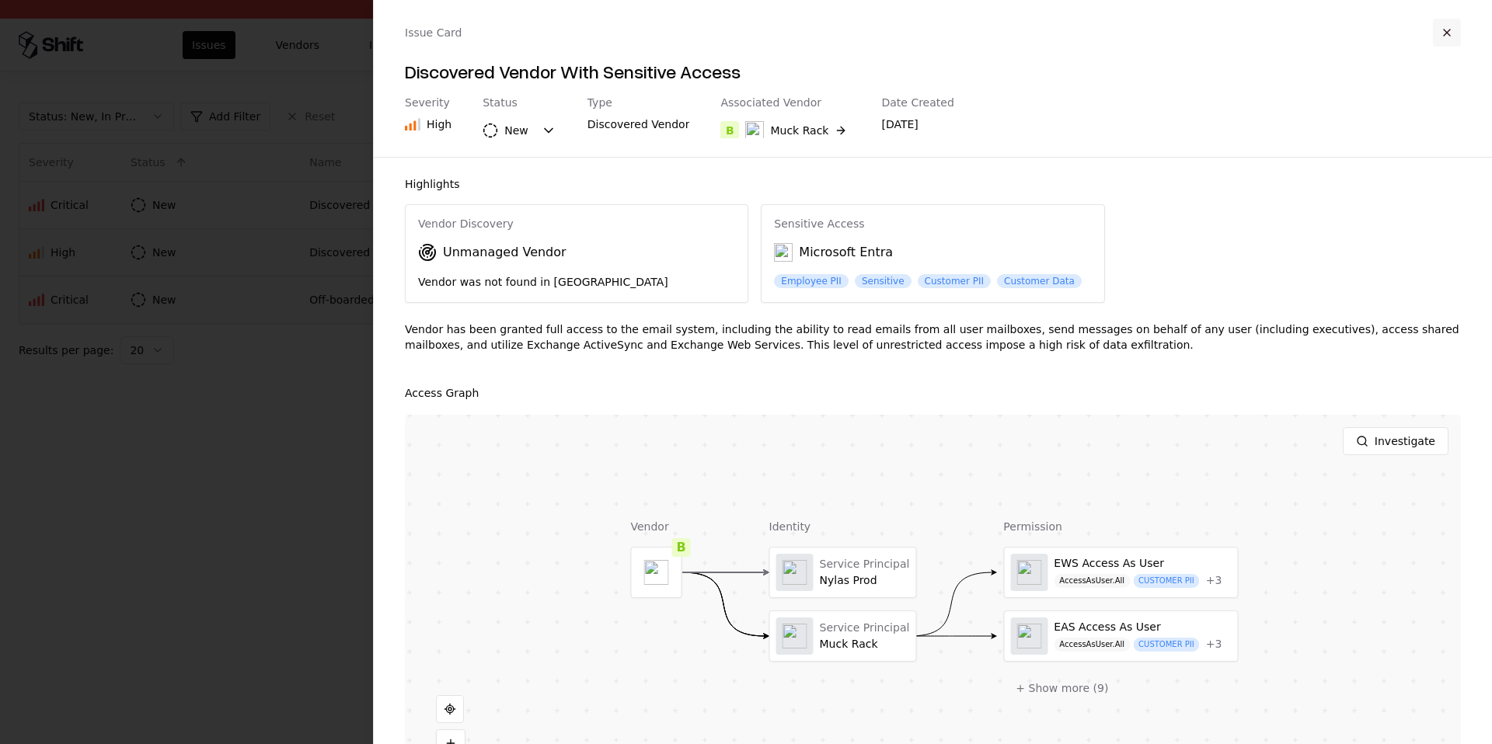
click at [1443, 32] on button "button" at bounding box center [1447, 33] width 28 height 28
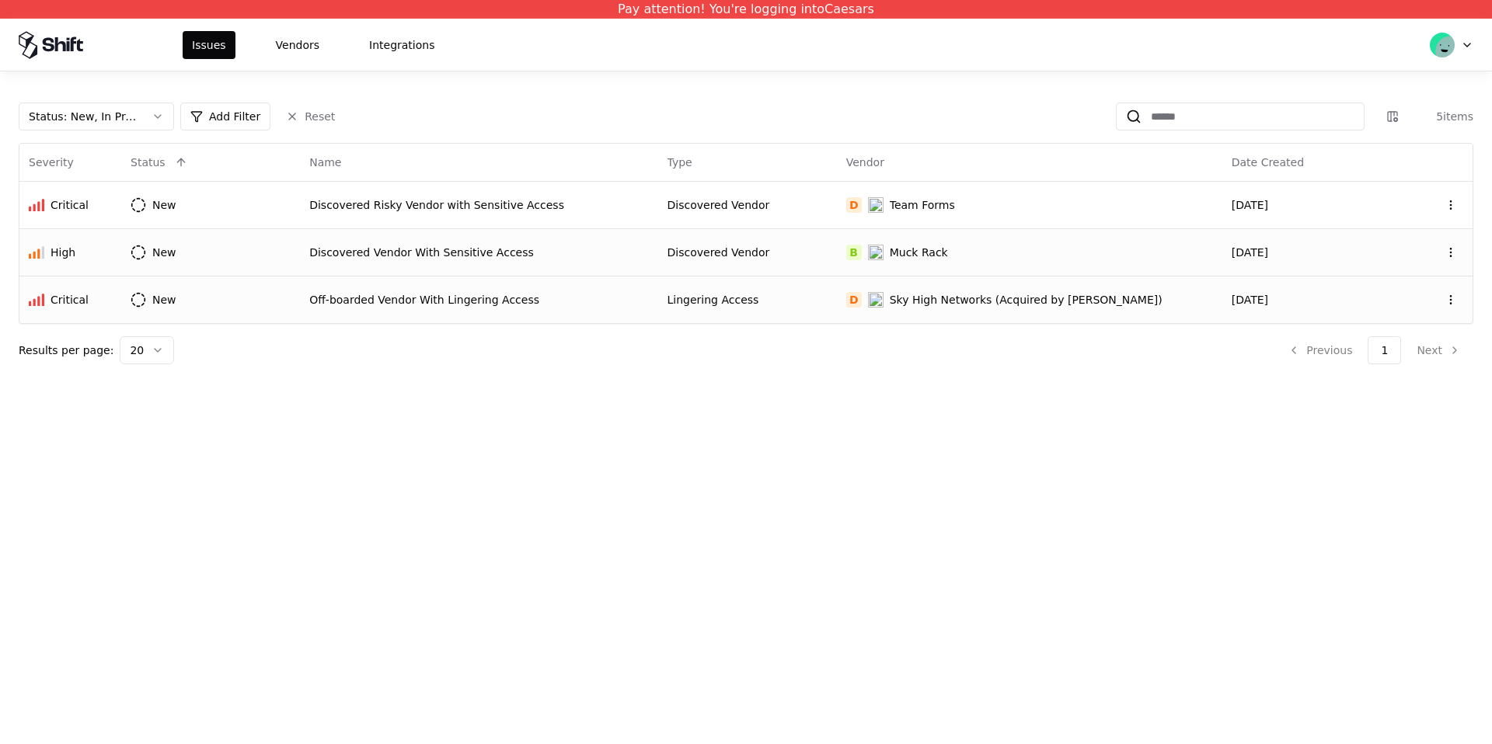
click at [823, 243] on td "Discovered Vendor" at bounding box center [747, 251] width 179 height 47
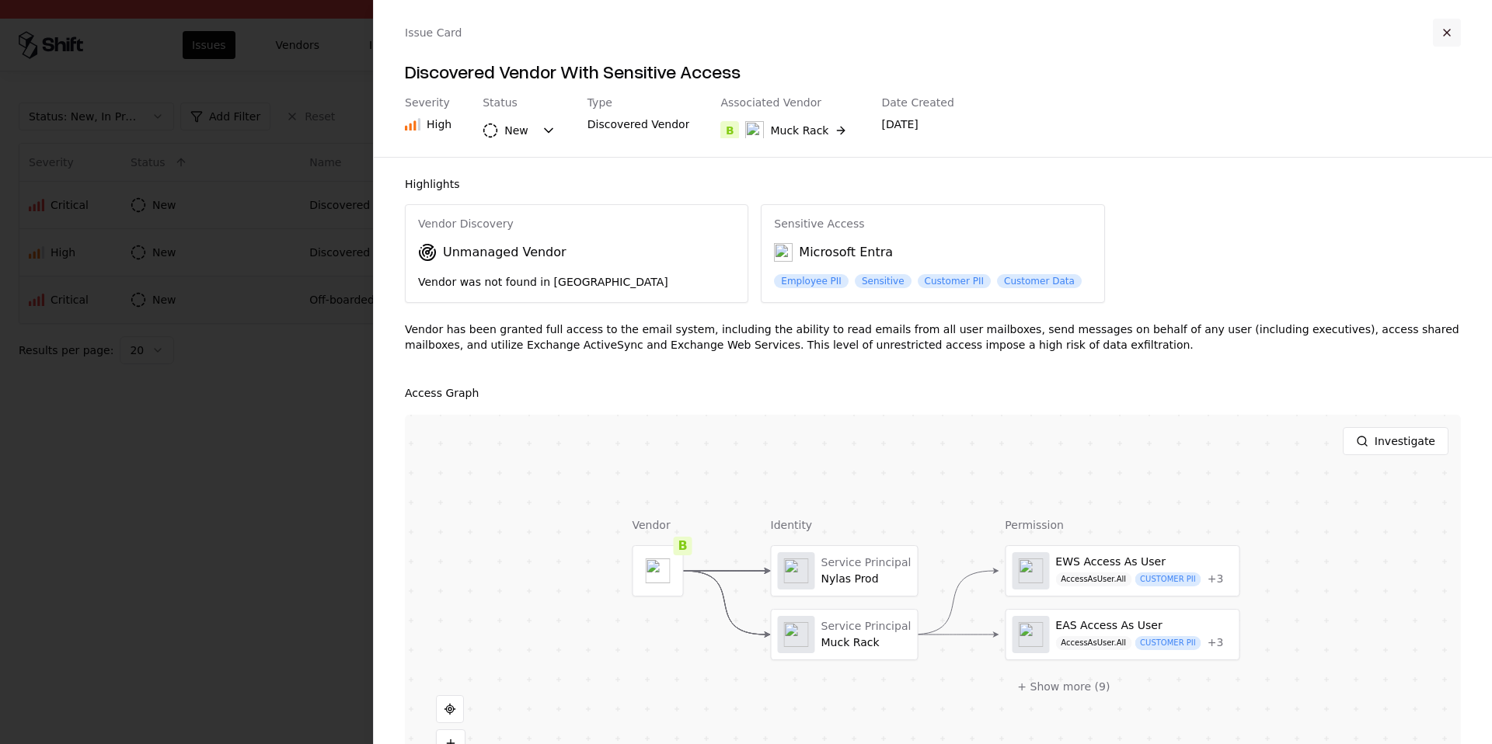
click at [1450, 42] on button "button" at bounding box center [1447, 33] width 28 height 28
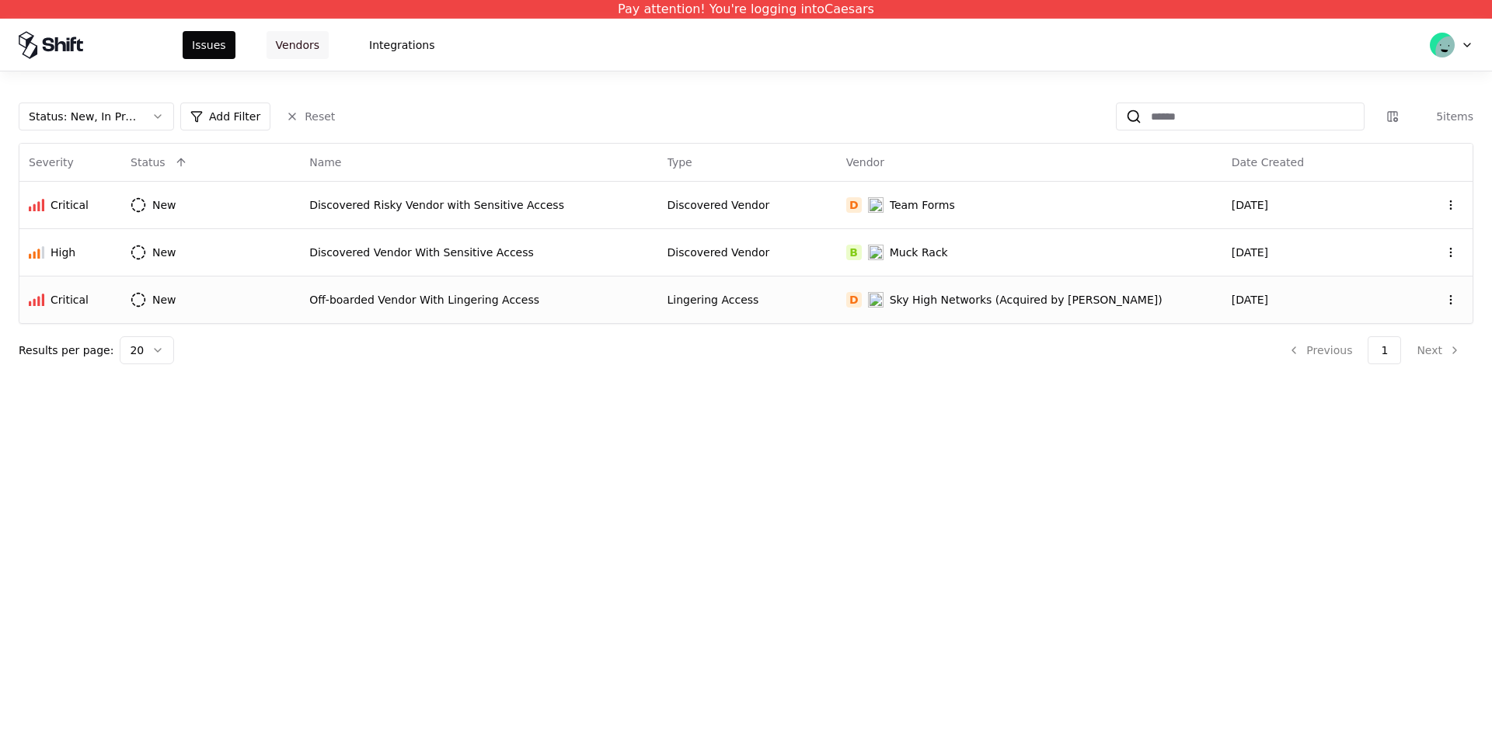
click at [268, 39] on button "Vendors" at bounding box center [297, 45] width 62 height 28
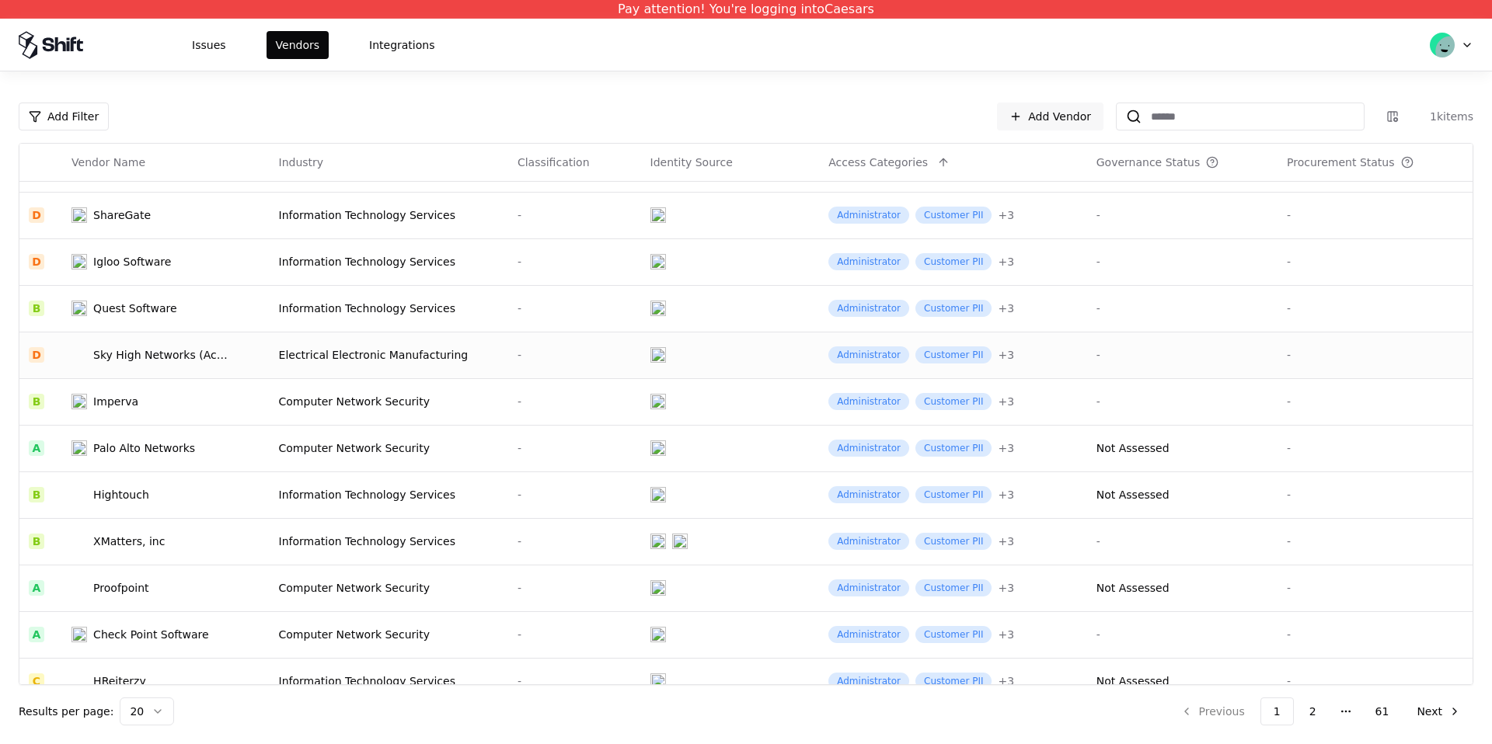
scroll to position [94, 0]
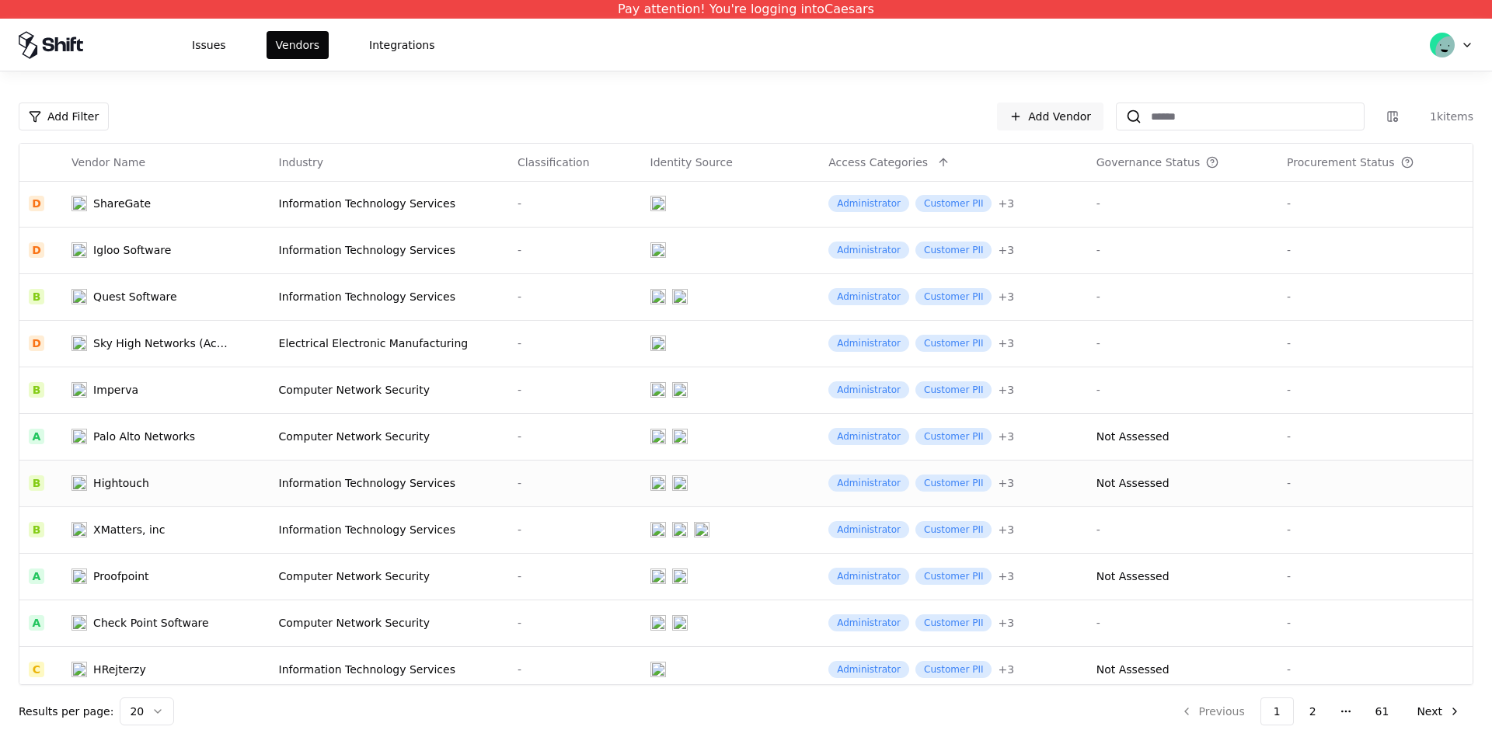
click at [290, 486] on div "Information Technology Services" at bounding box center [389, 483] width 220 height 16
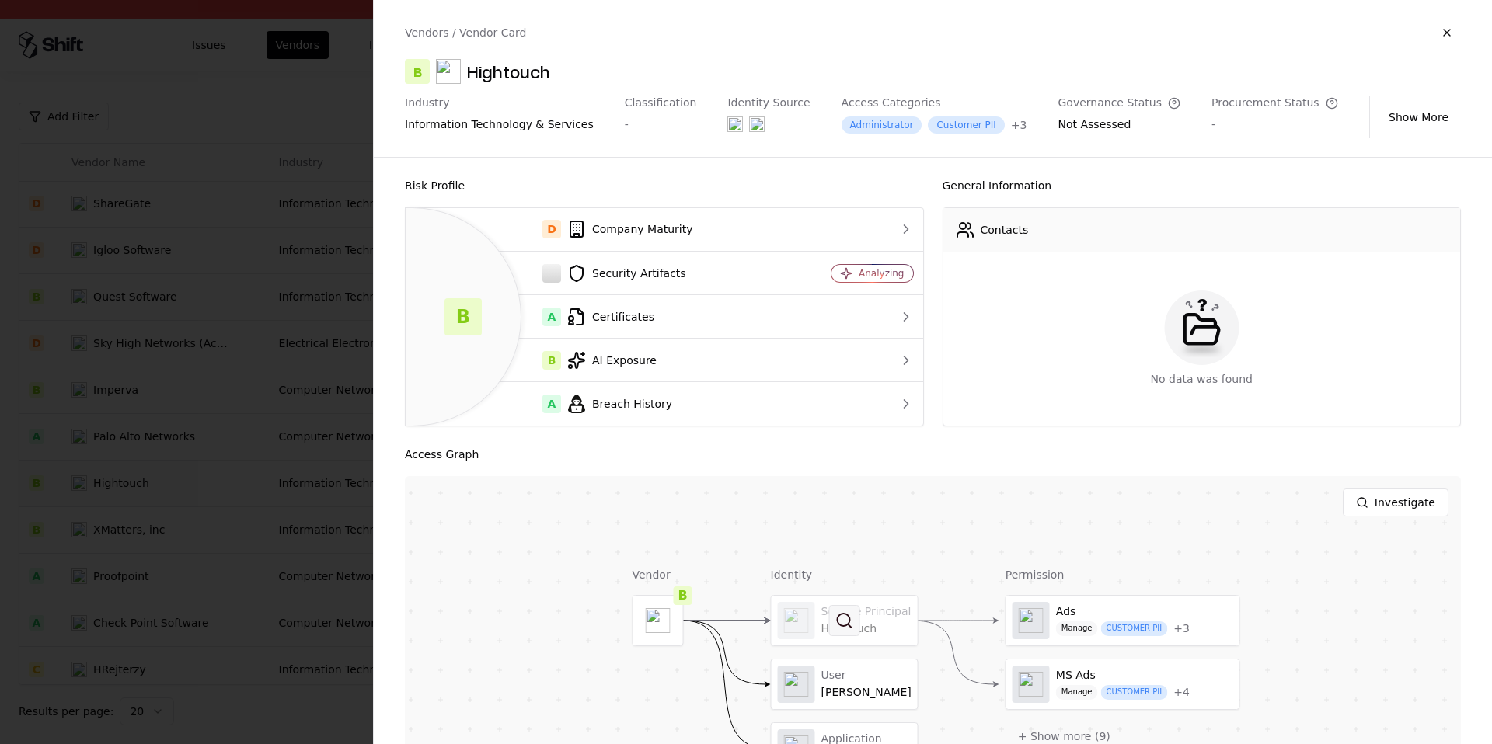
click at [831, 612] on button at bounding box center [844, 620] width 31 height 31
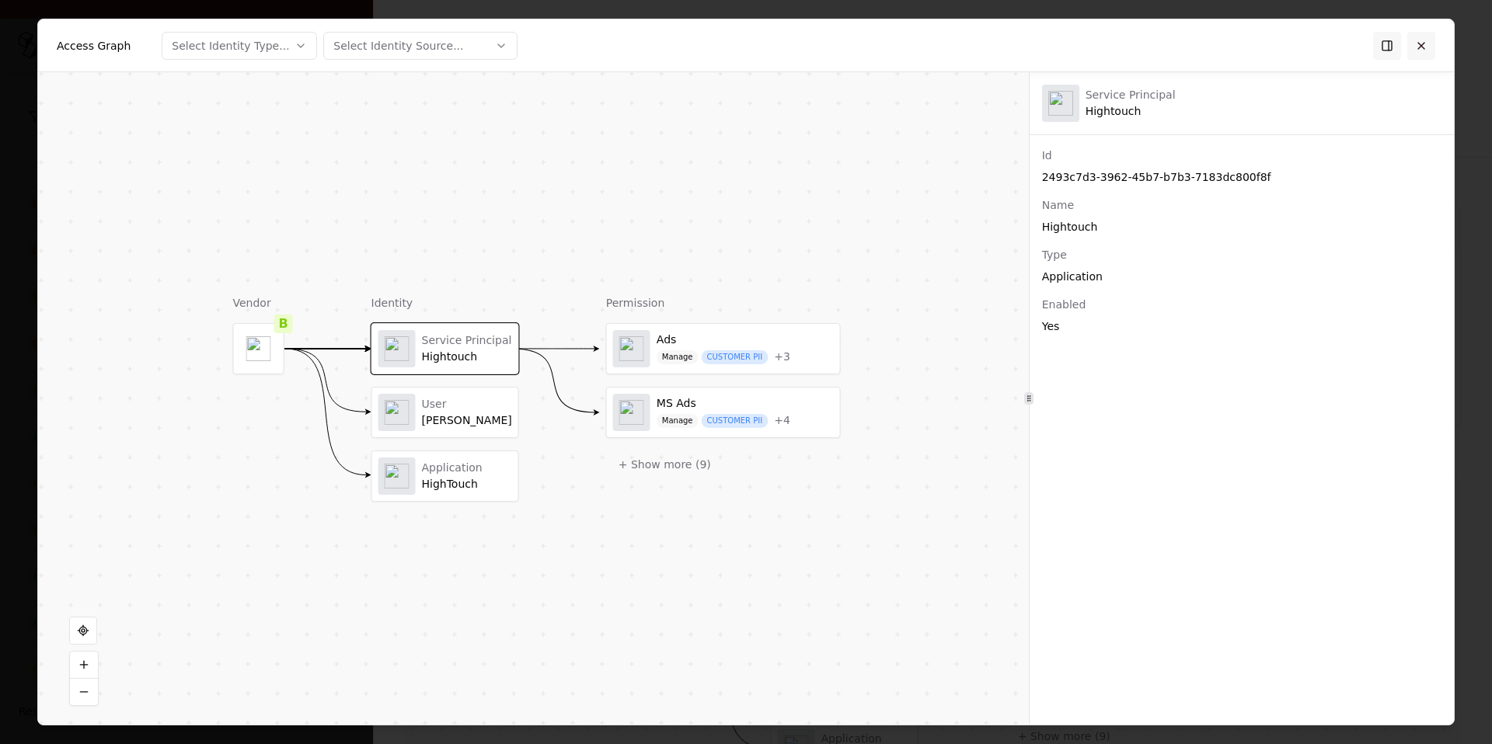
click at [1432, 47] on button at bounding box center [1421, 45] width 28 height 28
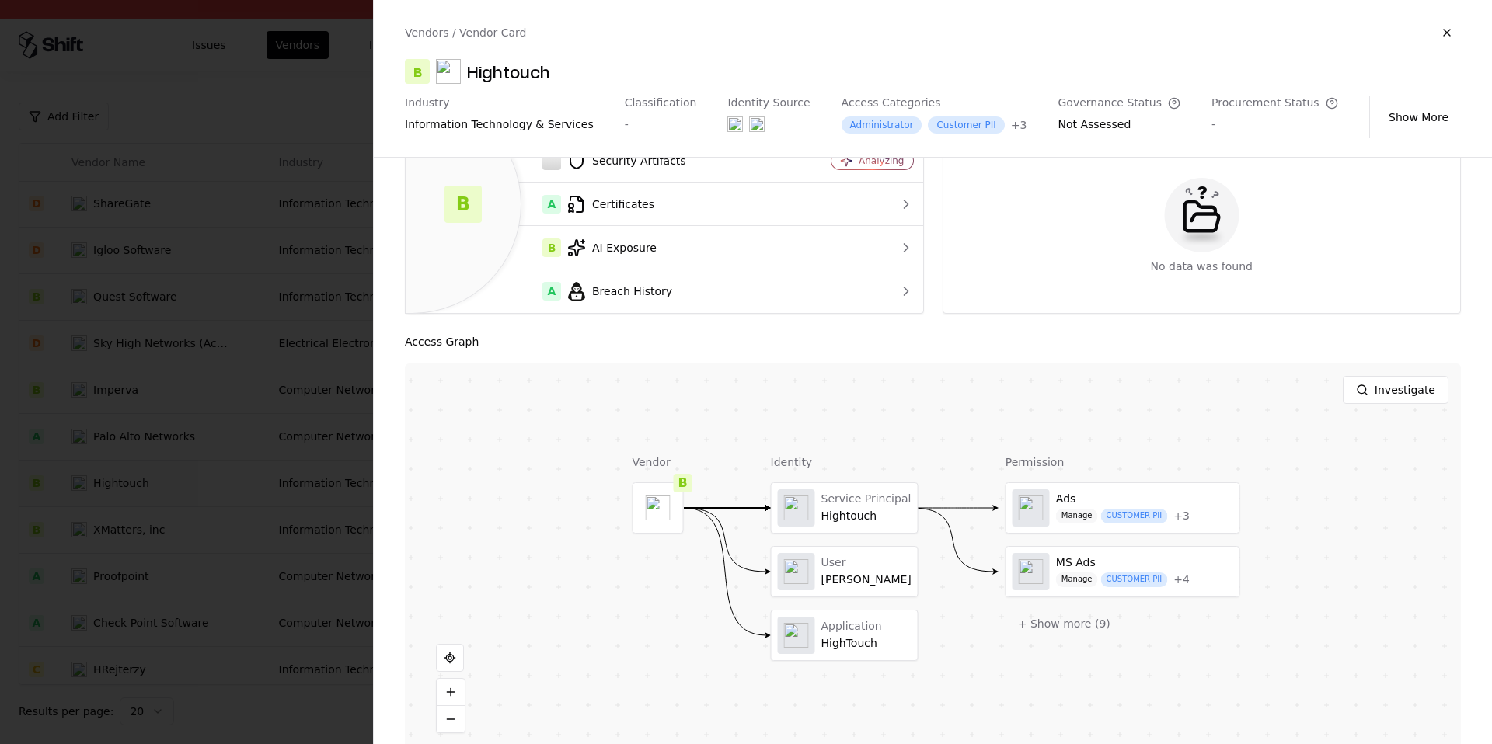
scroll to position [138, 0]
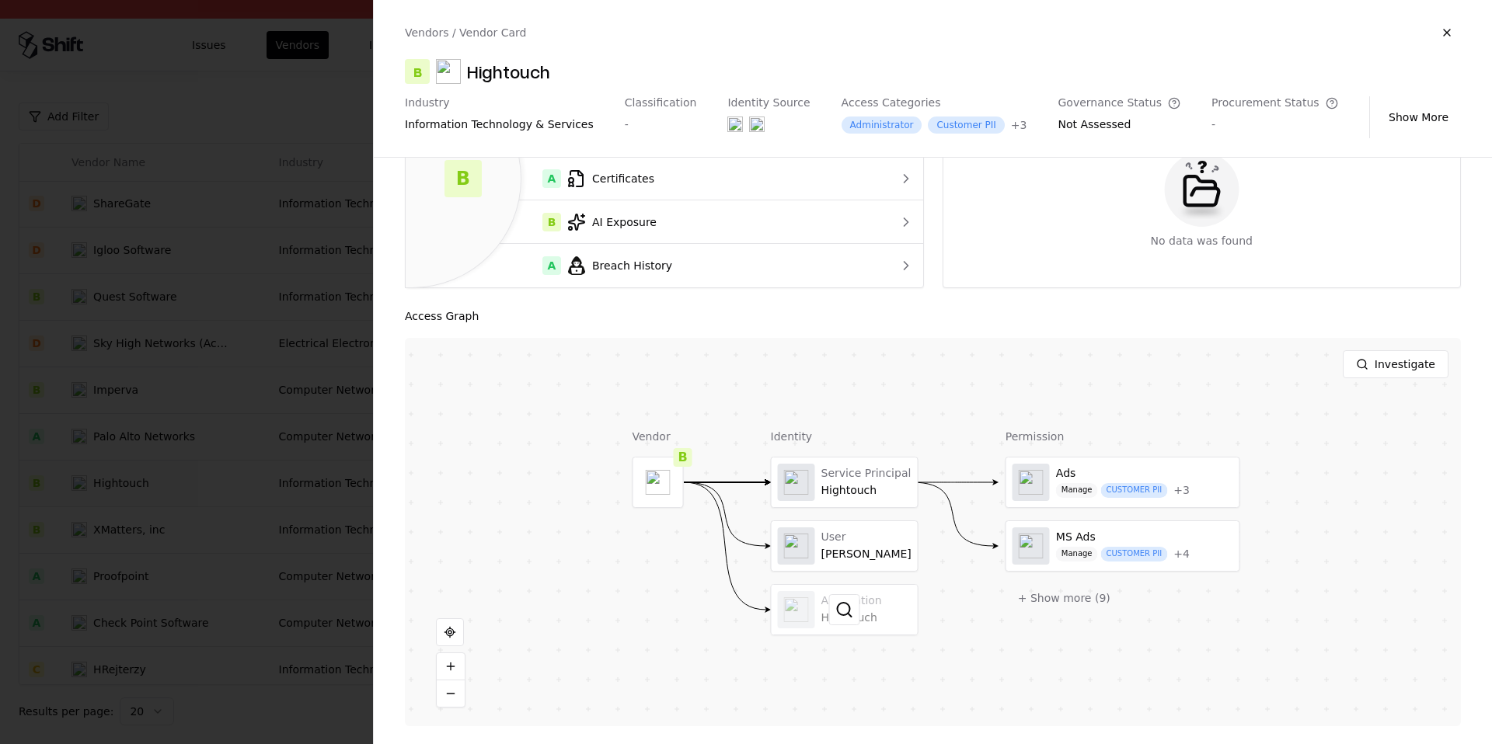
click at [848, 586] on div at bounding box center [844, 610] width 146 height 50
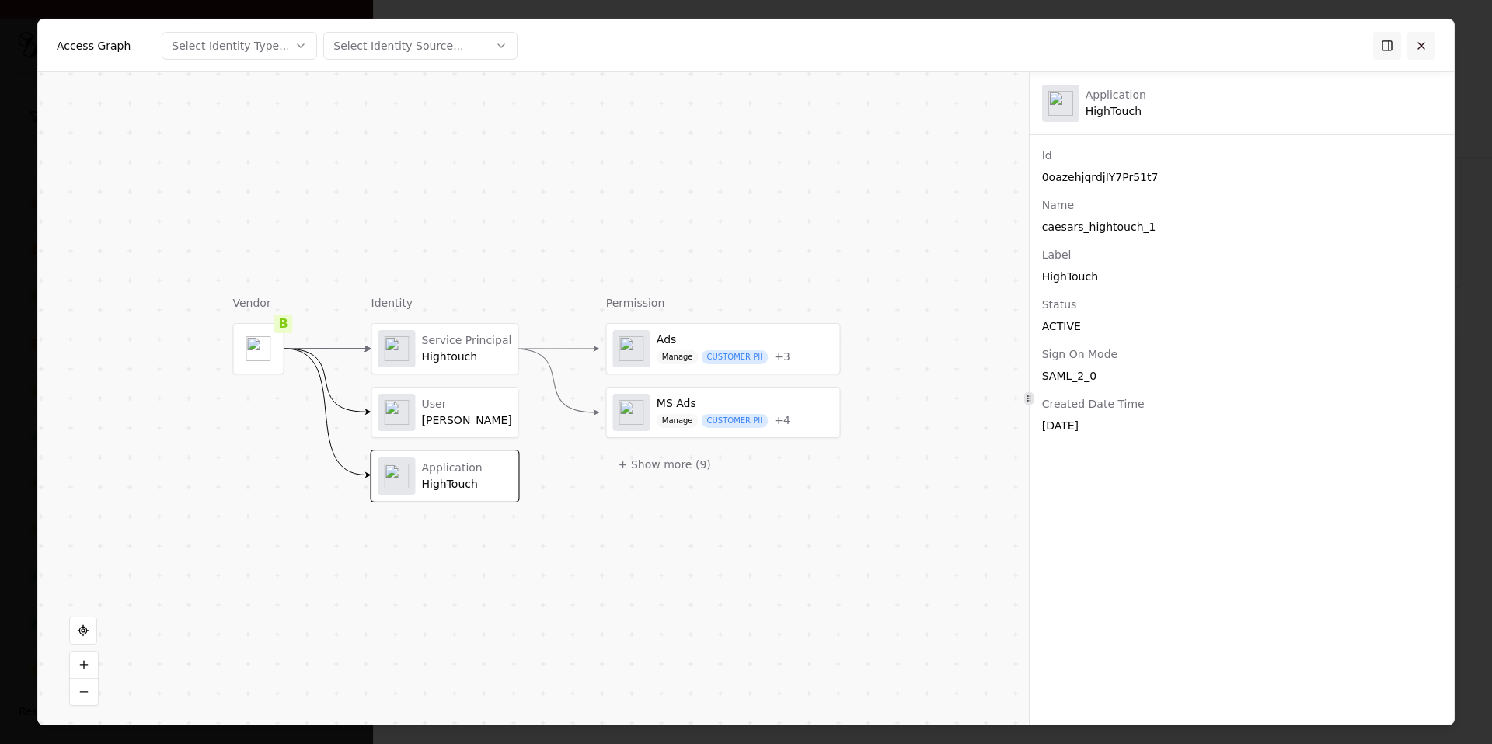
click at [1413, 46] on button at bounding box center [1421, 45] width 28 height 28
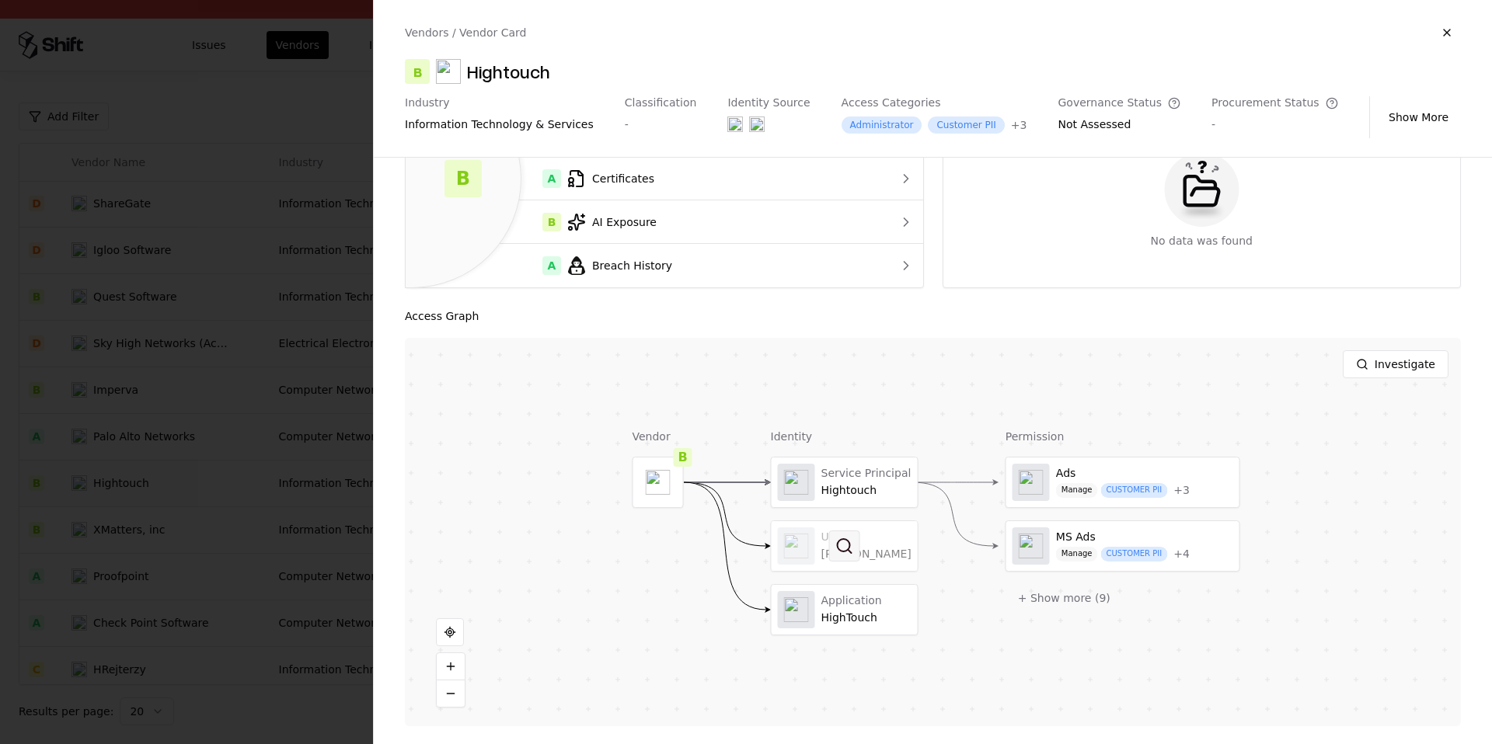
click at [844, 544] on button at bounding box center [844, 546] width 31 height 31
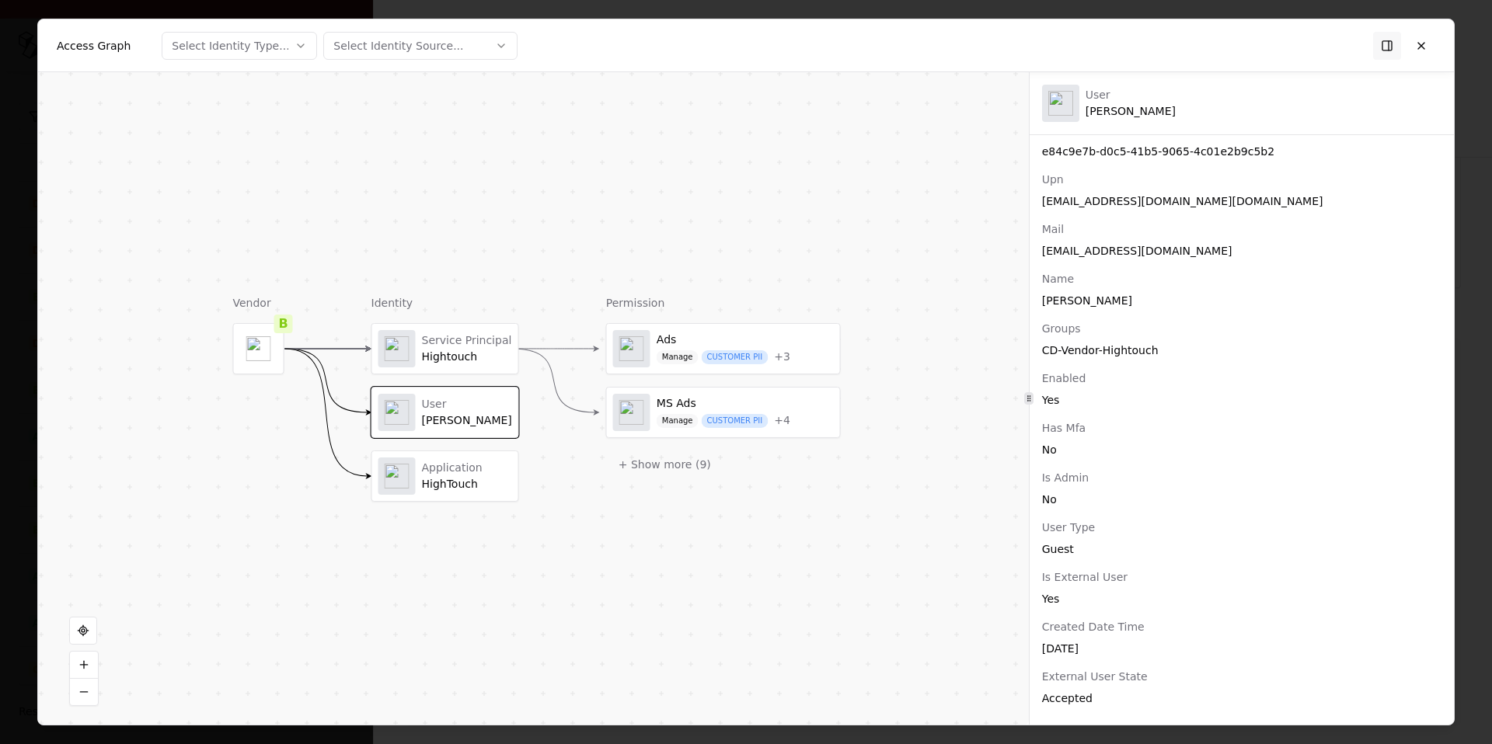
scroll to position [0, 0]
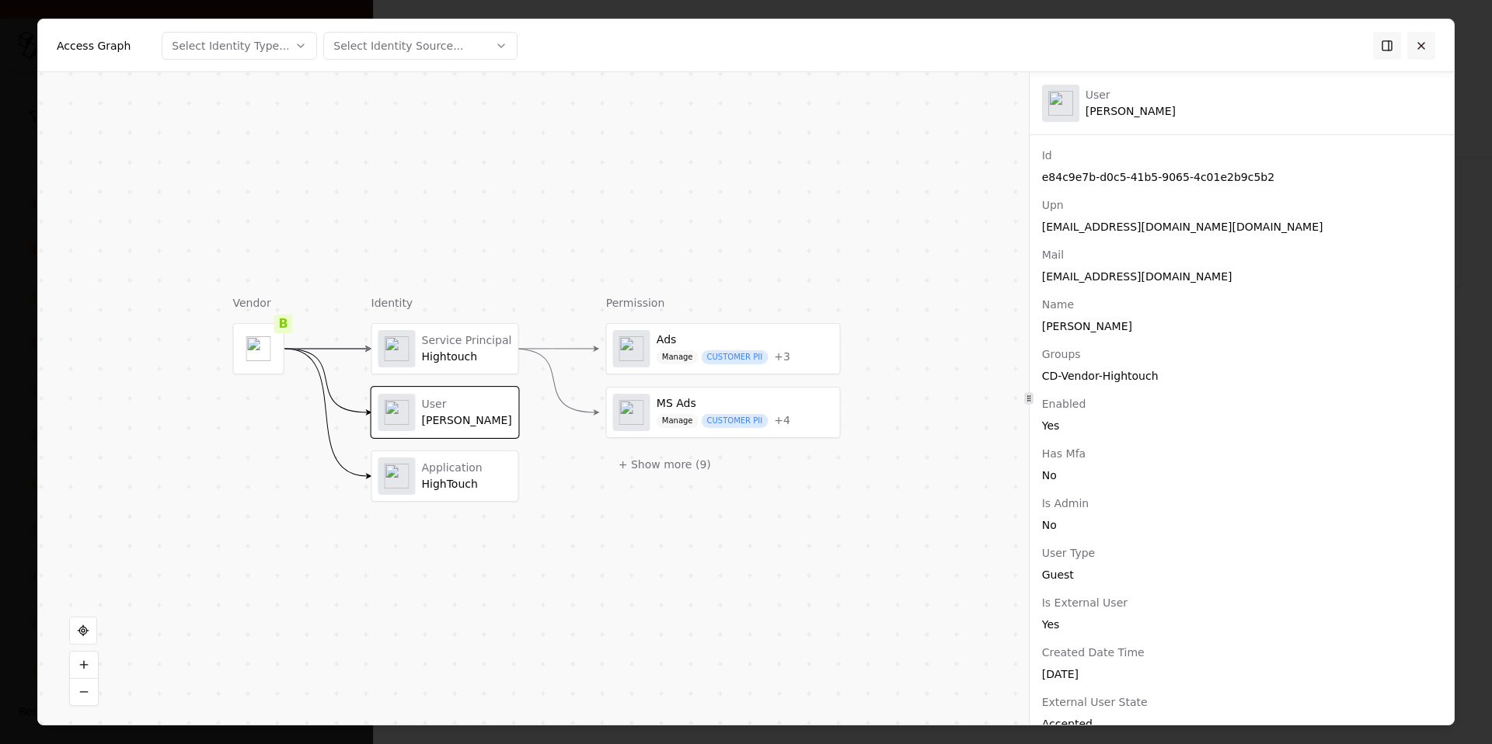
click at [1426, 56] on button at bounding box center [1421, 45] width 28 height 28
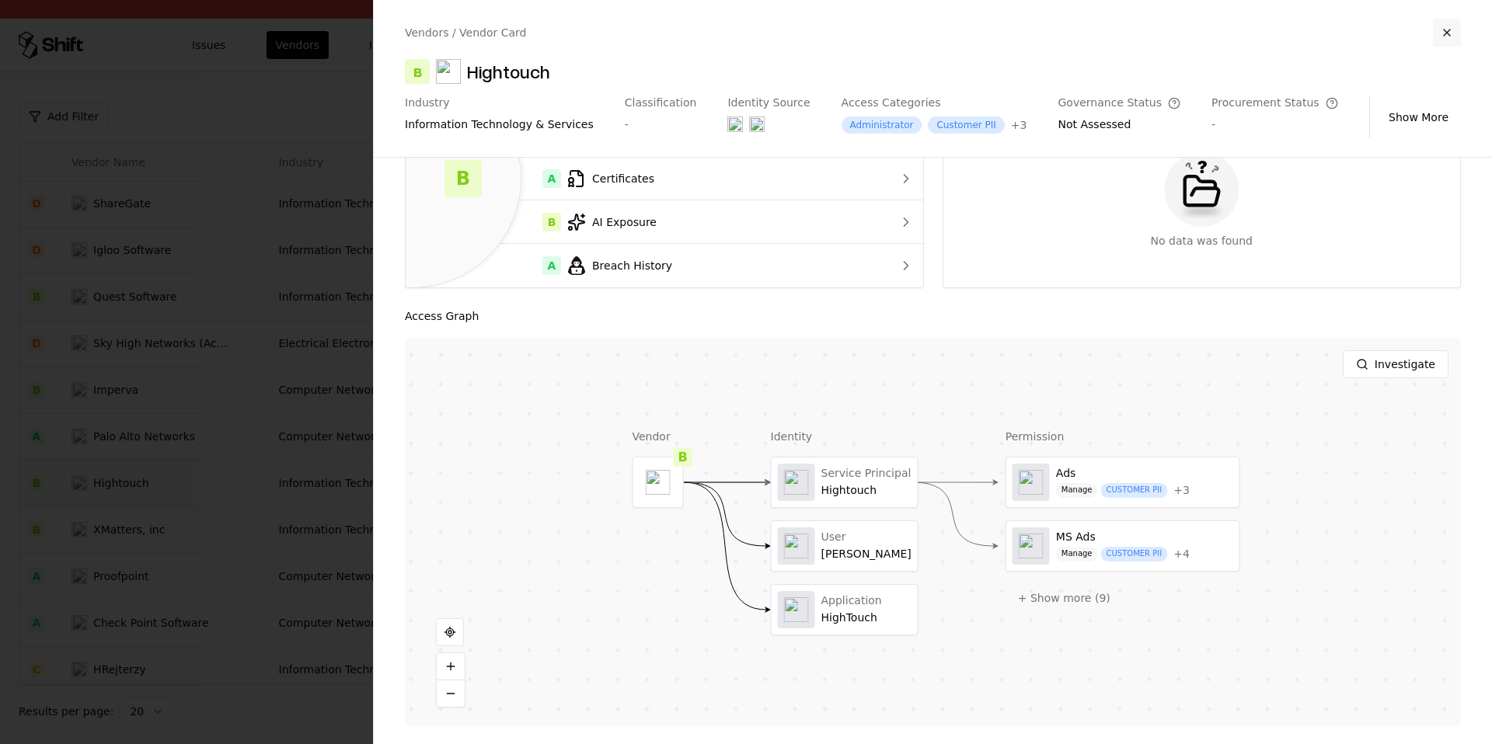
click at [1442, 29] on button "button" at bounding box center [1447, 33] width 28 height 28
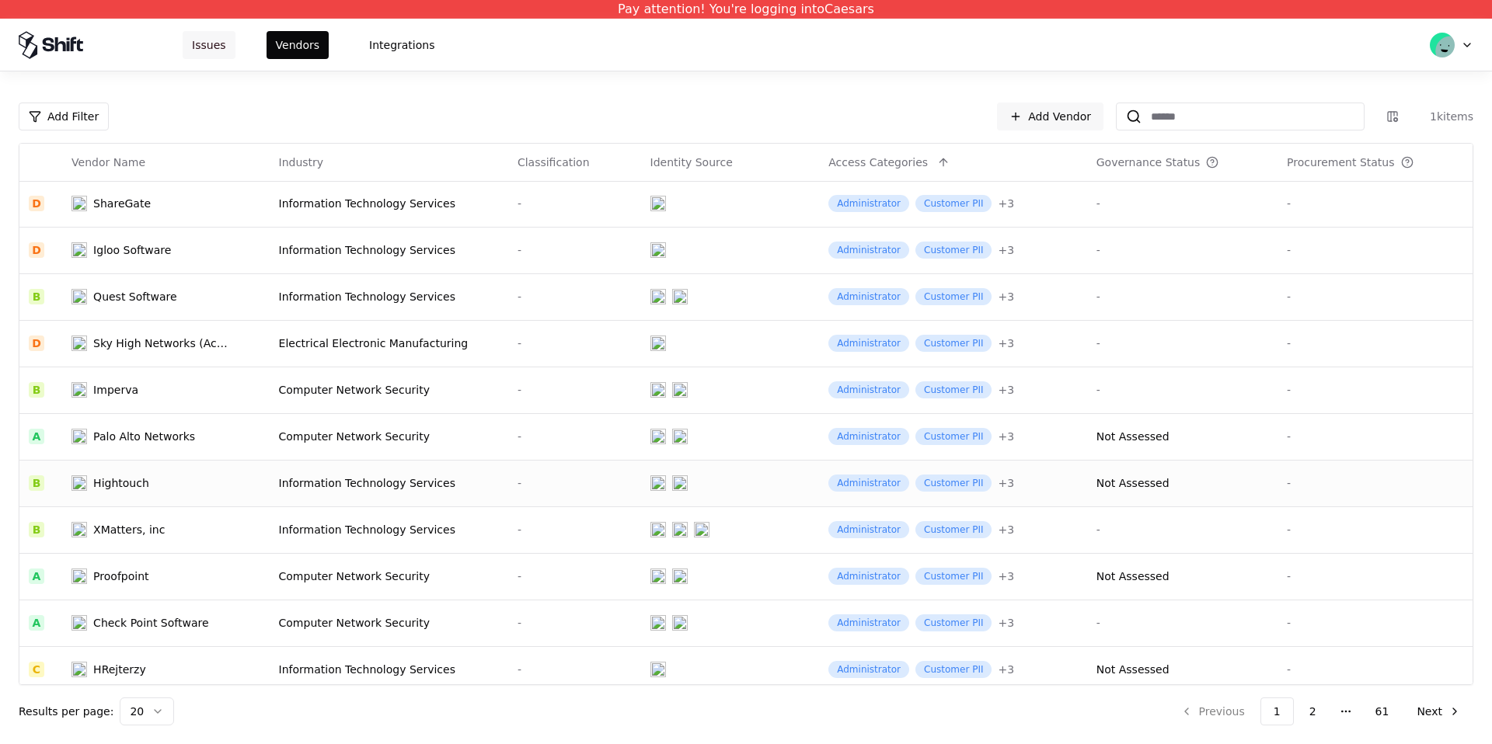
click at [208, 57] on button "Issues" at bounding box center [209, 45] width 53 height 28
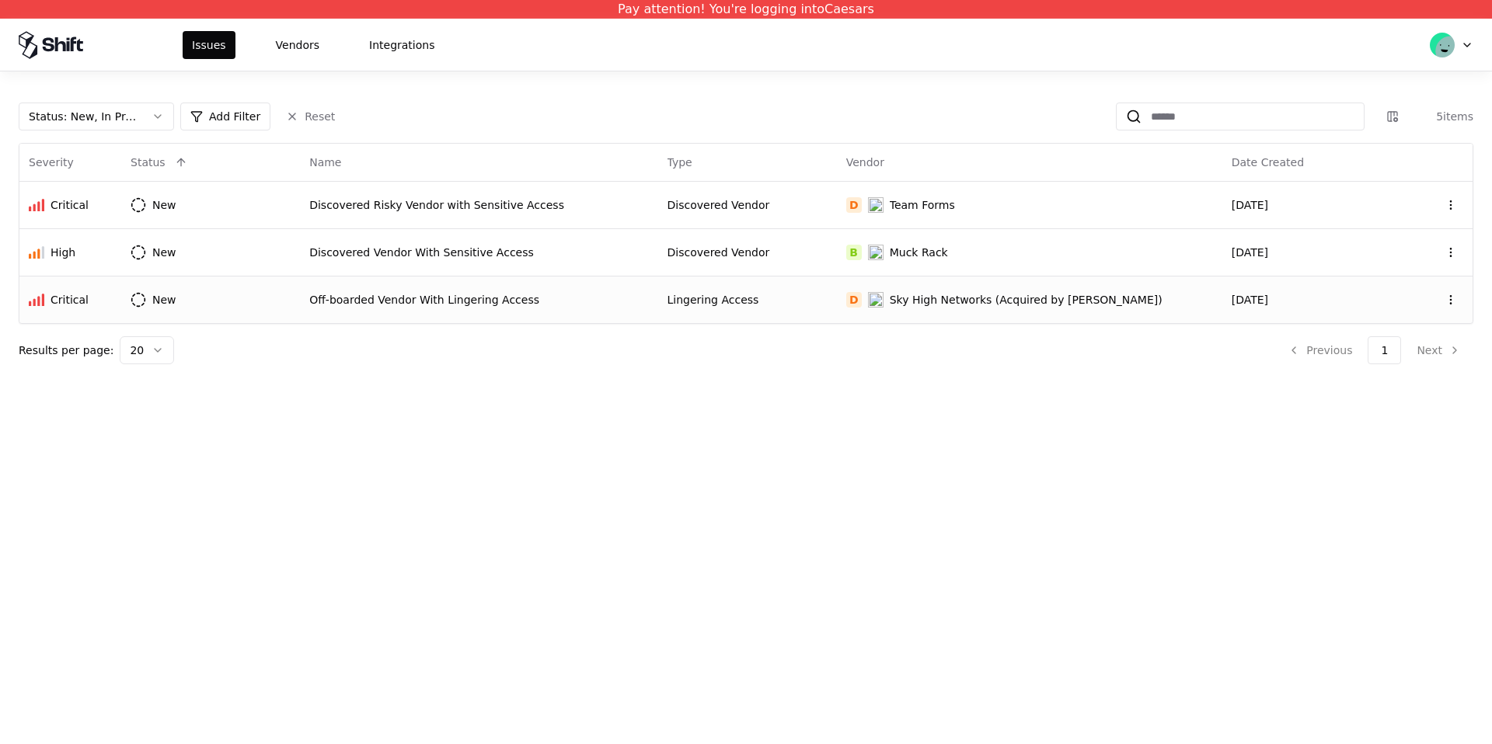
click at [819, 292] on div "Lingering Access" at bounding box center [747, 300] width 160 height 16
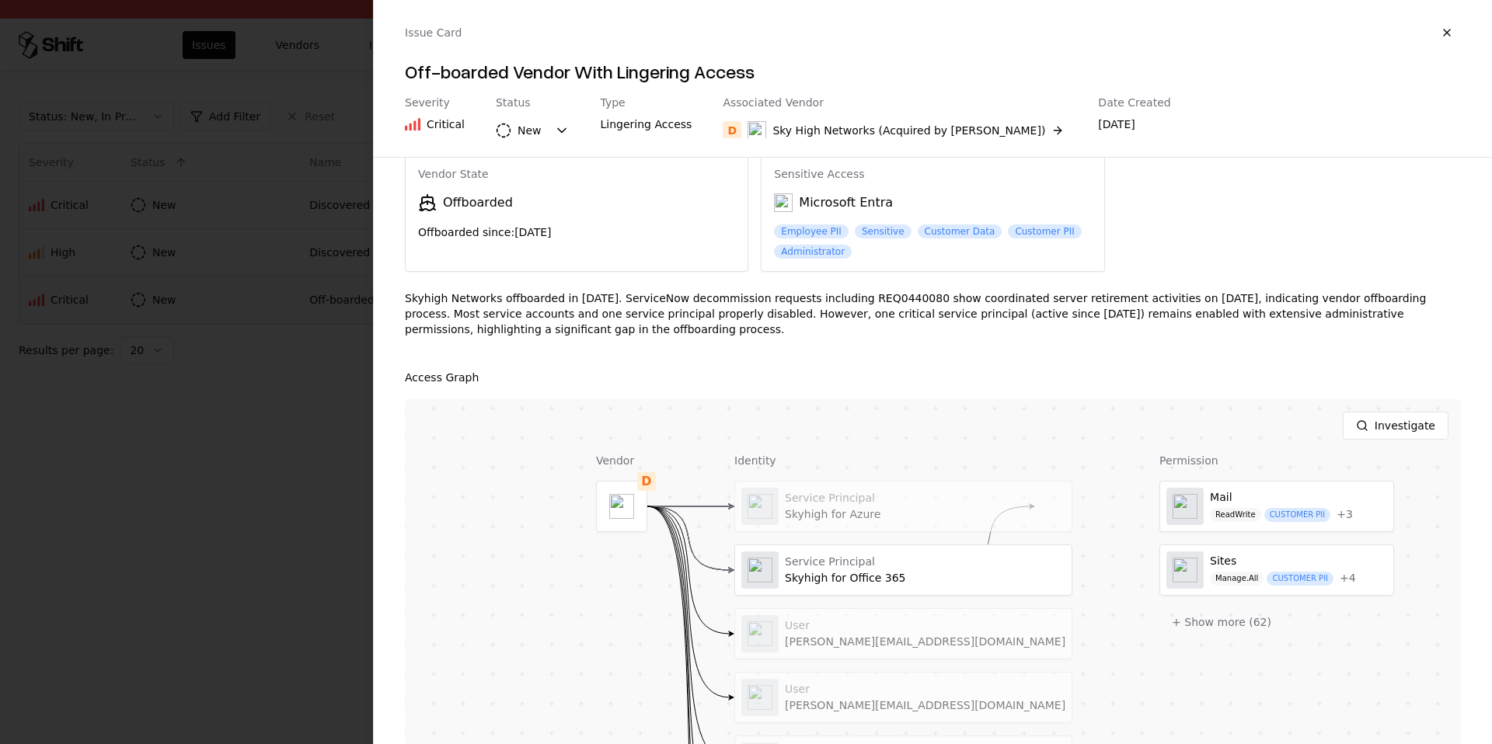
scroll to position [8, 0]
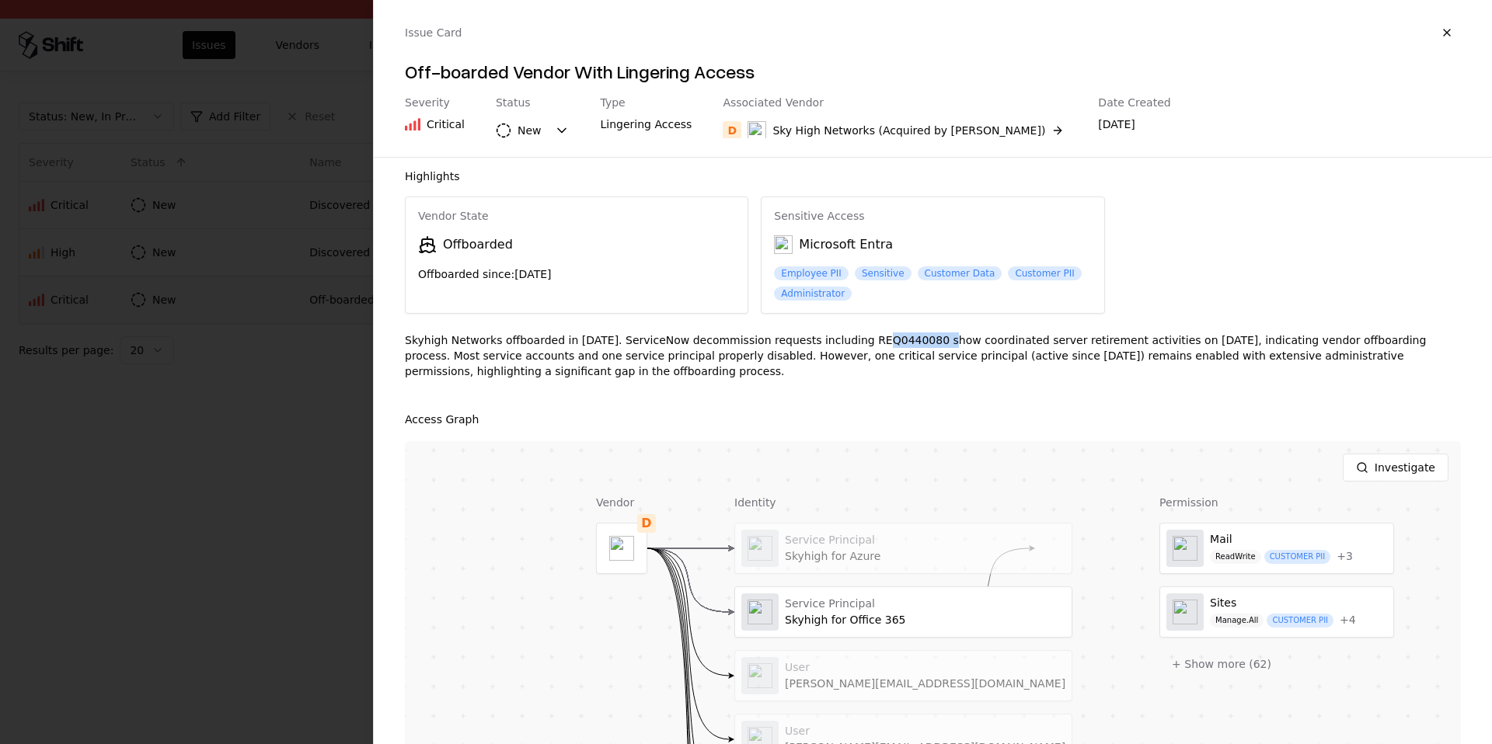
drag, startPoint x: 858, startPoint y: 340, endPoint x: 924, endPoint y: 339, distance: 66.8
click at [925, 339] on div "Skyhigh Networks offboarded in [DATE]. ServiceNow decommission requests includi…" at bounding box center [933, 362] width 1056 height 59
copy div "REQ0440080"
